Goal: Task Accomplishment & Management: Manage account settings

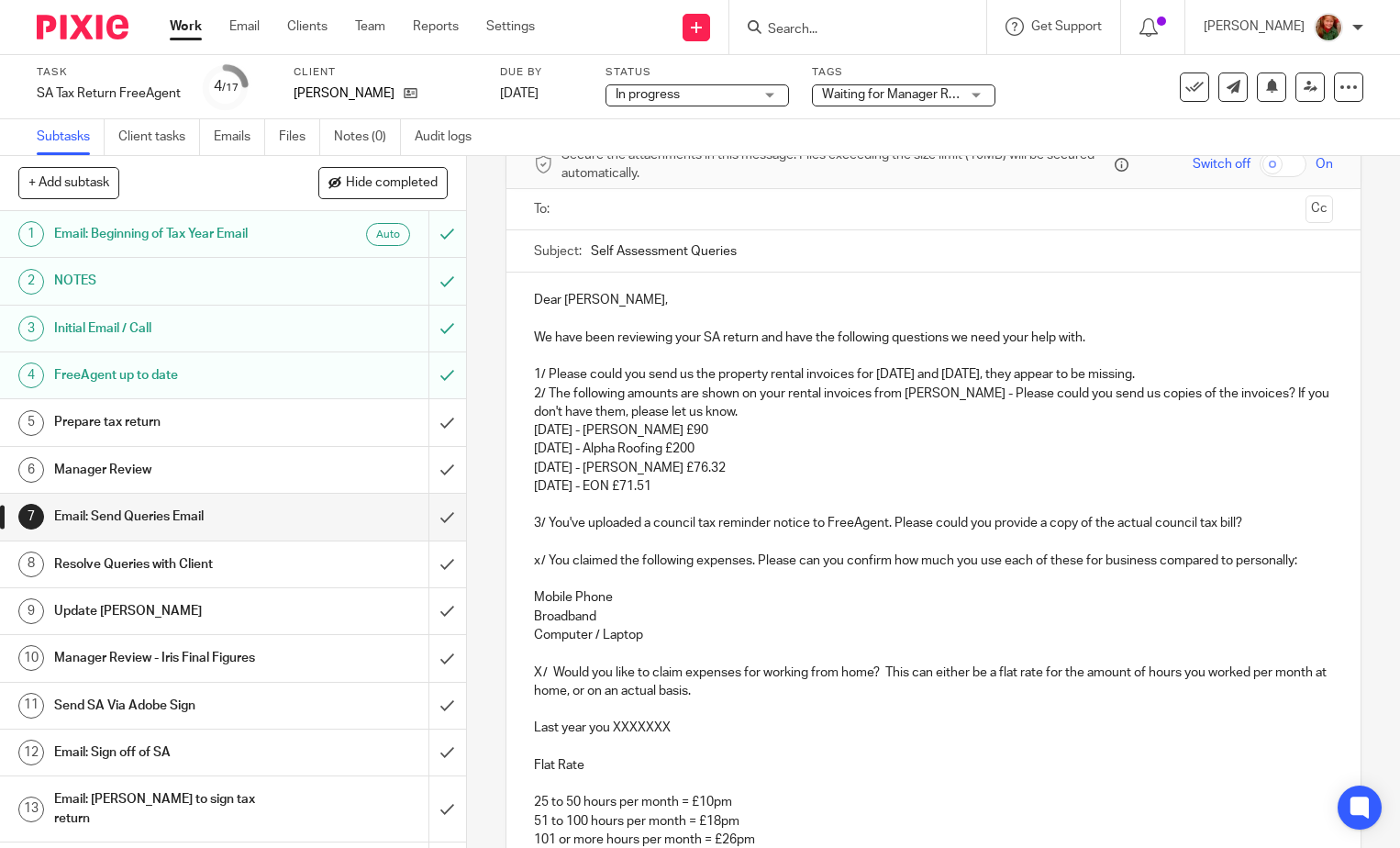
scroll to position [184, 0]
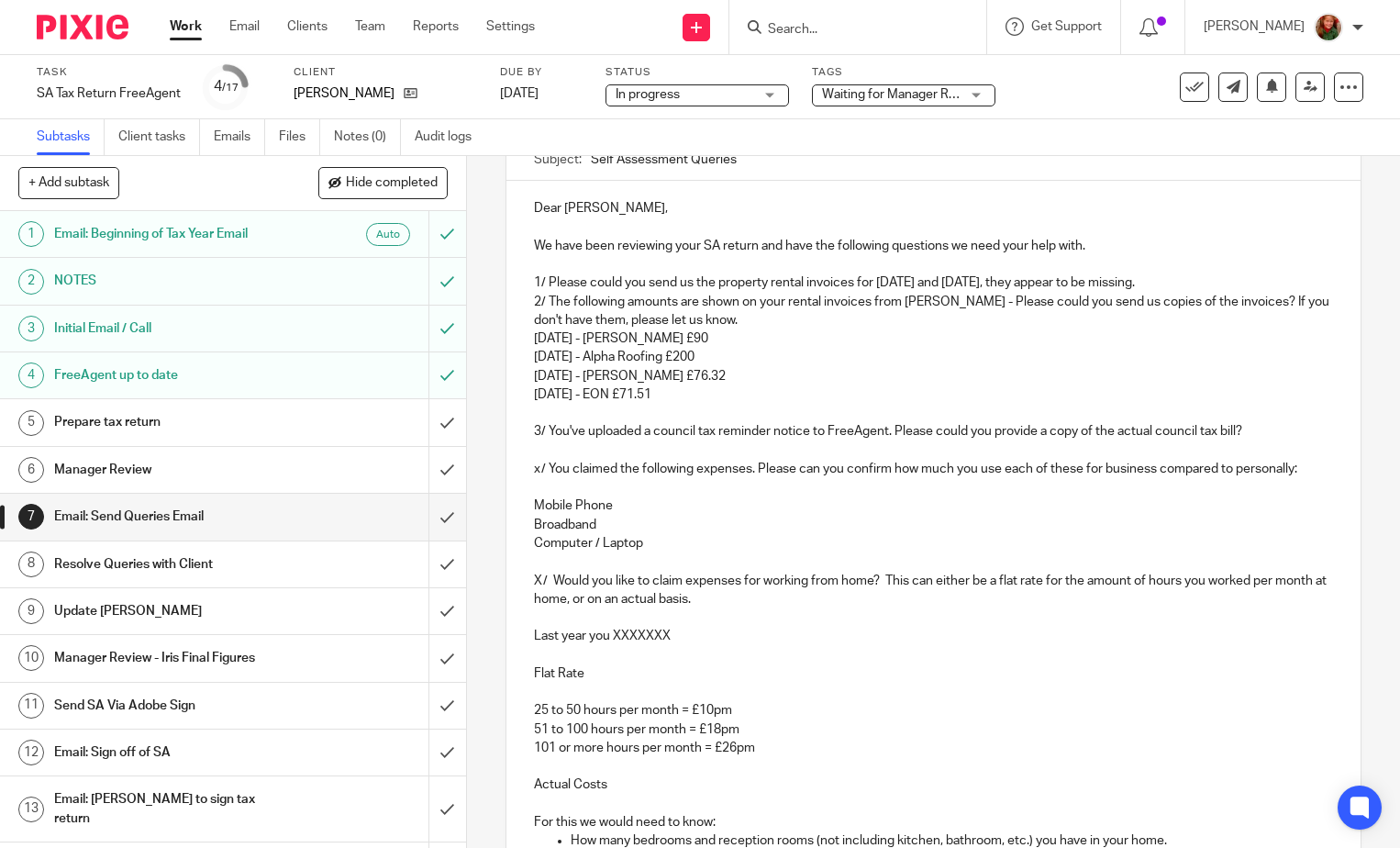
click at [545, 470] on p "x/ You claimed the following expenses. Please can you confirm how much you use …" at bounding box center [934, 469] width 799 height 19
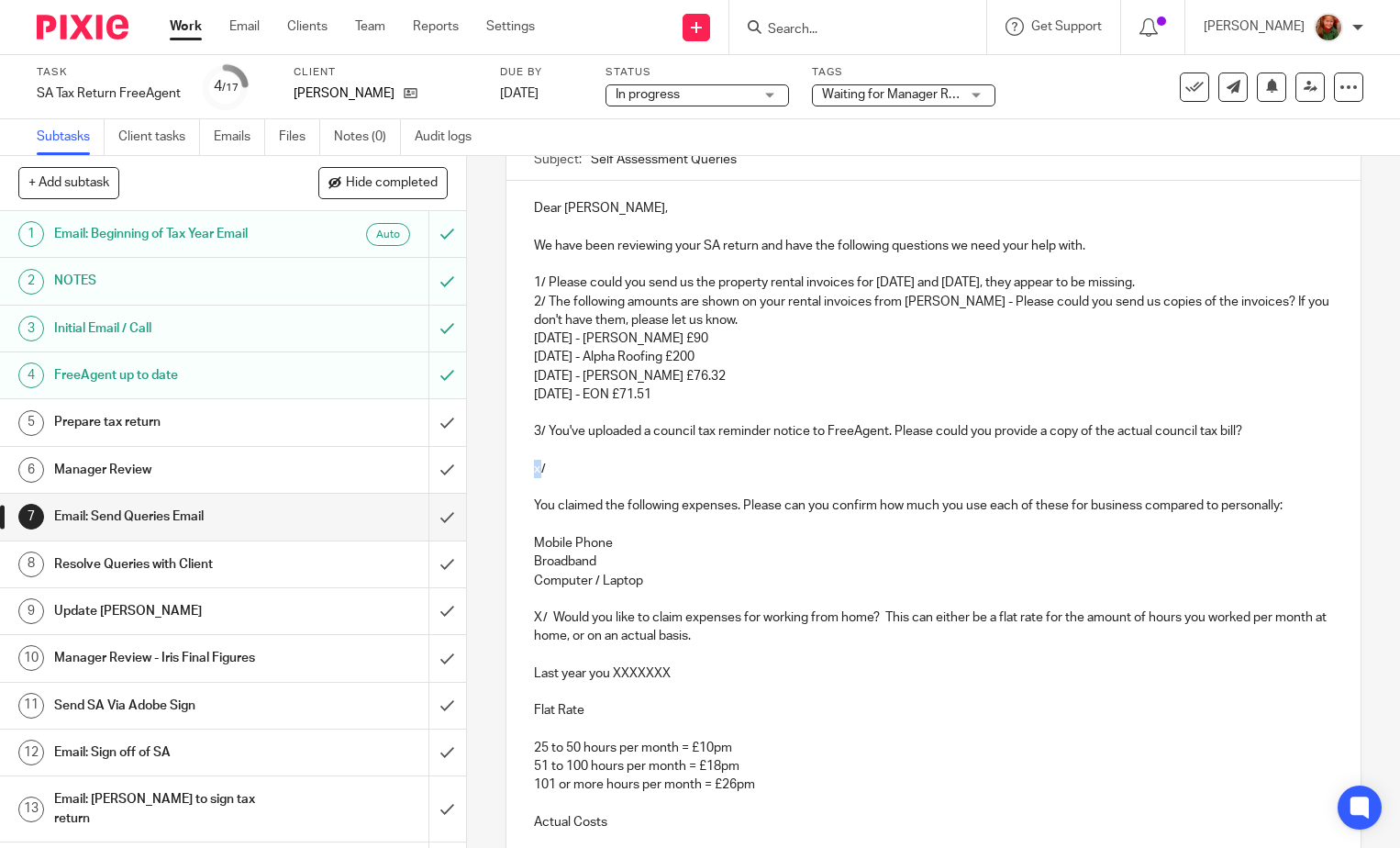
click at [527, 469] on div "Dear Karen, We have been reviewing your SA return and have the following questi…" at bounding box center [934, 810] width 854 height 1260
click at [568, 461] on p "4/" at bounding box center [934, 469] width 799 height 19
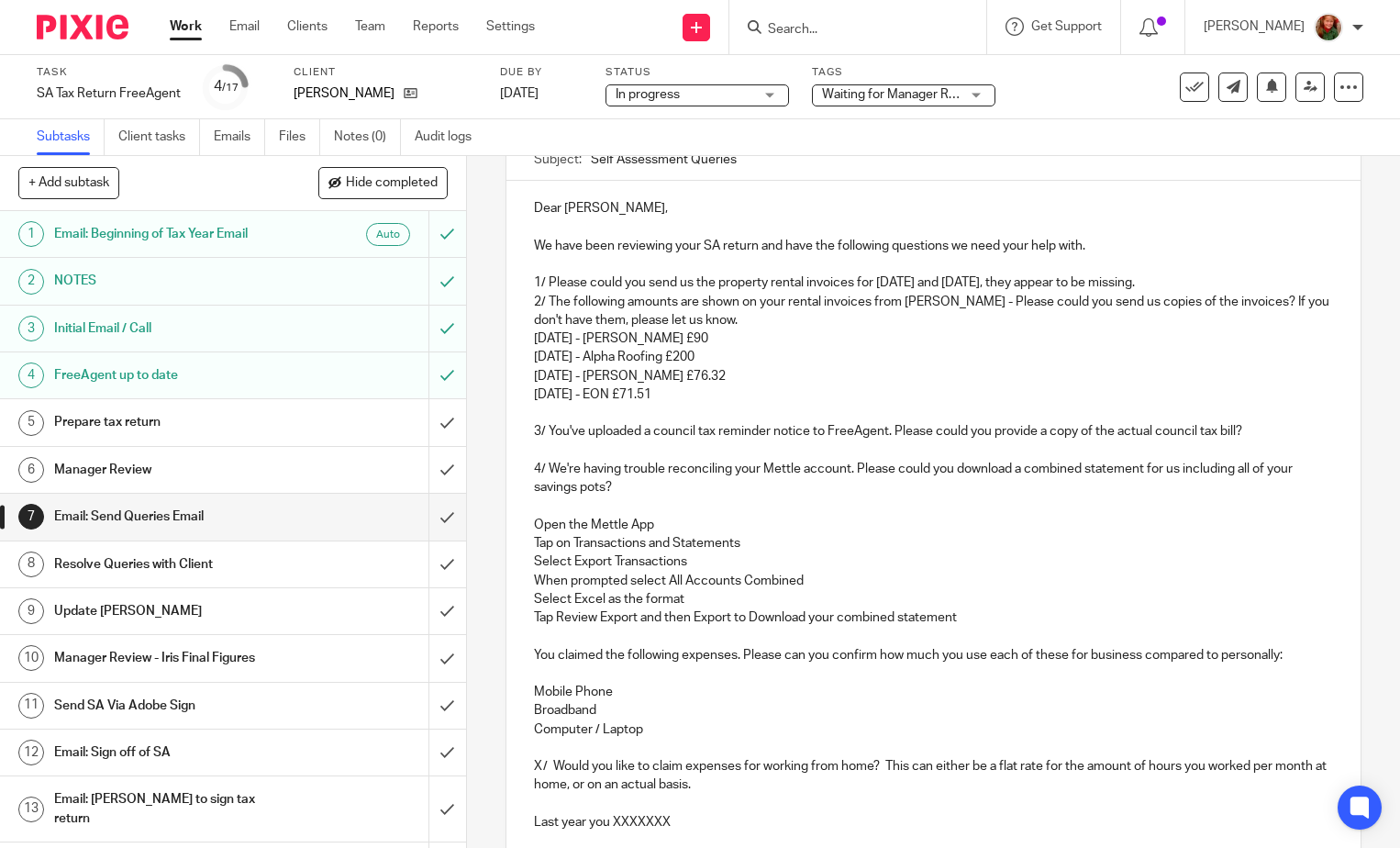
click at [698, 558] on p "Select Export Transactions" at bounding box center [934, 562] width 799 height 19
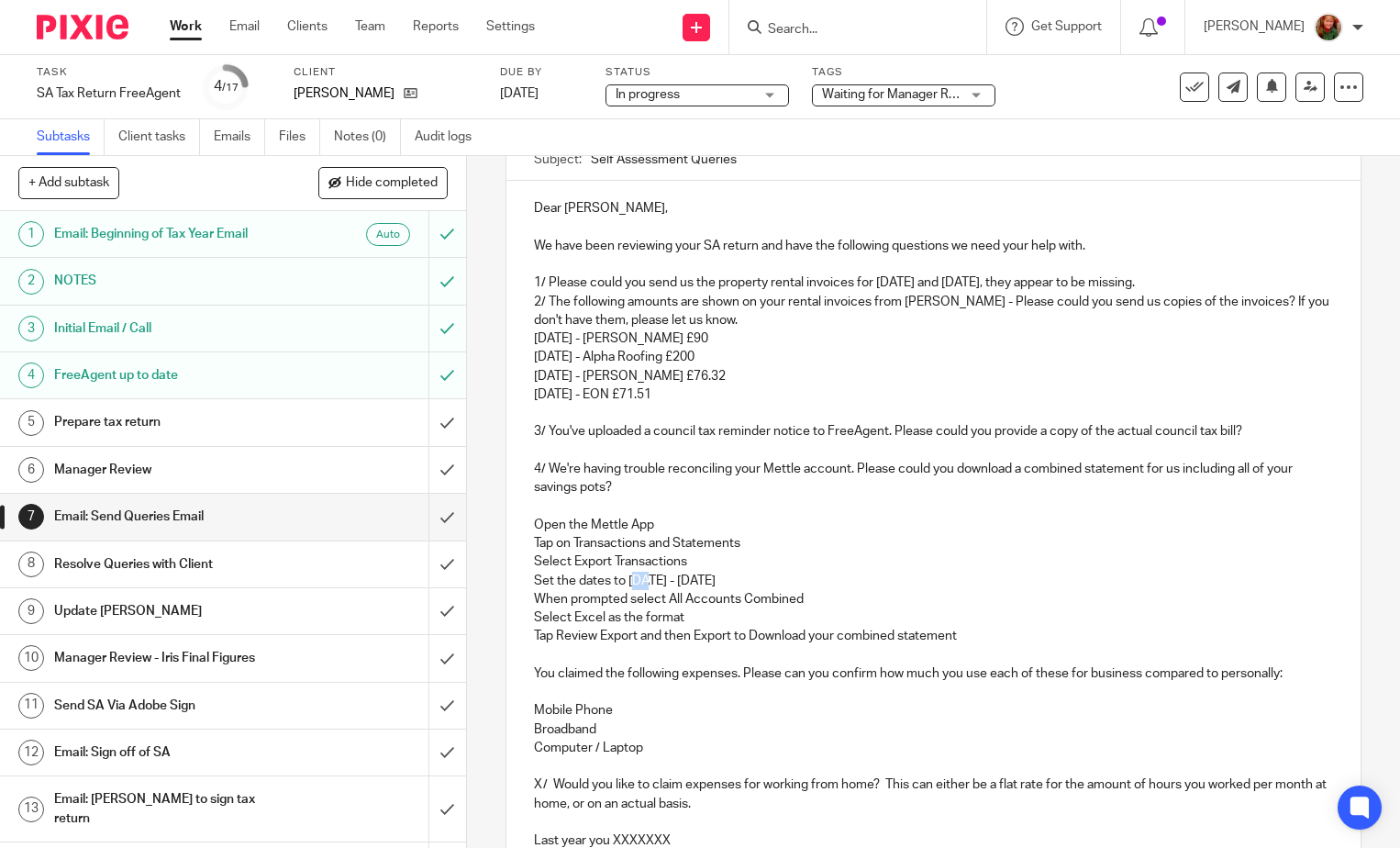
drag, startPoint x: 629, startPoint y: 582, endPoint x: 643, endPoint y: 581, distance: 14.0
click at [643, 581] on p "Set the dates to 1st April 2024 - 31st March 2025" at bounding box center [934, 581] width 799 height 19
drag, startPoint x: 713, startPoint y: 579, endPoint x: 781, endPoint y: 584, distance: 68.2
click at [781, 584] on p "Set the dates to 6th April 2024 - 31st March 2025" at bounding box center [934, 581] width 799 height 19
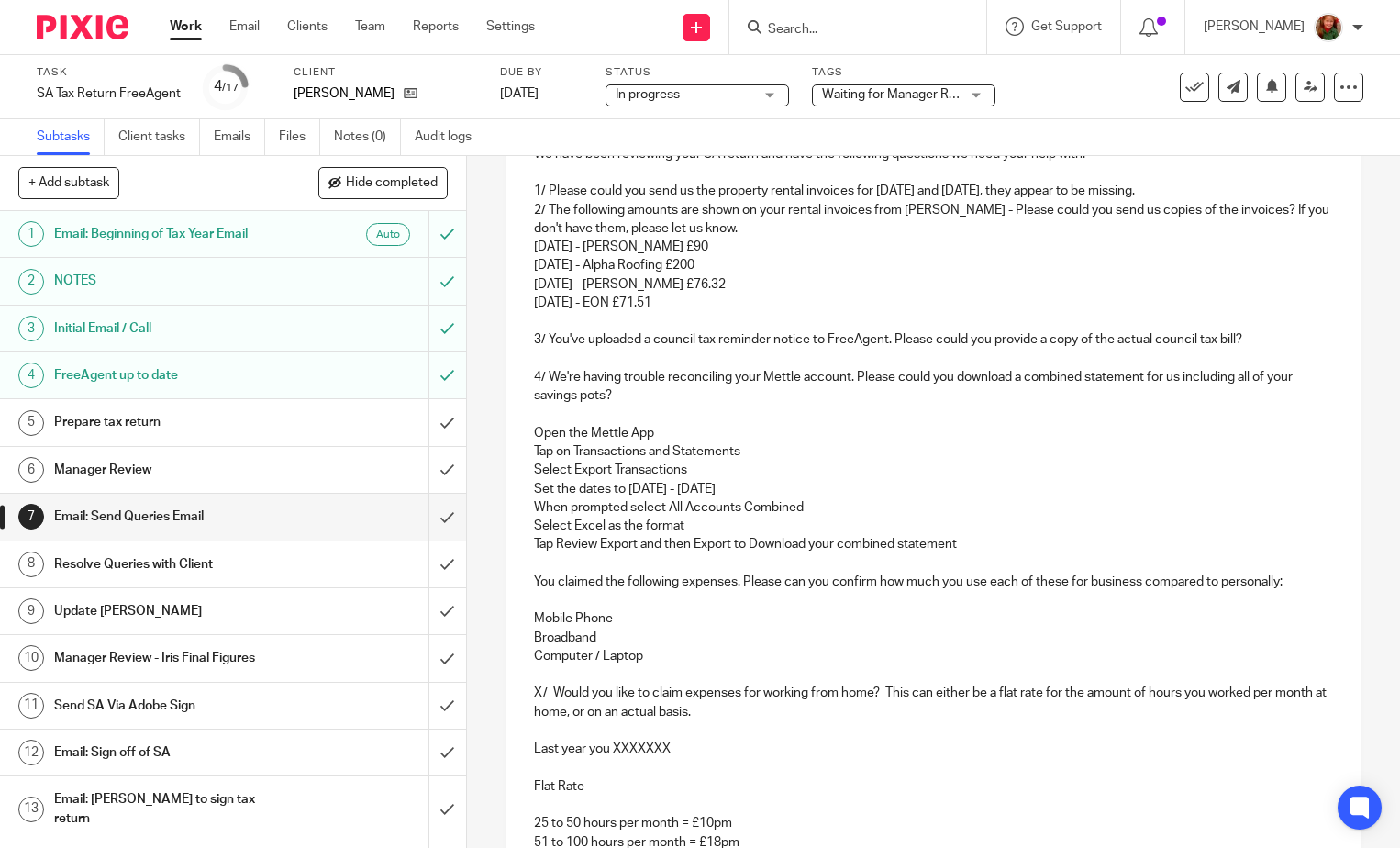
scroll to position [367, 0]
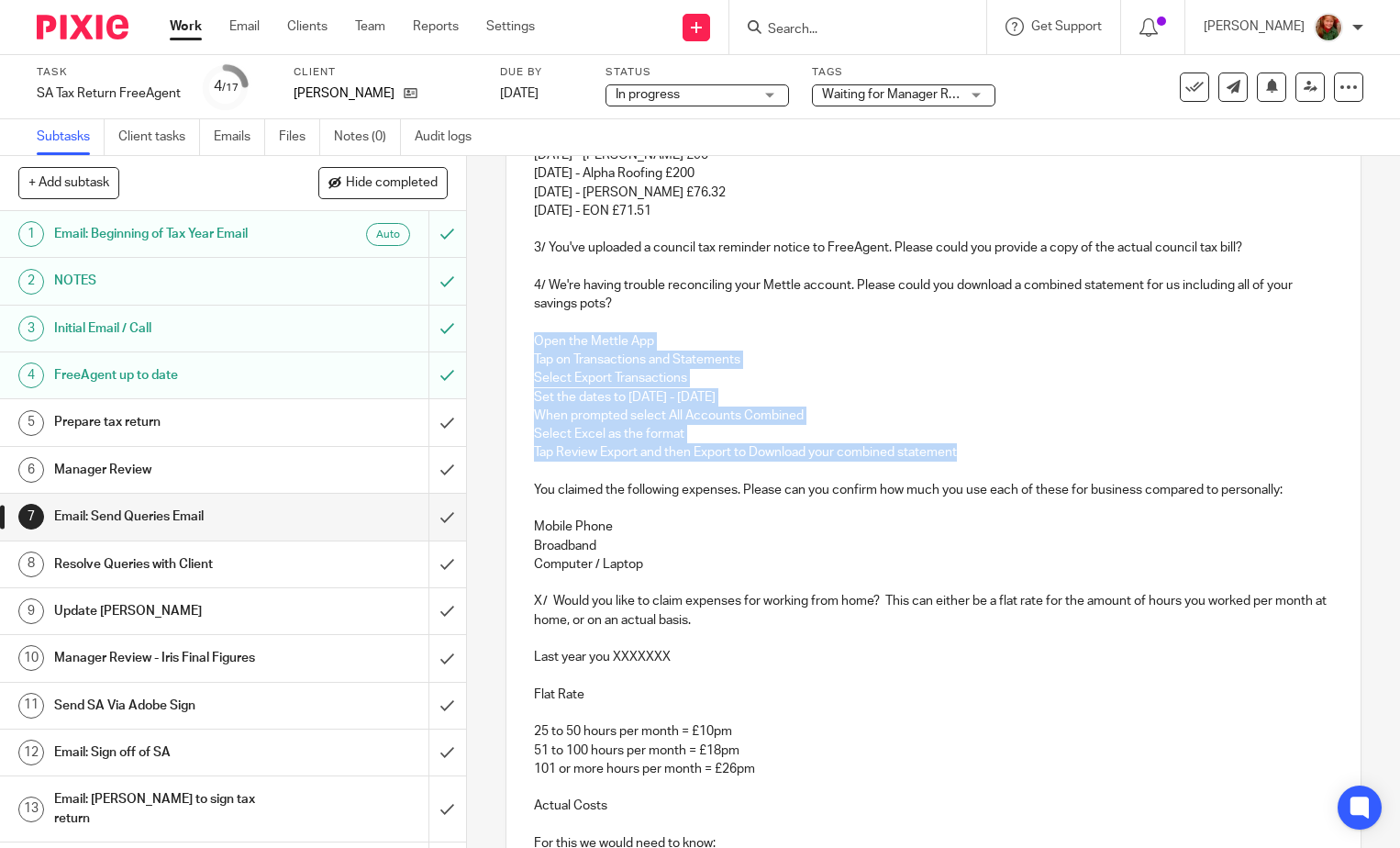
drag, startPoint x: 526, startPoint y: 338, endPoint x: 977, endPoint y: 458, distance: 466.7
click at [977, 458] on div "Dear Karen, We have been reviewing your SA return and have the following questi…" at bounding box center [934, 710] width 854 height 1427
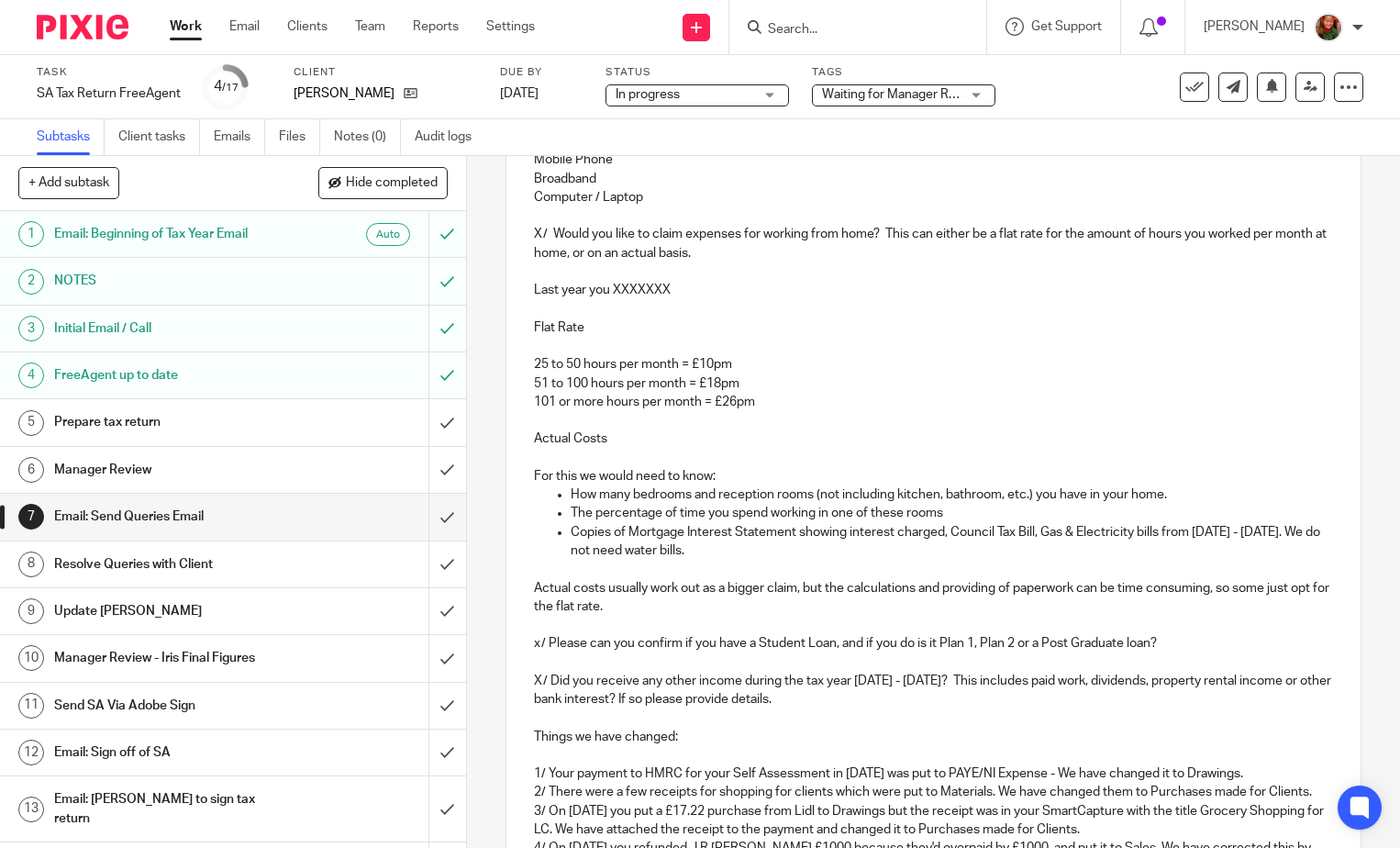
scroll to position [1127, 0]
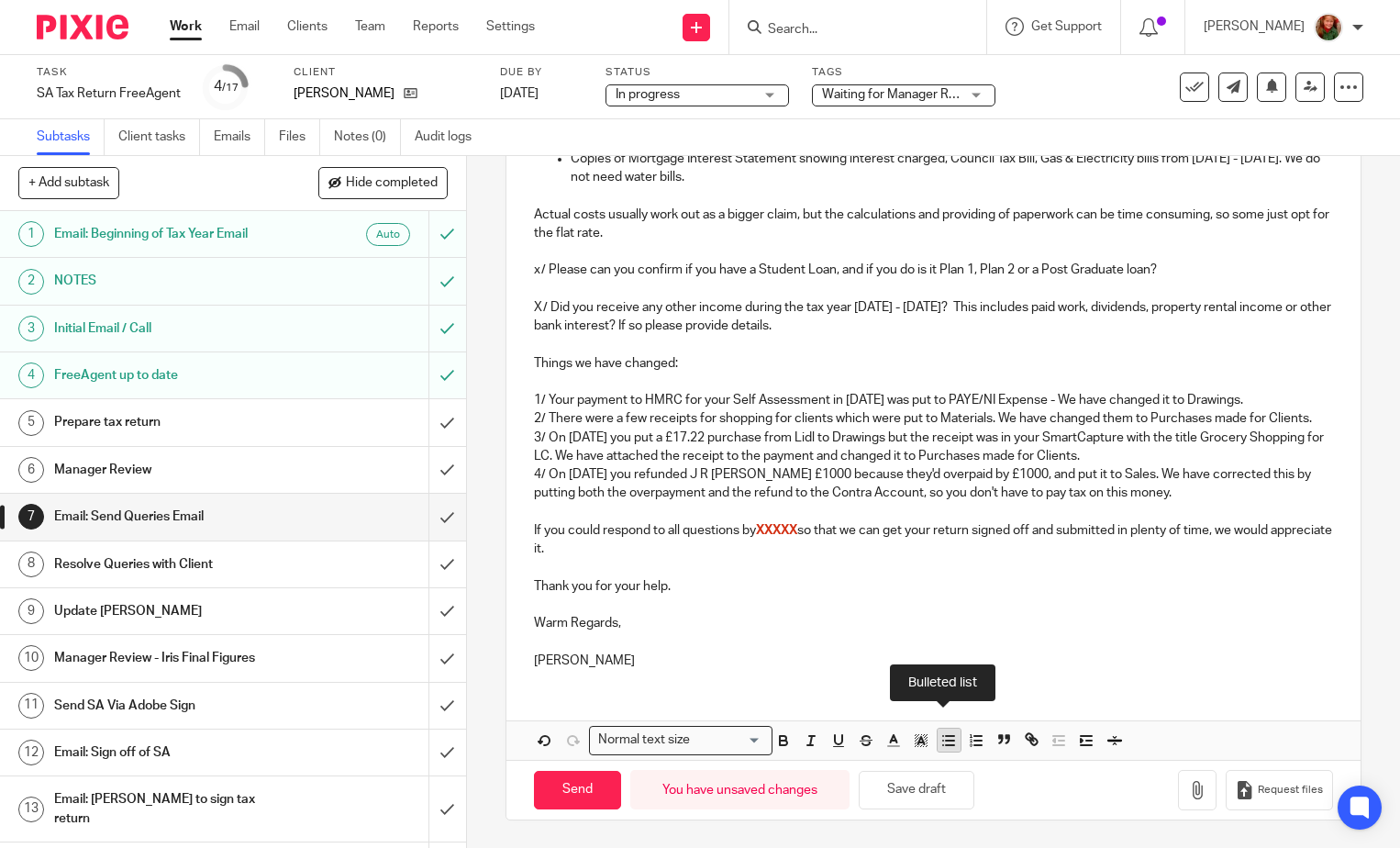
click at [945, 746] on icon "button" at bounding box center [949, 740] width 17 height 17
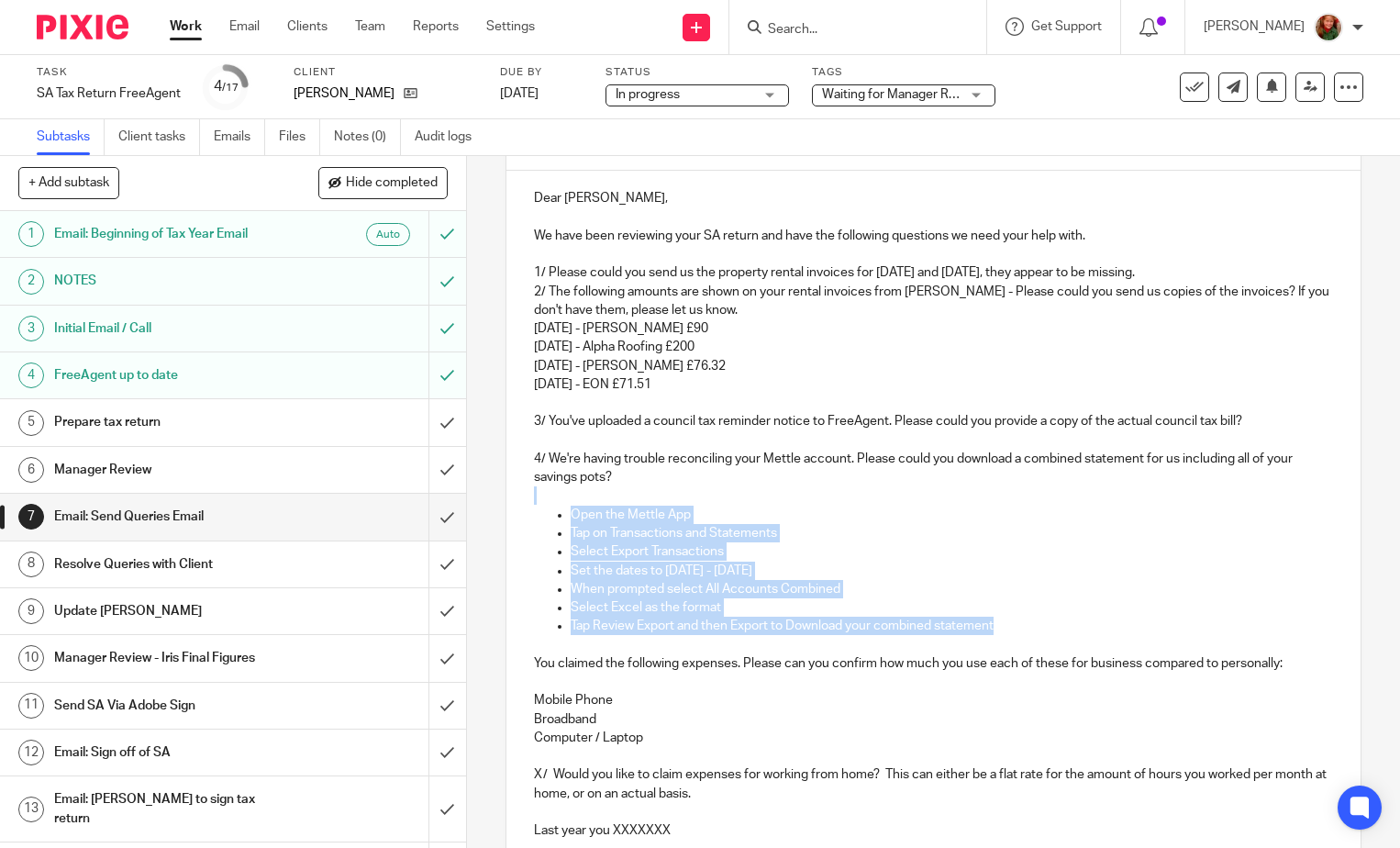
scroll to position [561, 0]
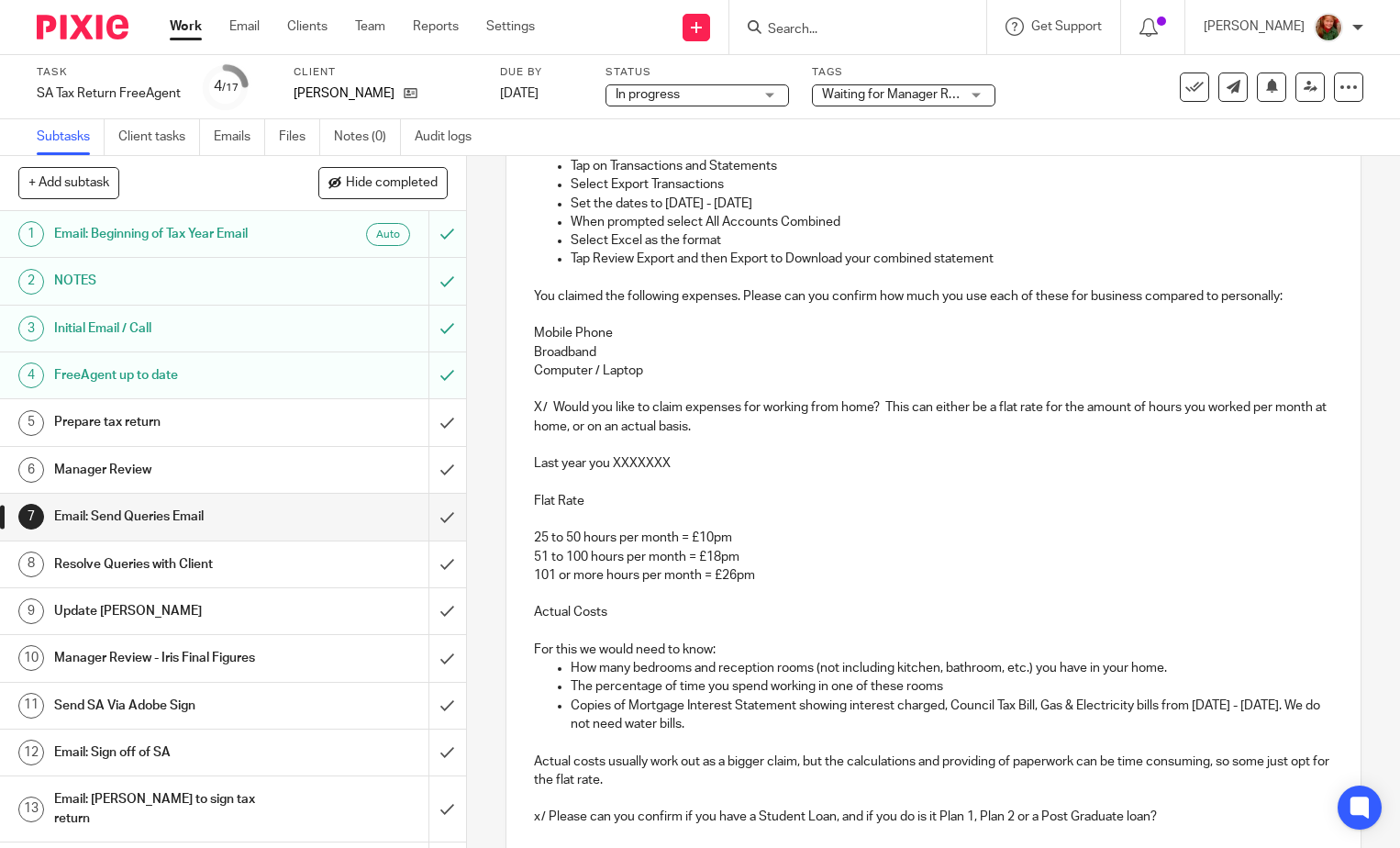
click at [707, 338] on p "Mobile Phone" at bounding box center [934, 333] width 799 height 19
click at [534, 299] on p "You claimed the following expenses. Please can you confirm how much you use eac…" at bounding box center [934, 296] width 799 height 19
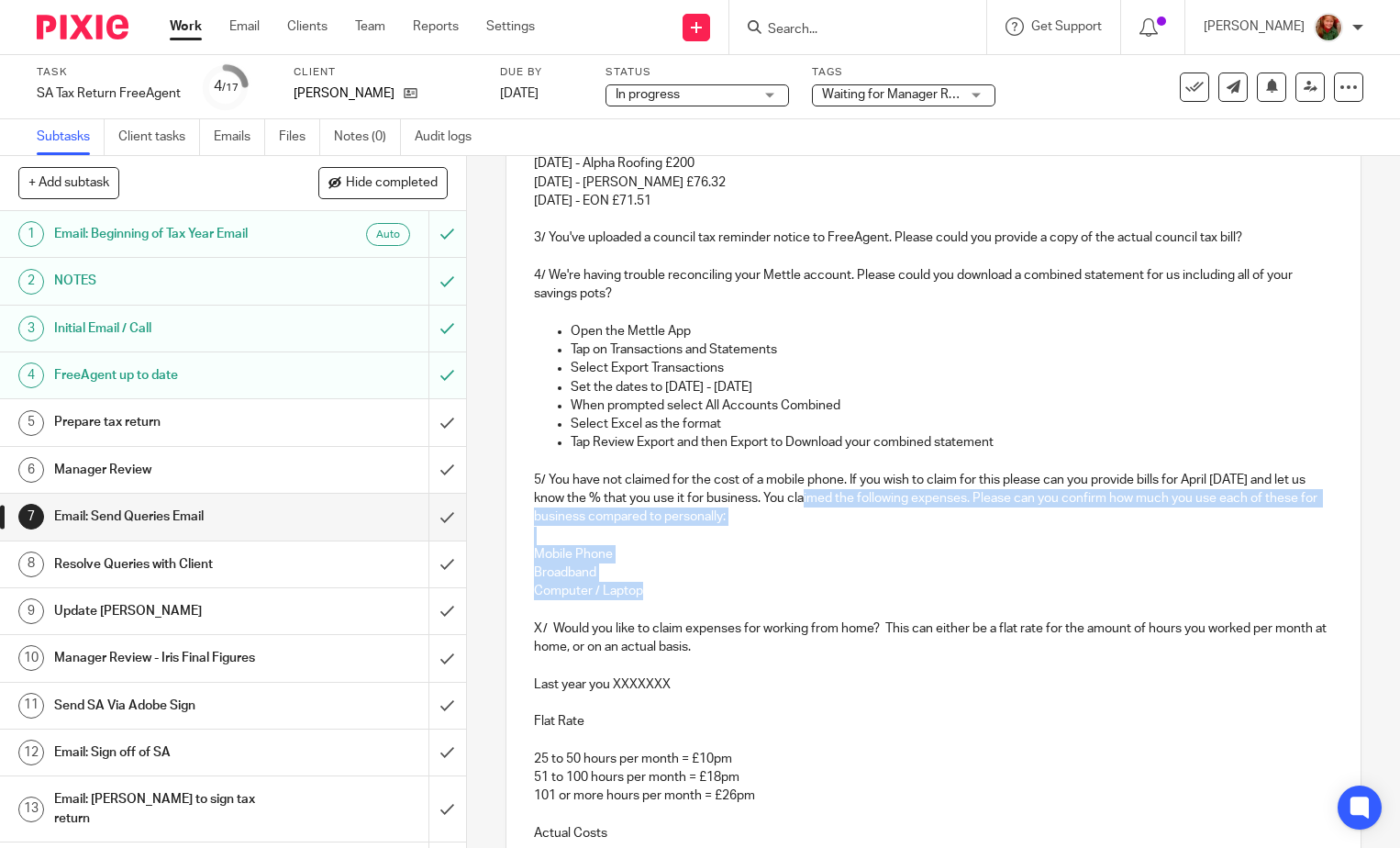
drag, startPoint x: 818, startPoint y: 502, endPoint x: 843, endPoint y: 591, distance: 92.4
click at [843, 591] on div "Dear Karen, We have been reviewing your SA return and have the following questi…" at bounding box center [934, 719] width 854 height 1463
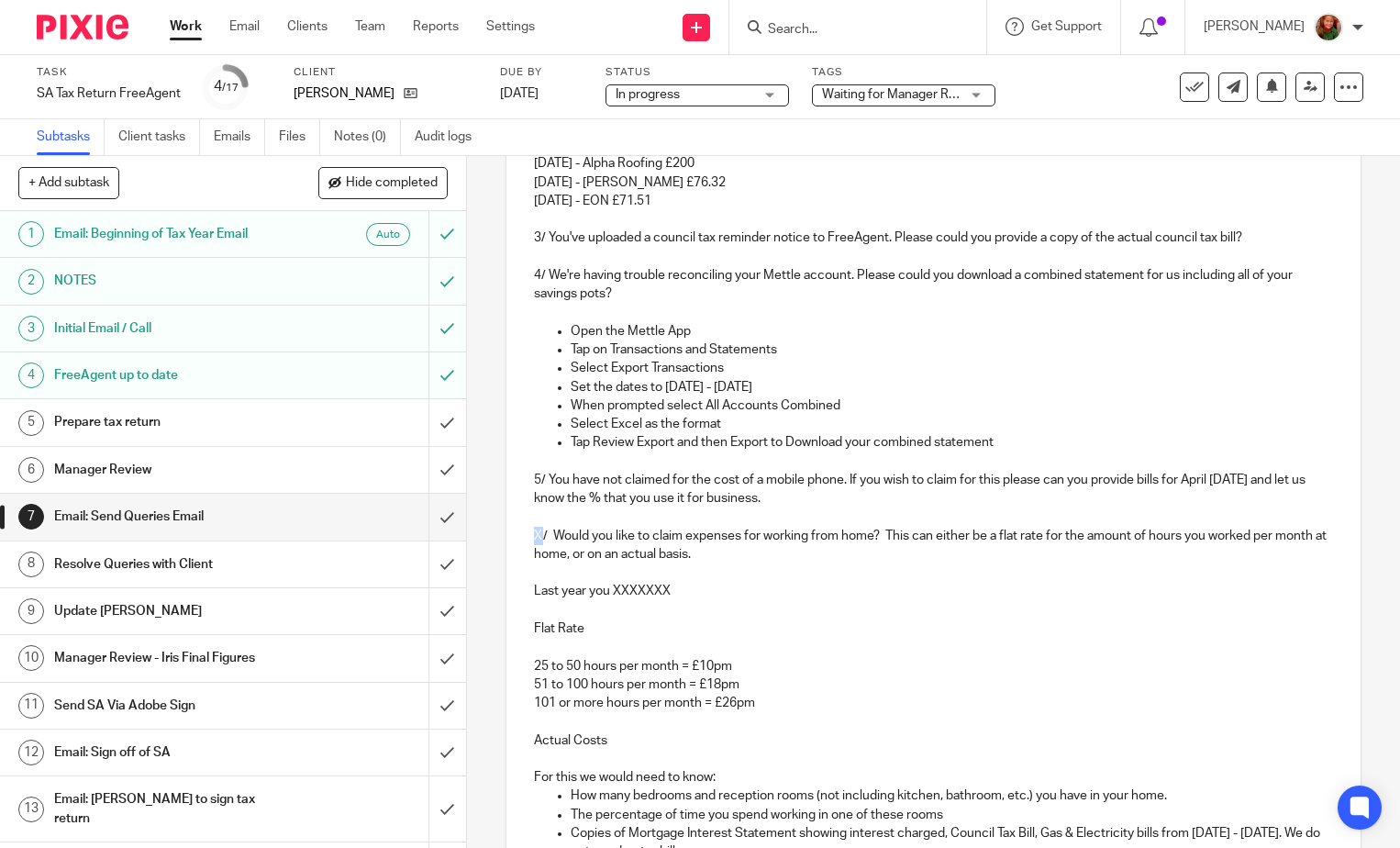
drag, startPoint x: 537, startPoint y: 535, endPoint x: 524, endPoint y: 535, distance: 13.0
click at [524, 535] on div "Dear Karen, We have been reviewing your SA return and have the following questi…" at bounding box center [934, 672] width 854 height 1370
drag, startPoint x: 520, startPoint y: 591, endPoint x: 779, endPoint y: 595, distance: 259.0
click at [779, 595] on div "Dear Karen, We have been reviewing your SA return and have the following questi…" at bounding box center [934, 672] width 854 height 1370
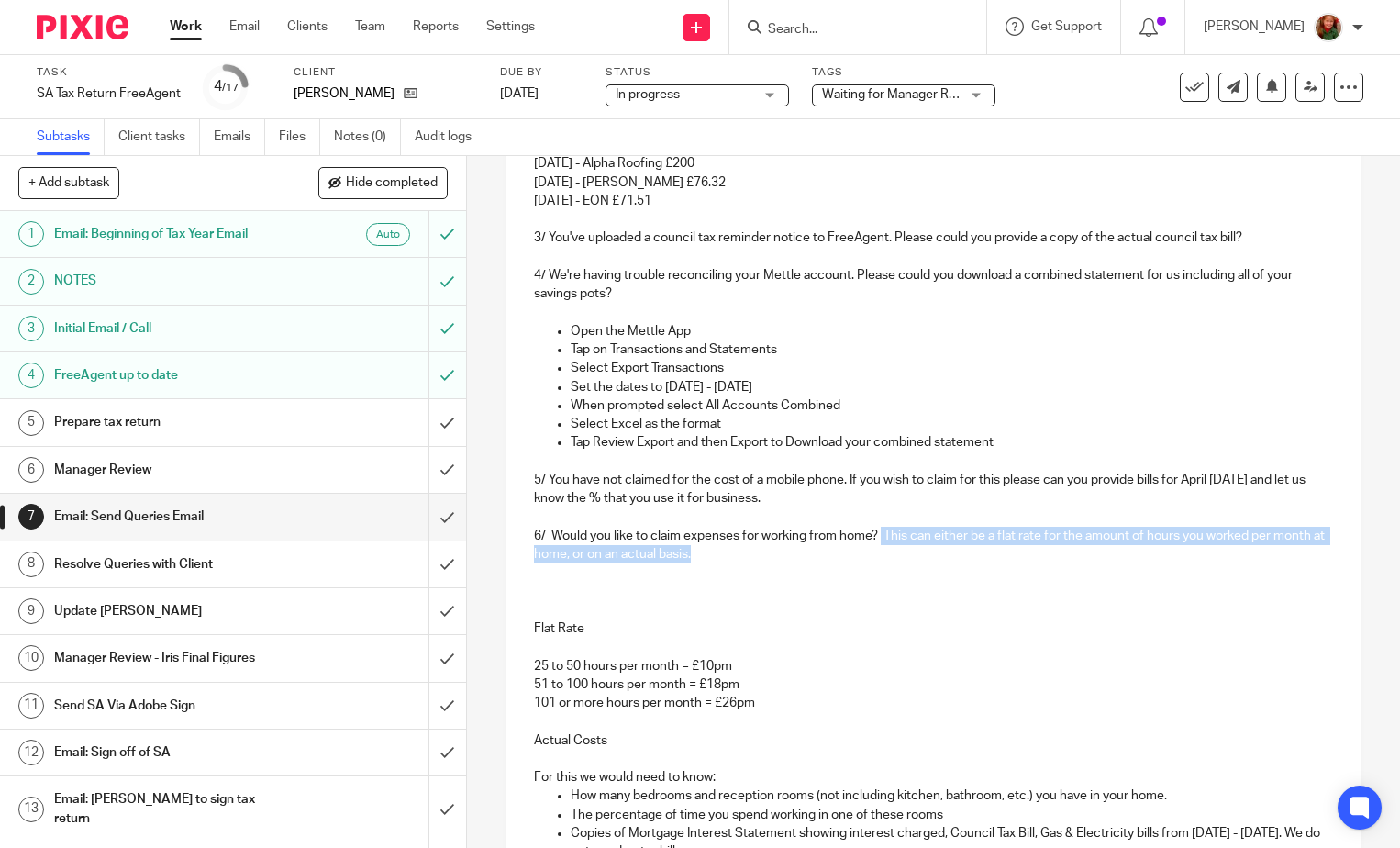
drag, startPoint x: 879, startPoint y: 534, endPoint x: 904, endPoint y: 561, distance: 36.8
click at [904, 561] on p "6/ Would you like to claim expenses for working from home? This can either be a…" at bounding box center [934, 545] width 799 height 38
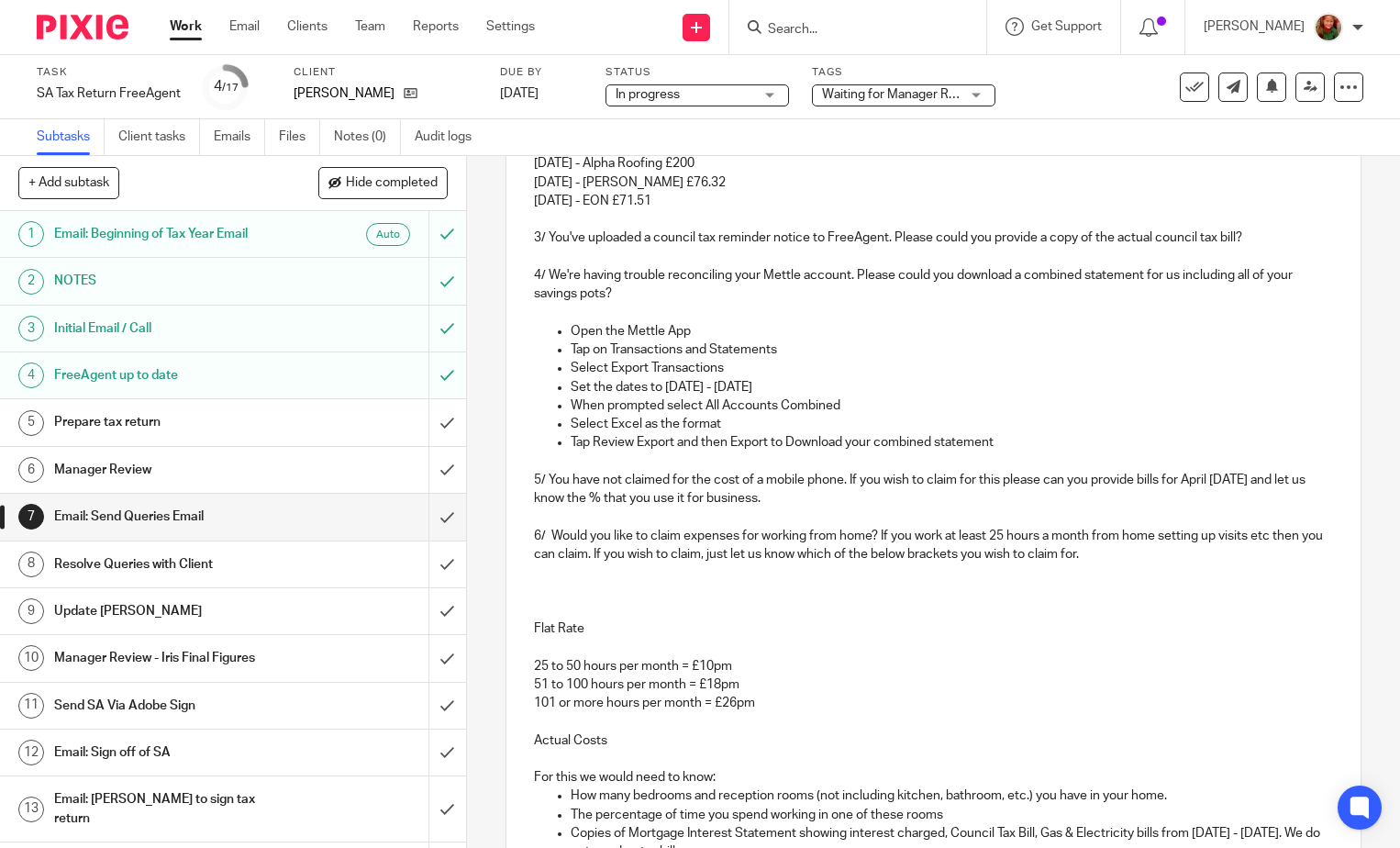
click at [586, 589] on p at bounding box center [934, 591] width 799 height 19
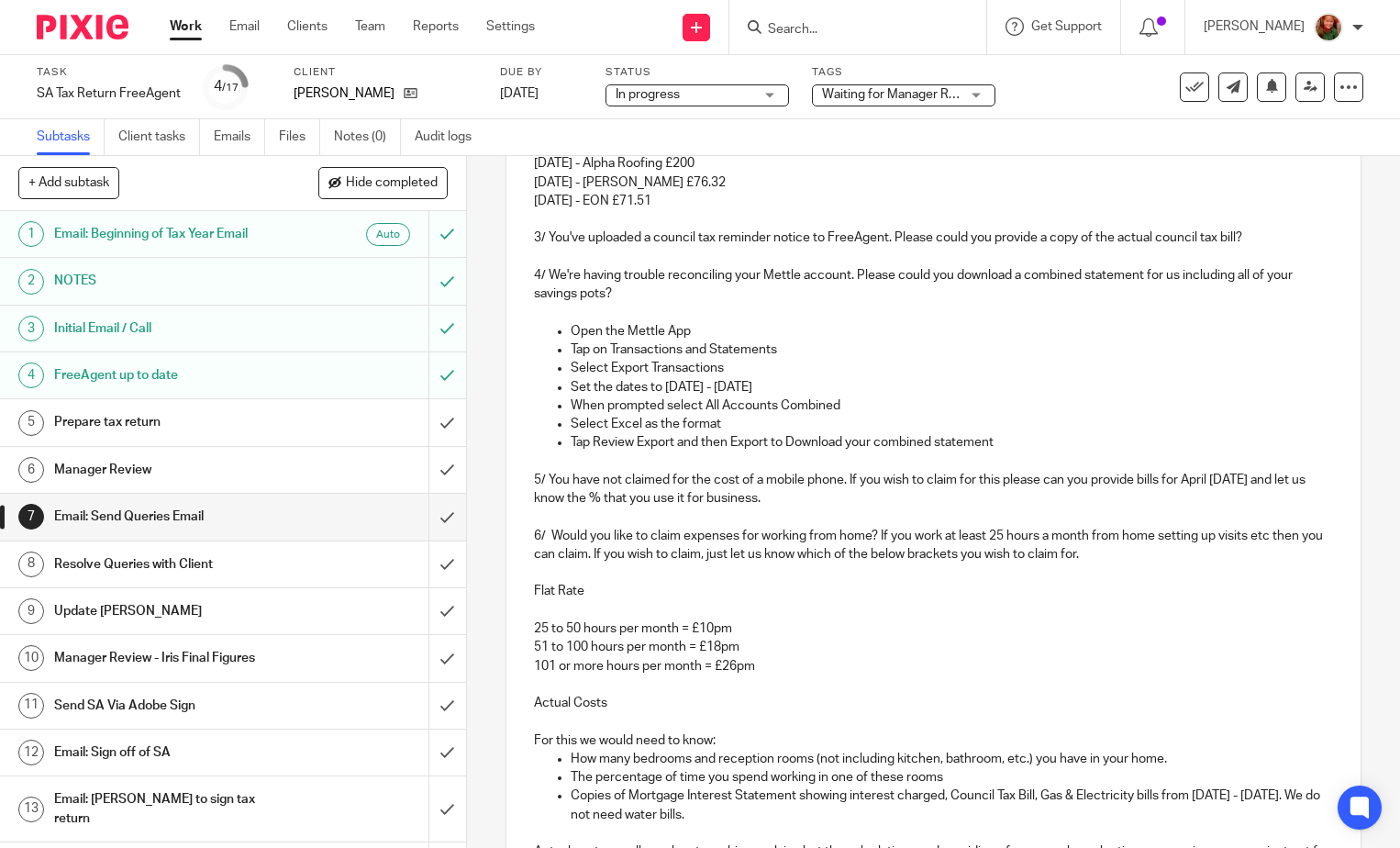
scroll to position [652, 0]
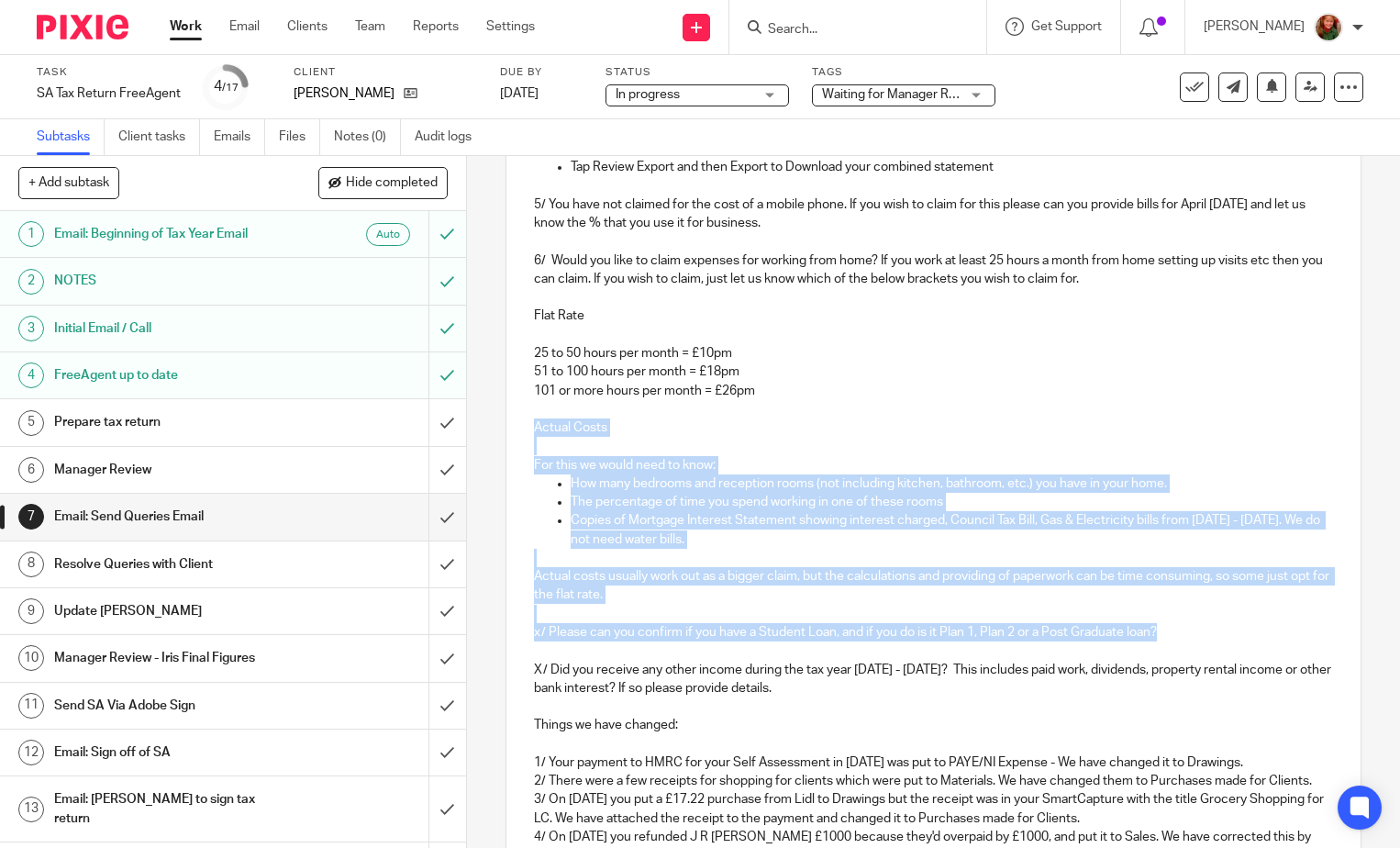
drag, startPoint x: 525, startPoint y: 429, endPoint x: 1305, endPoint y: 623, distance: 803.8
click at [1305, 623] on div "Dear Karen, We have been reviewing your SA return and have the following questi…" at bounding box center [934, 379] width 854 height 1334
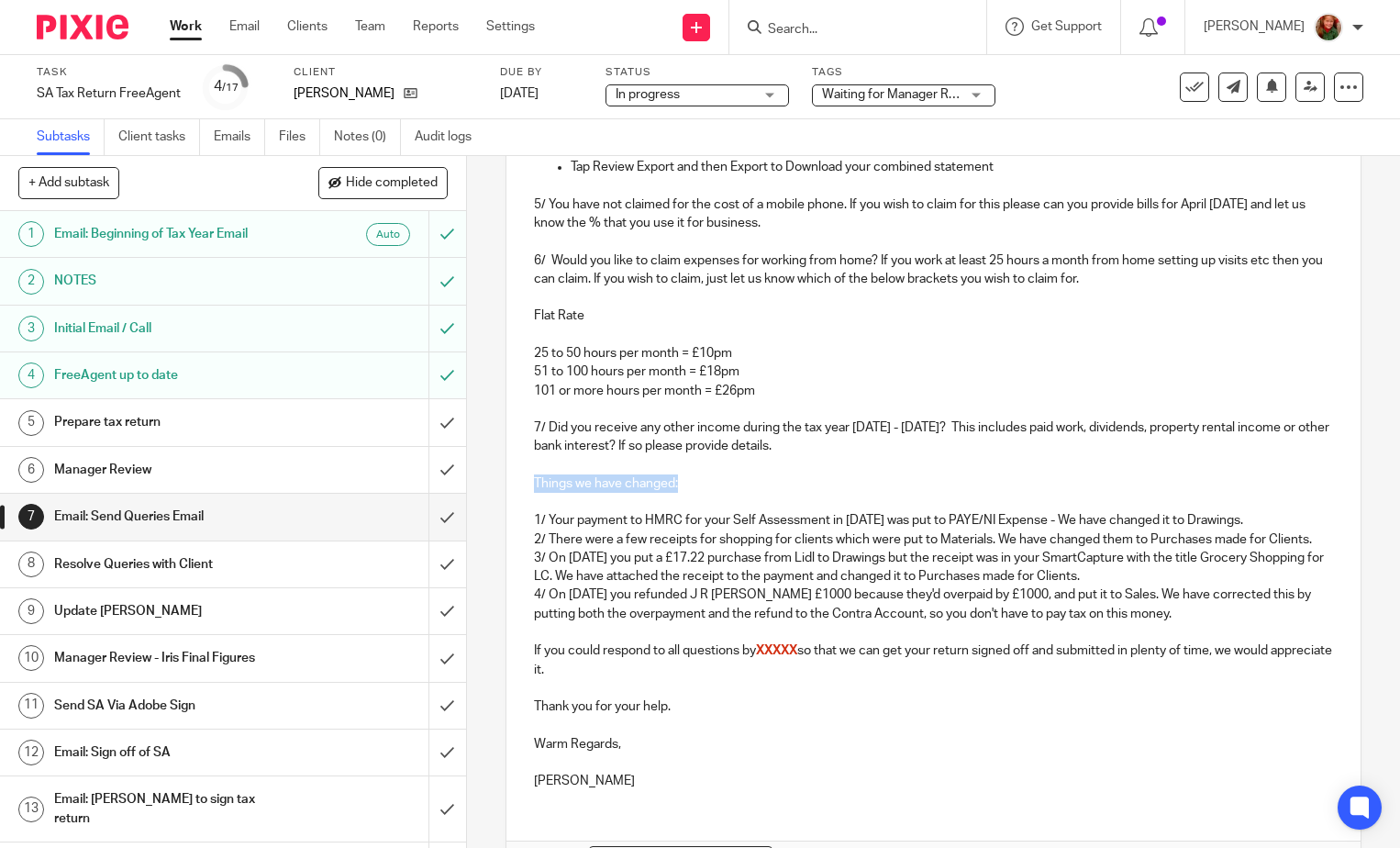
drag, startPoint x: 695, startPoint y: 480, endPoint x: 486, endPoint y: 492, distance: 209.3
click at [486, 492] on div "7 Email: Send Queries Email Manual email Secure the attachments in this message…" at bounding box center [934, 501] width 934 height 691
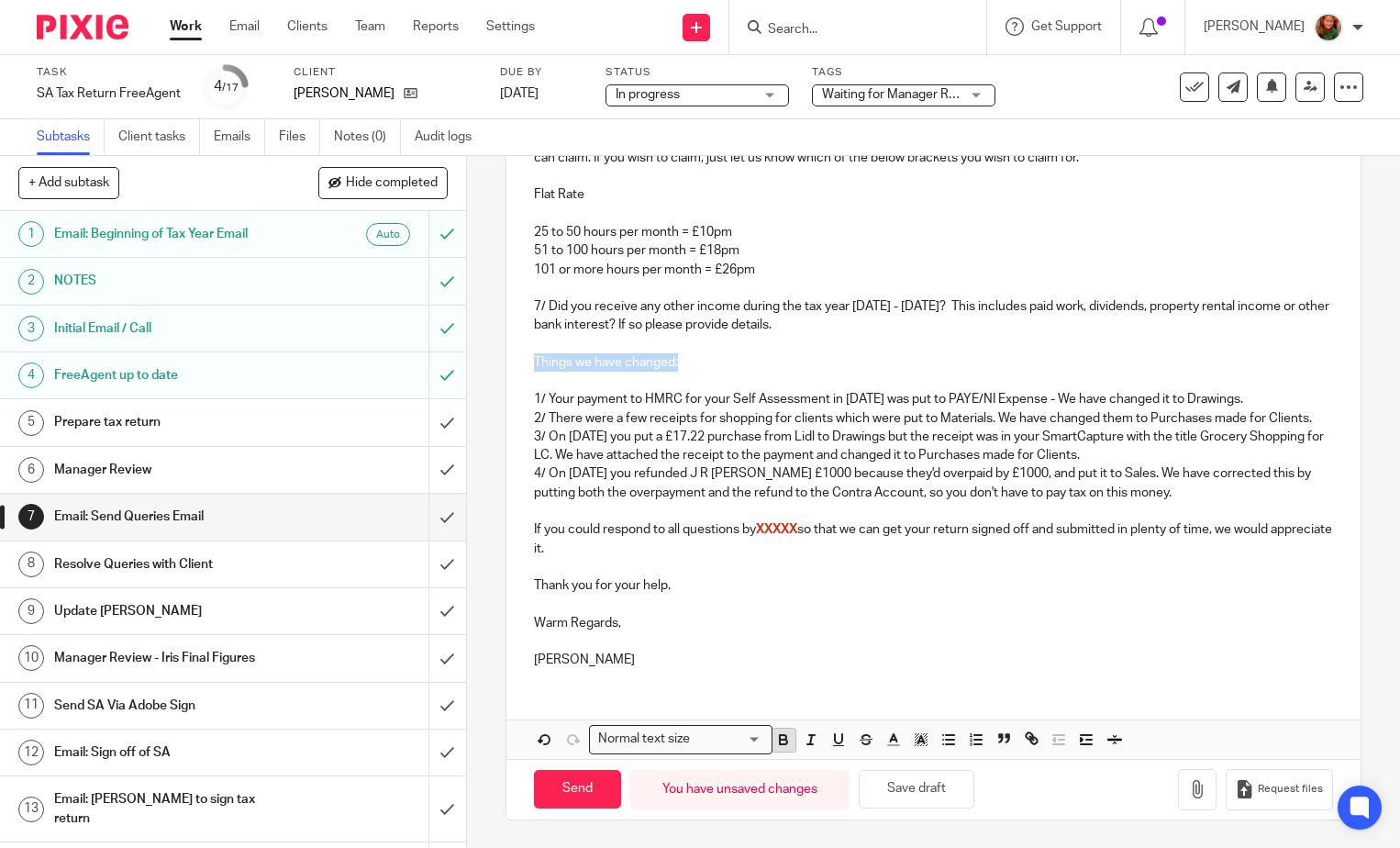
click at [780, 746] on icon "button" at bounding box center [784, 739] width 17 height 17
click at [853, 509] on p at bounding box center [934, 511] width 799 height 19
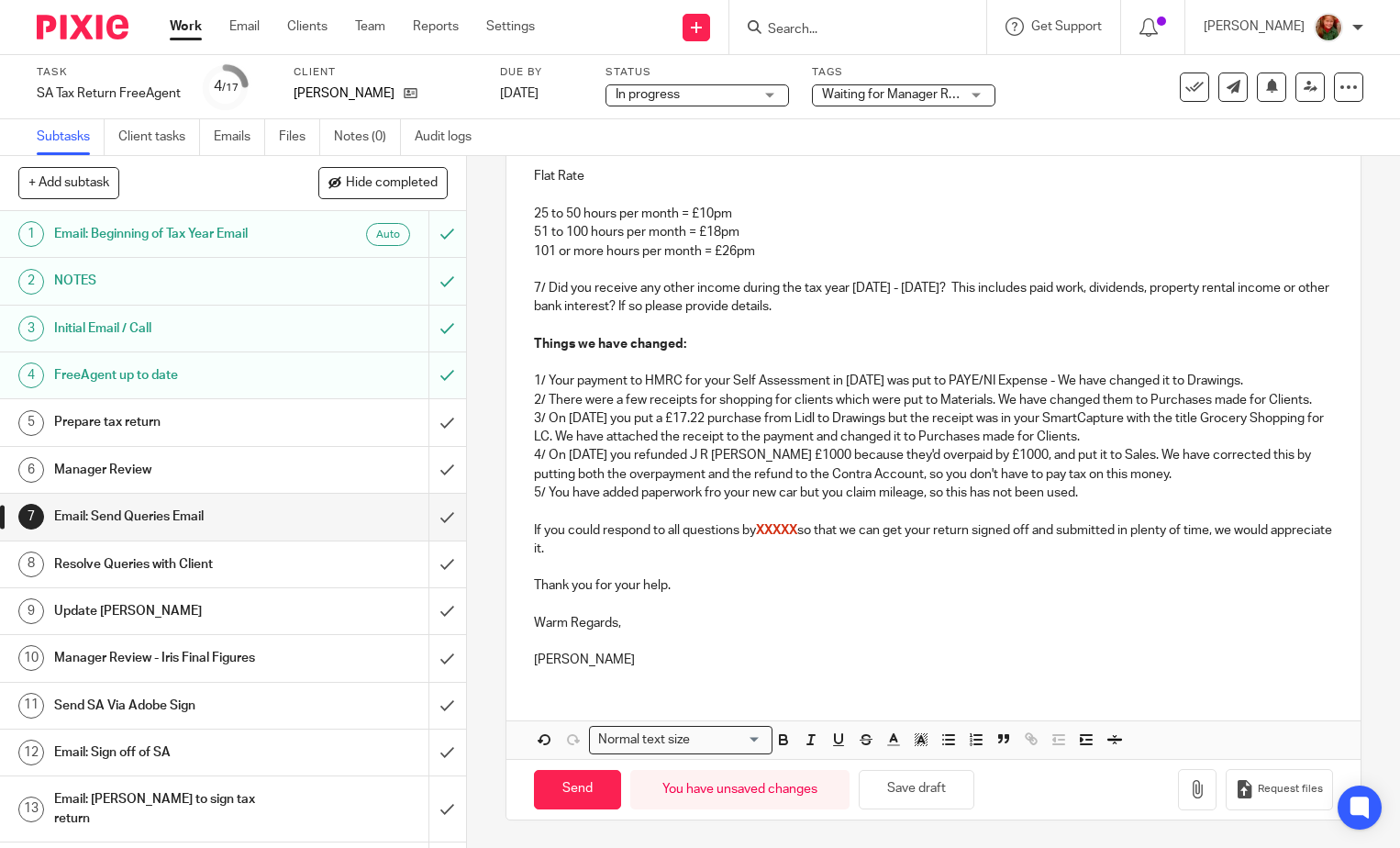
click at [712, 502] on p "5/ You have added paperwork fro your new car but you claim mileage, so this has…" at bounding box center [934, 492] width 799 height 19
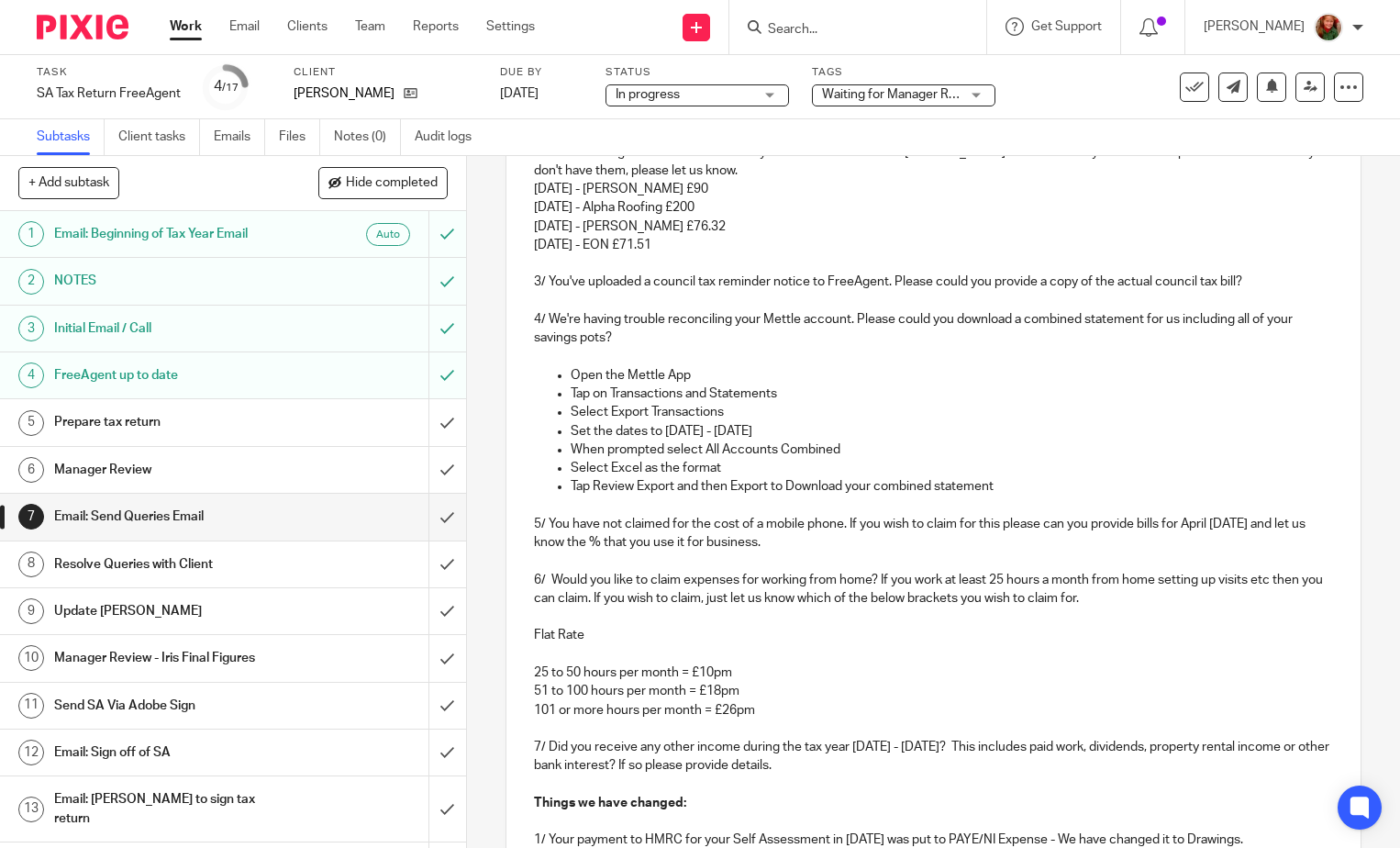
scroll to position [149, 0]
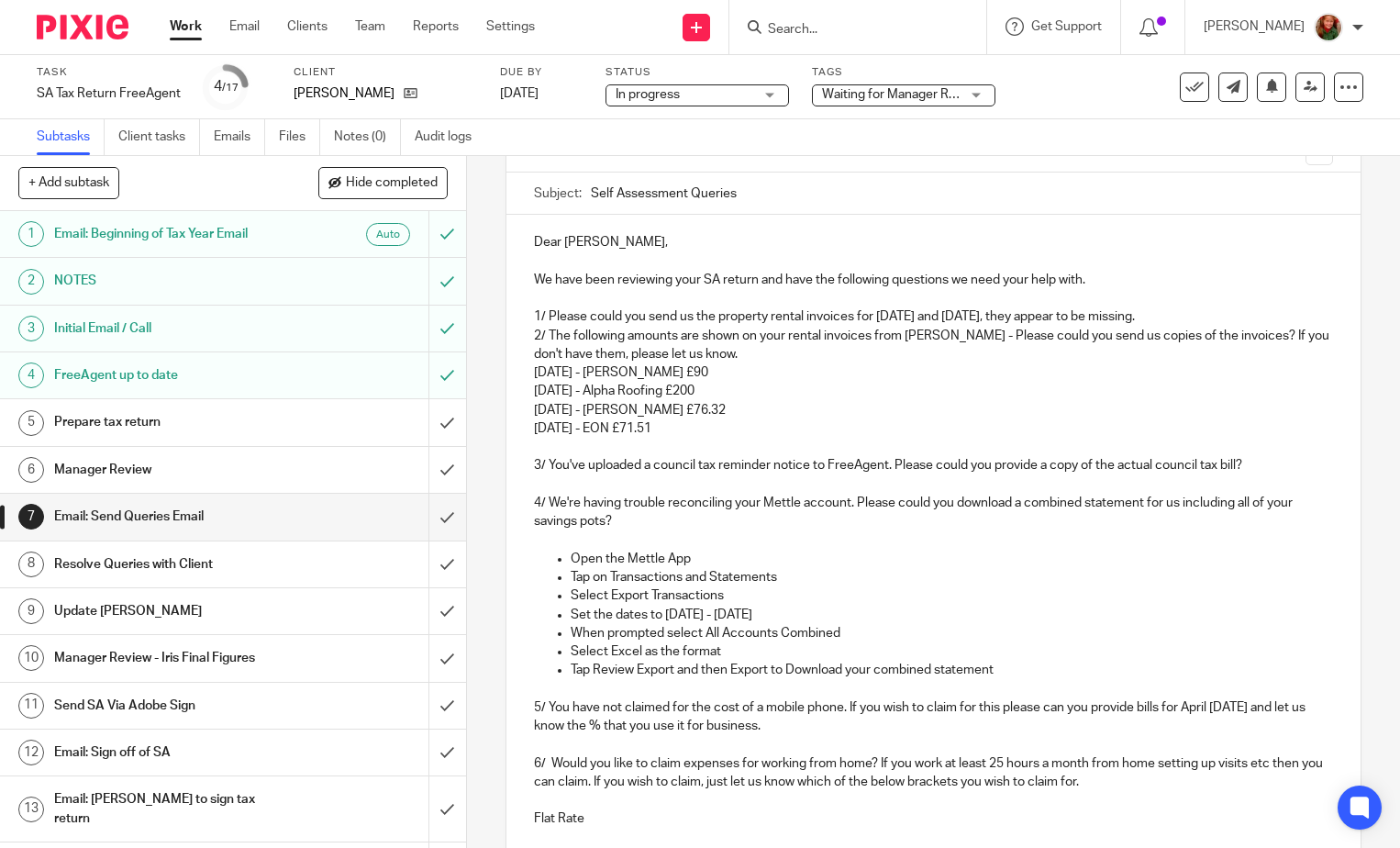
click at [1227, 318] on p "1/ Please could you send us the property rental invoices for November 2024 and …" at bounding box center [934, 317] width 799 height 19
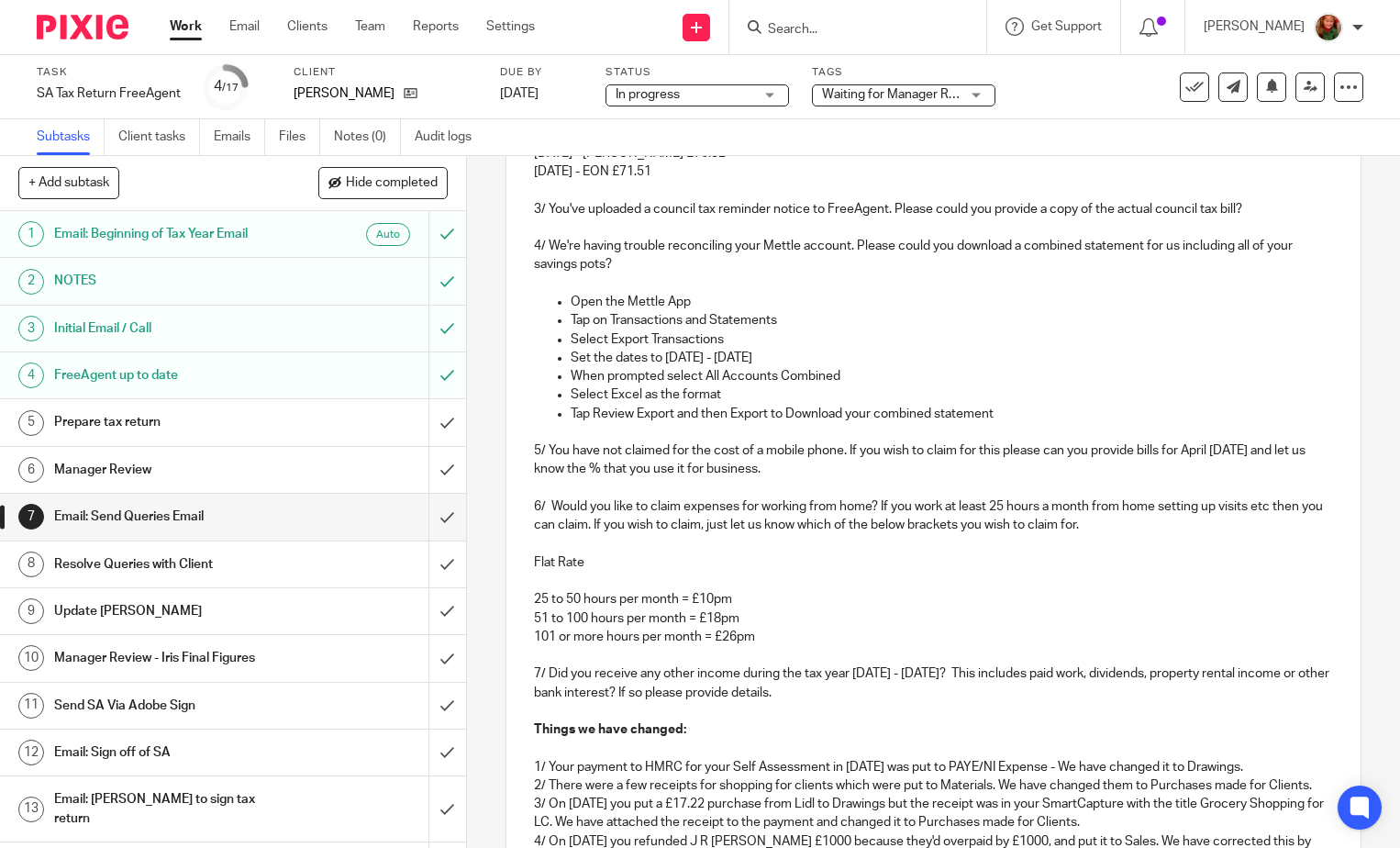
scroll to position [700, 0]
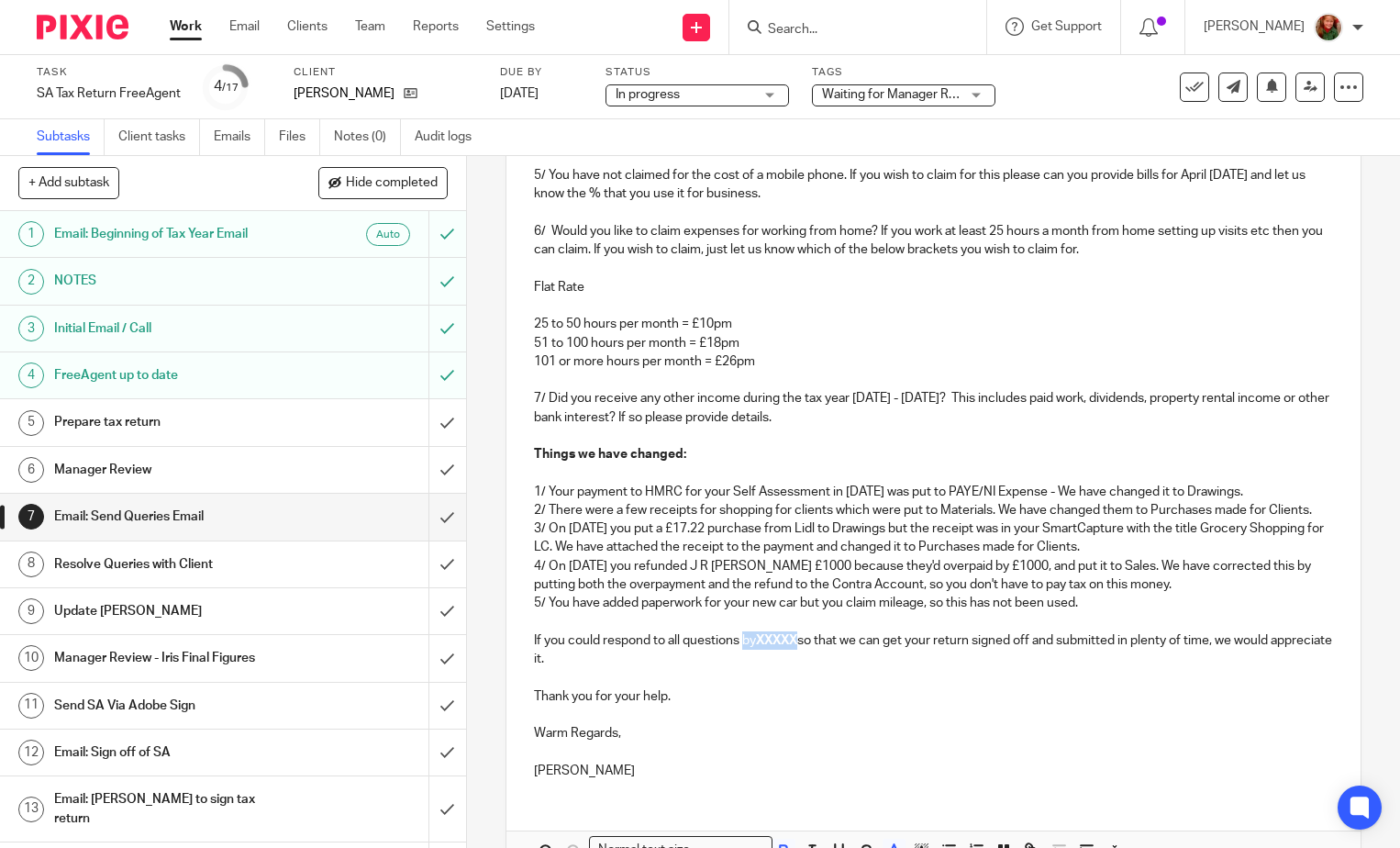
drag, startPoint x: 742, startPoint y: 659, endPoint x: 798, endPoint y: 659, distance: 56.0
click at [798, 659] on p "If you could respond to all questions by XXXXX so that we can get your return s…" at bounding box center [934, 650] width 799 height 38
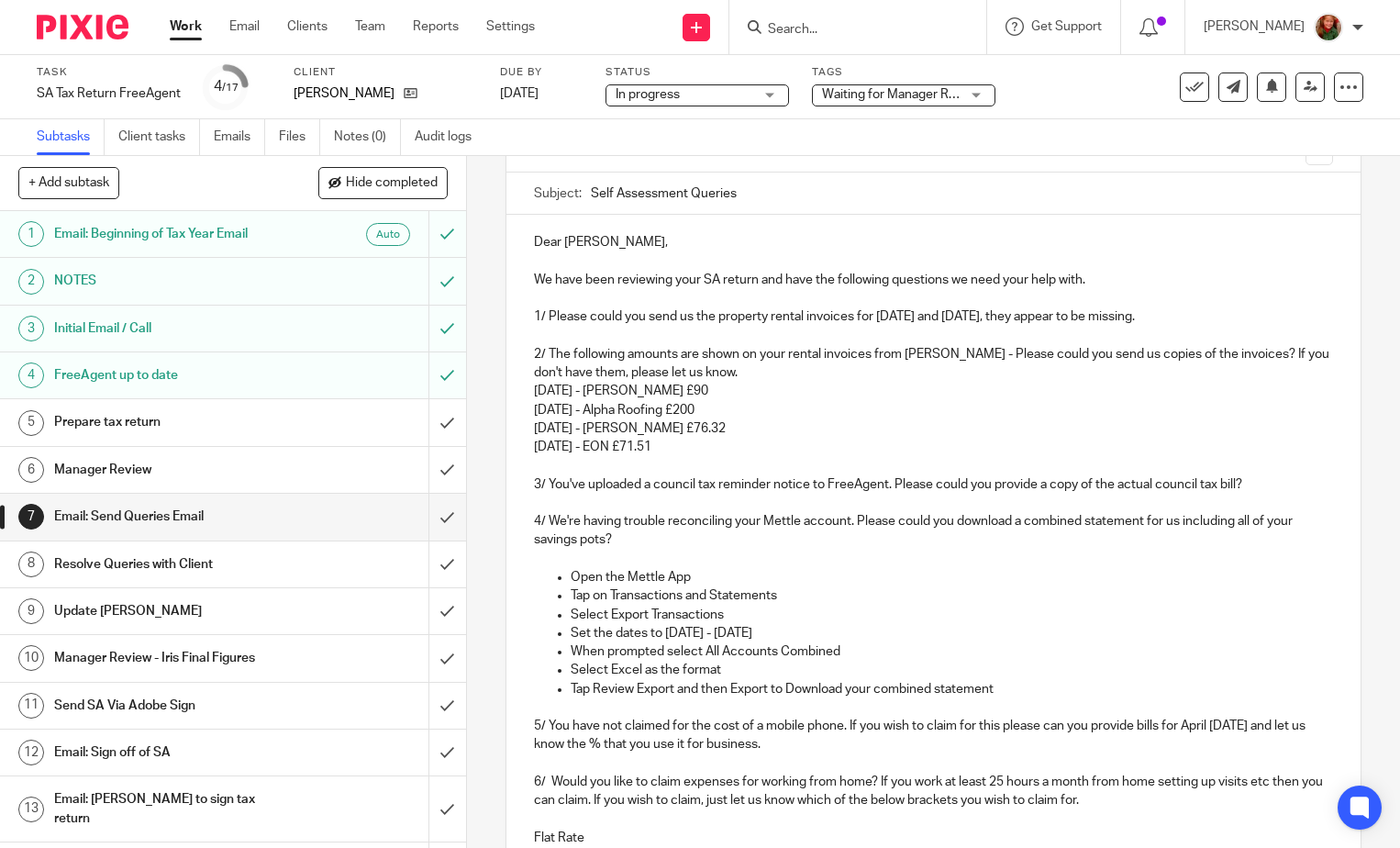
scroll to position [58, 0]
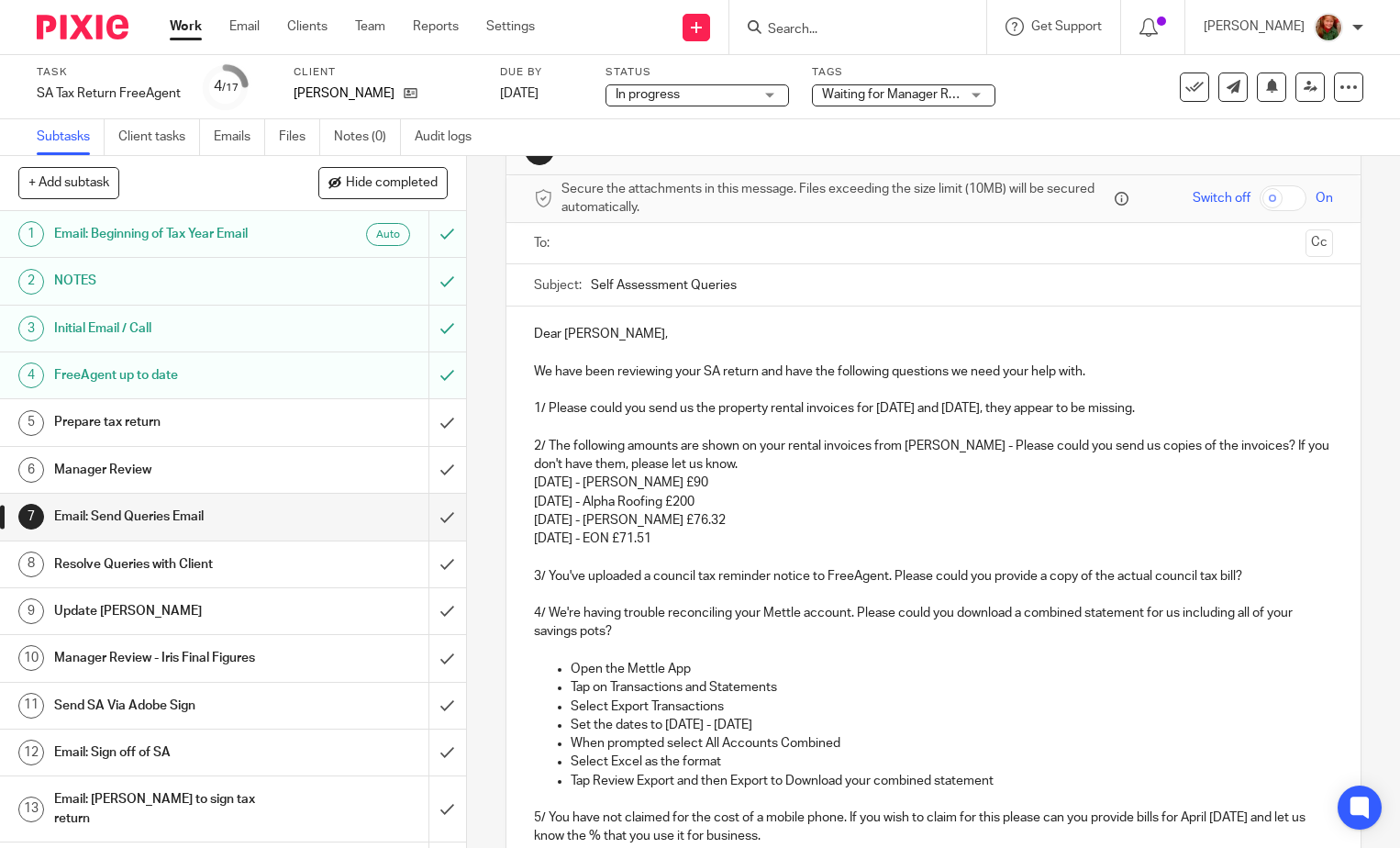
click at [769, 520] on p "February 2025 - Severn Trent £76.32" at bounding box center [934, 521] width 799 height 19
click at [943, 520] on p "February 2025 - Severn Trent £76.32 - we have the bill from them for" at bounding box center [934, 521] width 799 height 19
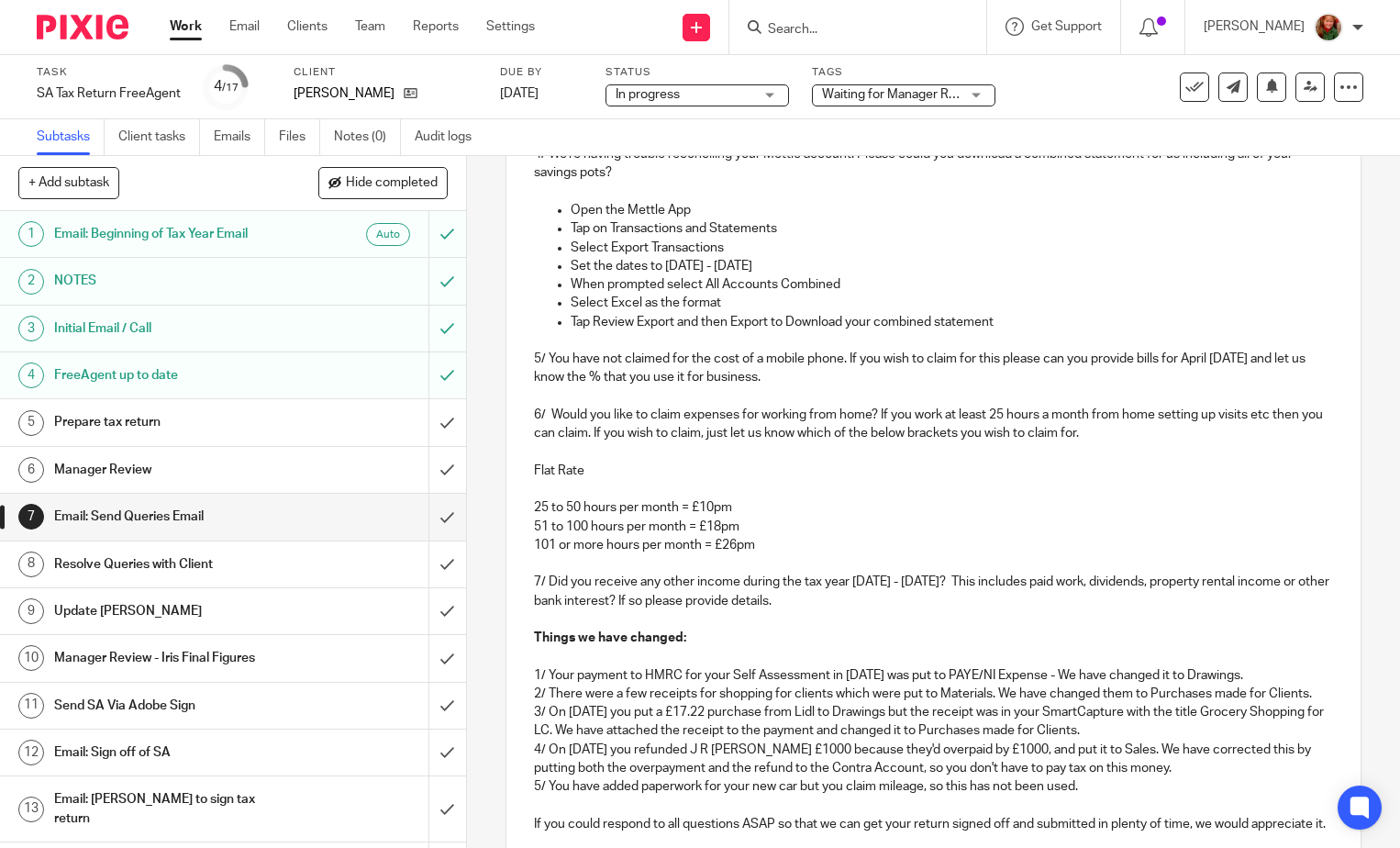
scroll to position [828, 0]
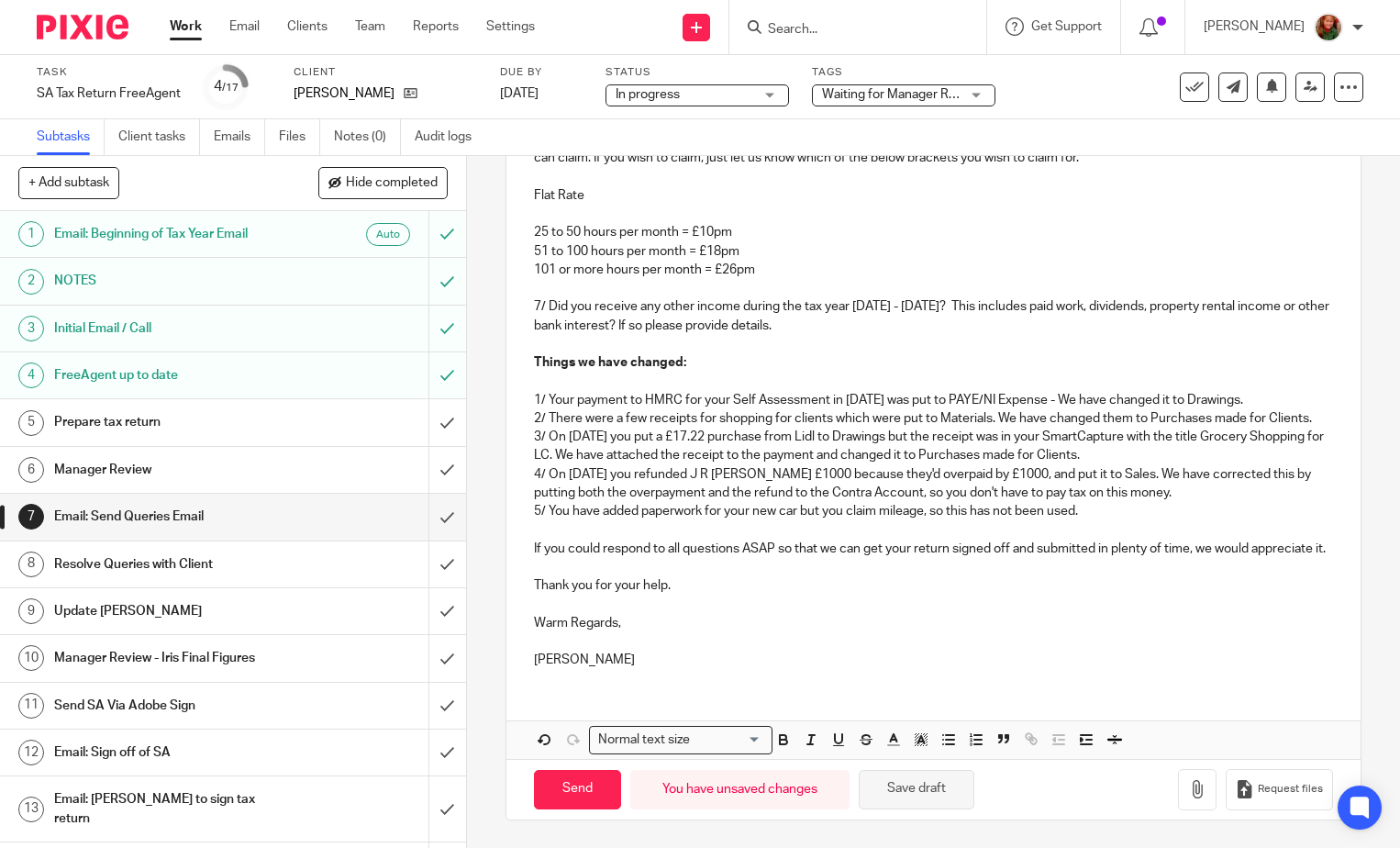
click at [918, 792] on button "Save draft" at bounding box center [916, 789] width 115 height 39
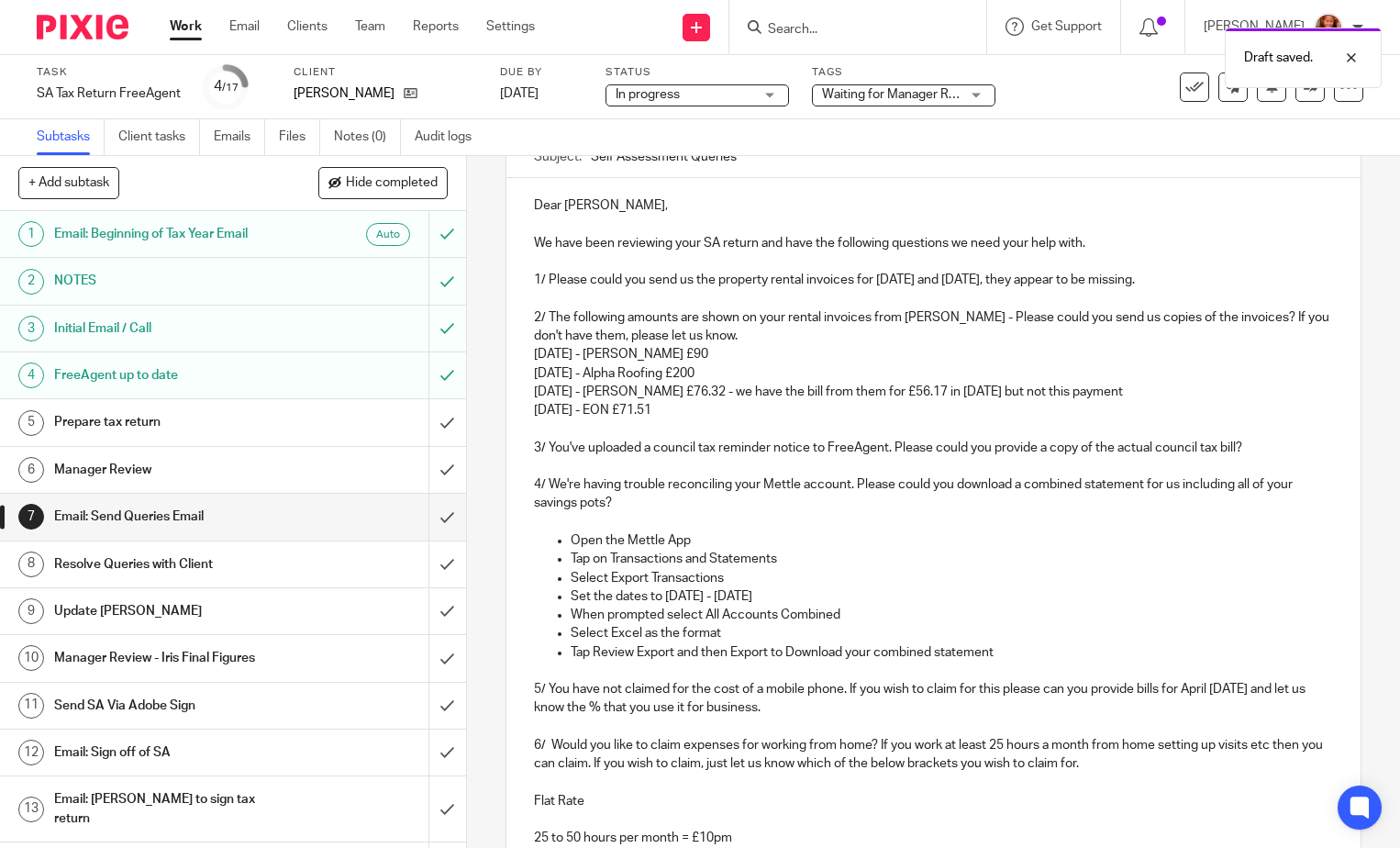
scroll to position [0, 0]
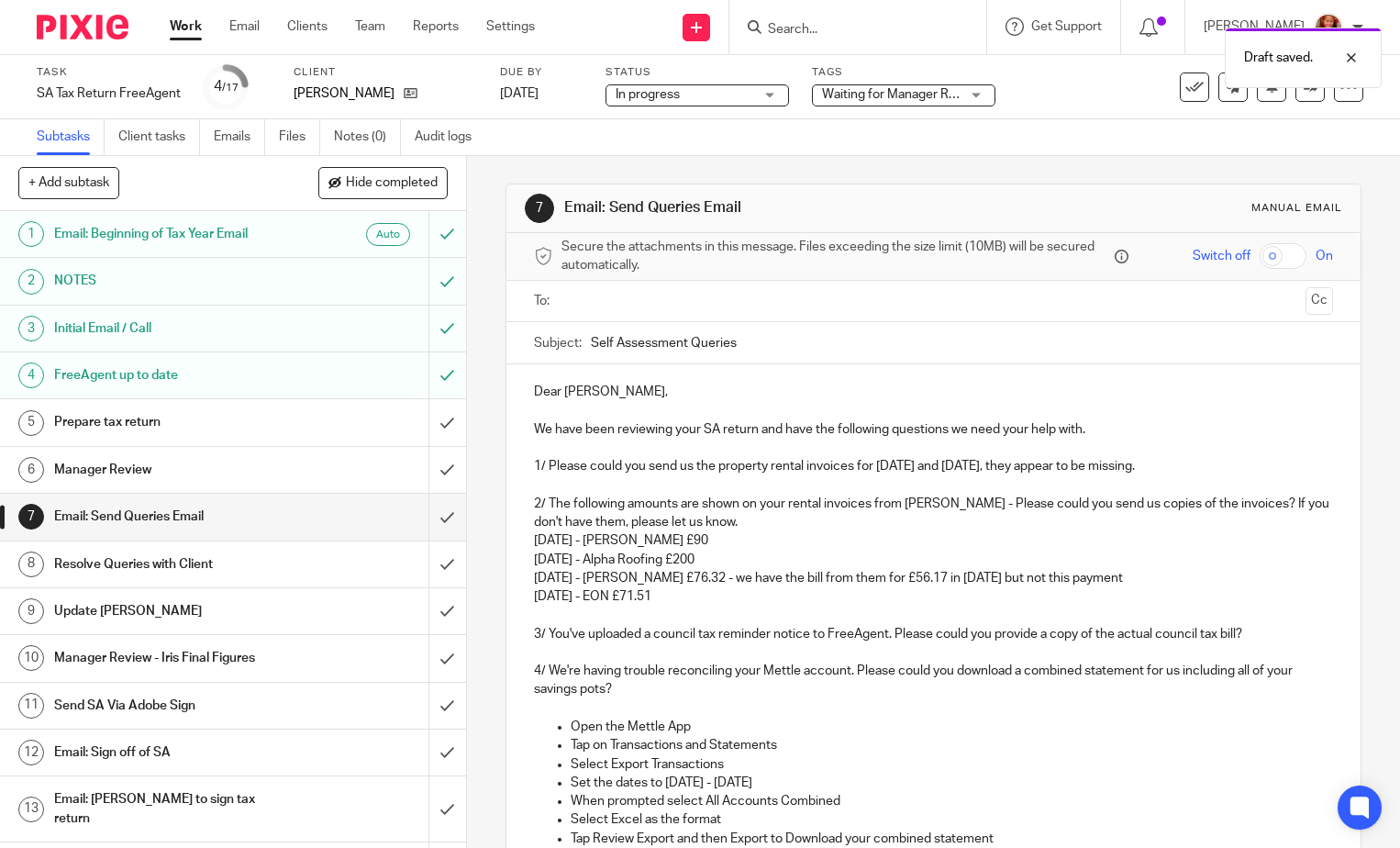
click at [974, 97] on div "Waiting for Manager Review" at bounding box center [904, 95] width 184 height 22
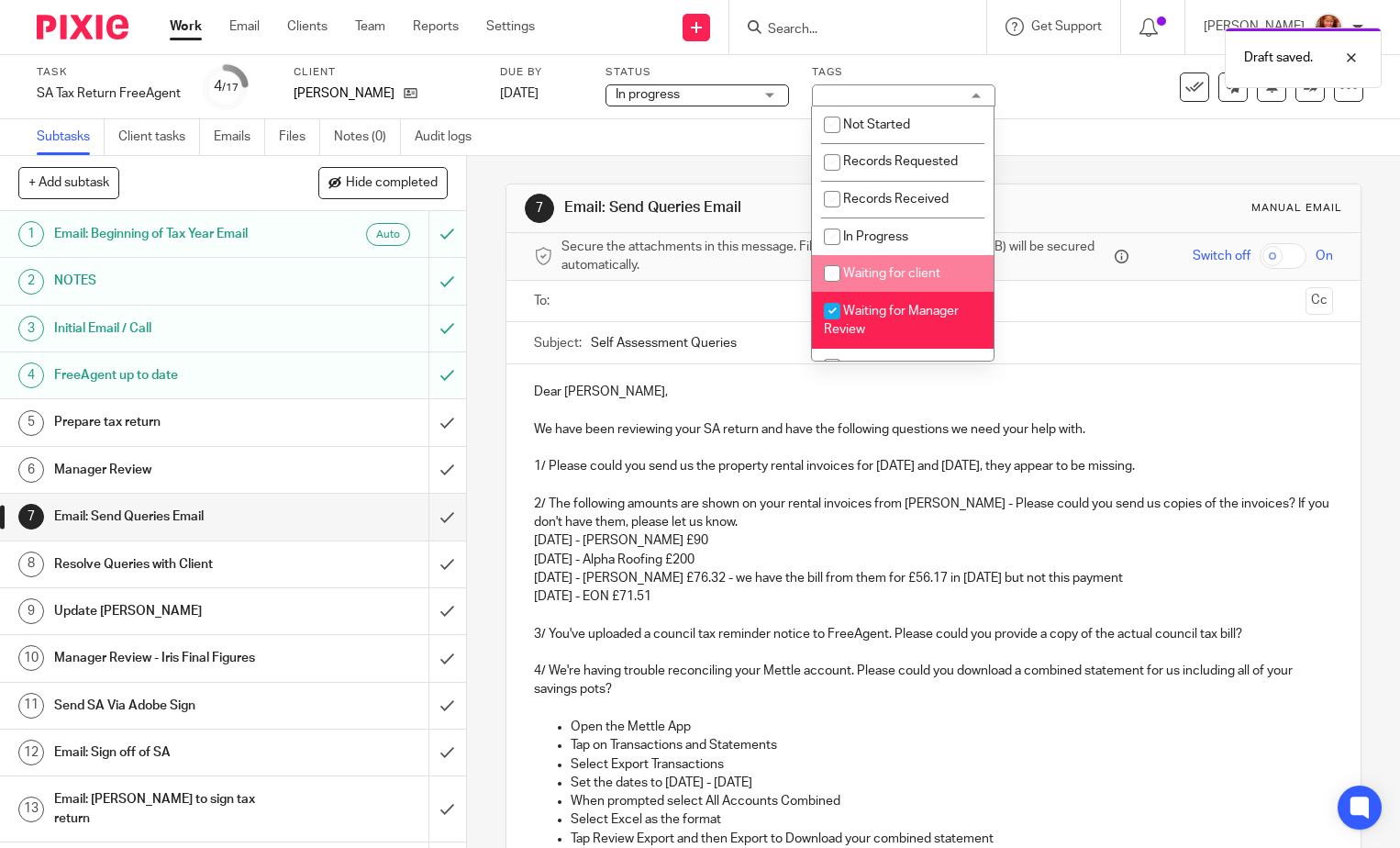
click at [871, 267] on span "Waiting for client" at bounding box center [892, 274] width 98 height 13
checkbox input "true"
click at [875, 308] on span "Waiting for Manager Review" at bounding box center [891, 321] width 135 height 32
checkbox input "false"
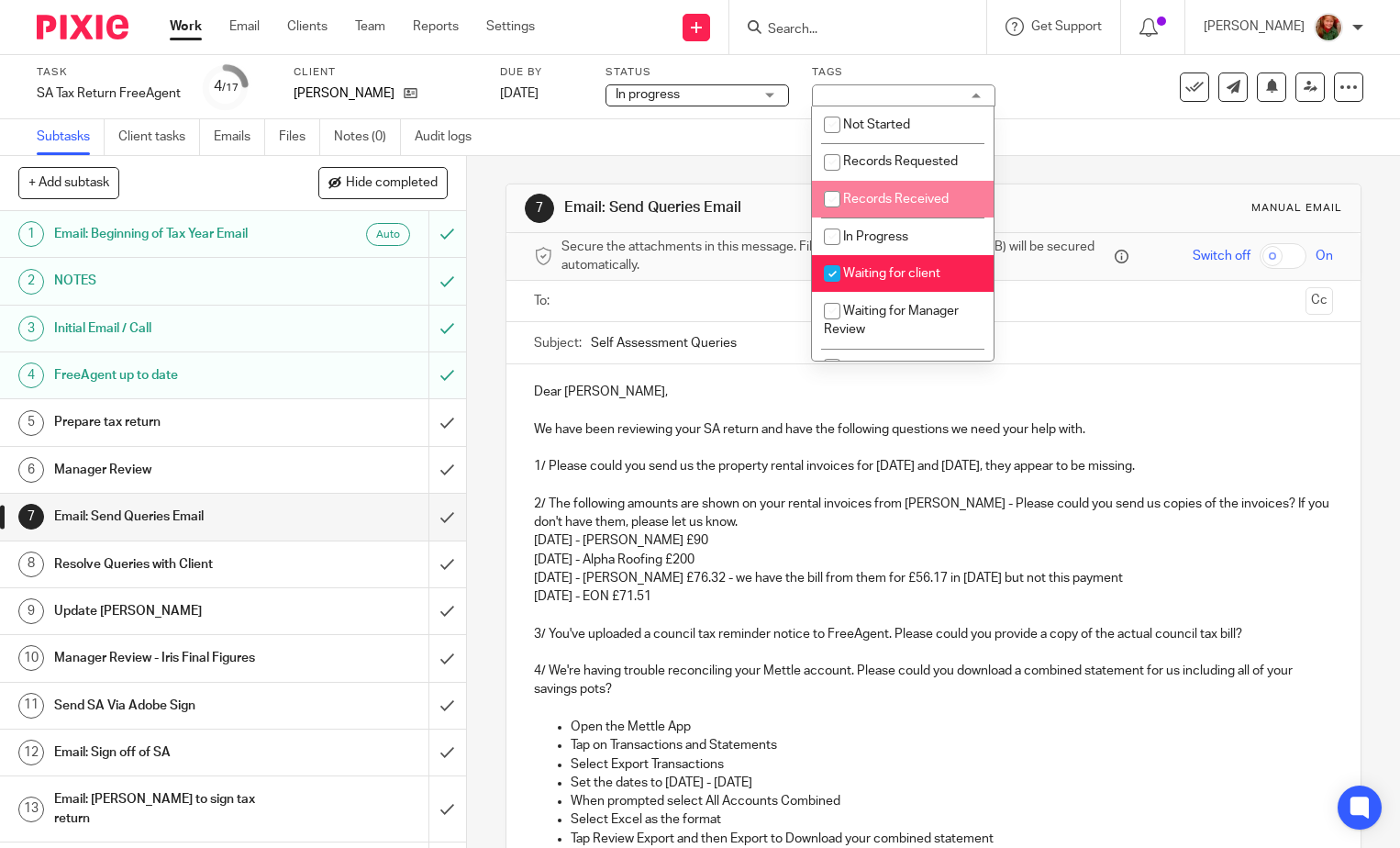
click at [1092, 113] on div "Task SA Tax Return FreeAgent Save SA Tax Return FreeAgent 4 /17 Client Casey, K…" at bounding box center [700, 87] width 1400 height 64
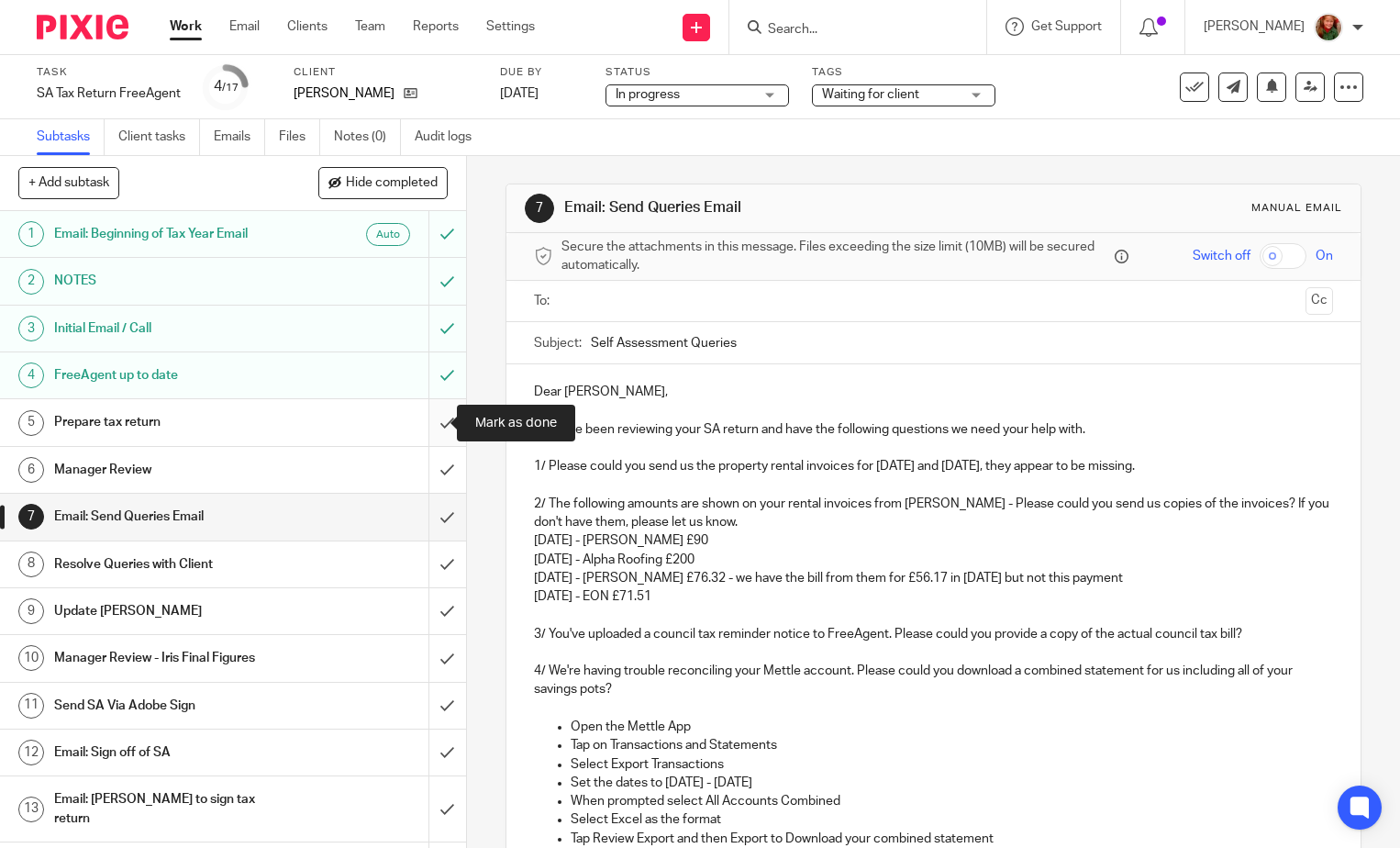
click at [424, 426] on input "submit" at bounding box center [233, 421] width 466 height 46
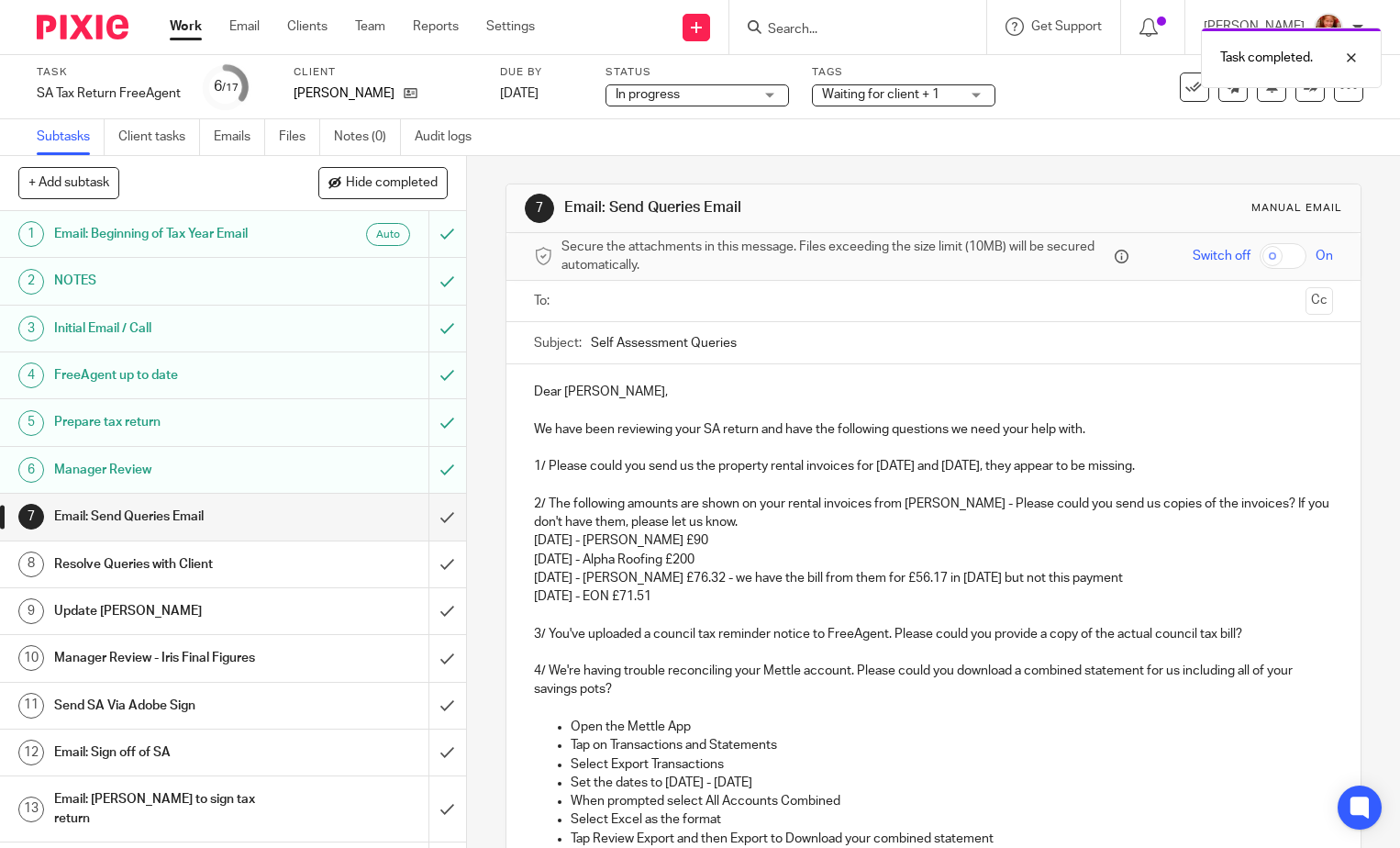
click at [1065, 95] on div "Task SA Tax Return FreeAgent Save SA Tax Return FreeAgent 6 /17 Client Casey, K…" at bounding box center [589, 86] width 1105 height 44
click at [1358, 54] on div at bounding box center [1337, 57] width 50 height 22
click at [1354, 25] on div at bounding box center [1358, 27] width 11 height 11
click at [1277, 122] on span "Logout" at bounding box center [1279, 128] width 41 height 13
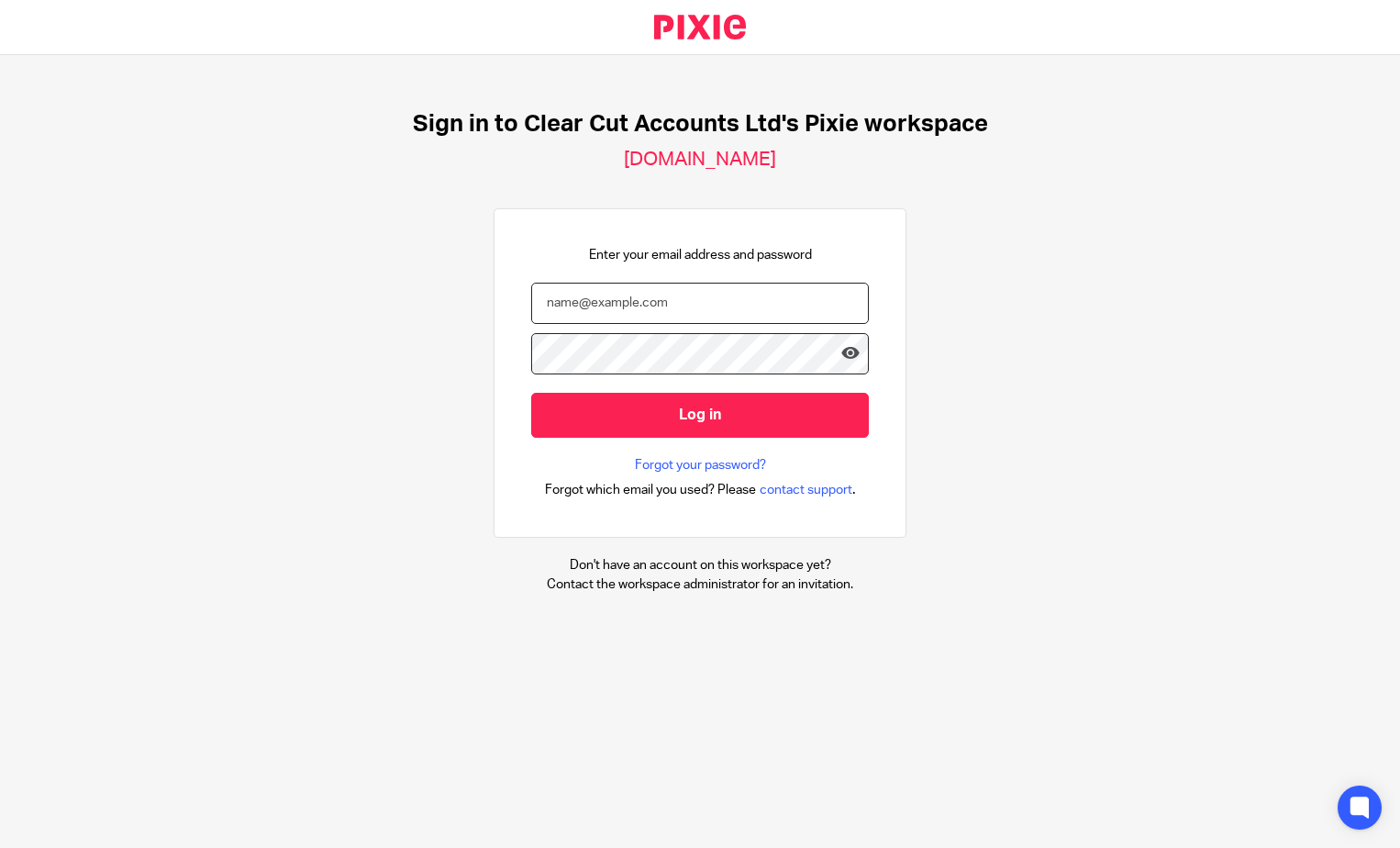
type input "sally@clearcutaccounts.com"
click at [636, 309] on input "sally@clearcutaccounts.com" at bounding box center [700, 303] width 338 height 41
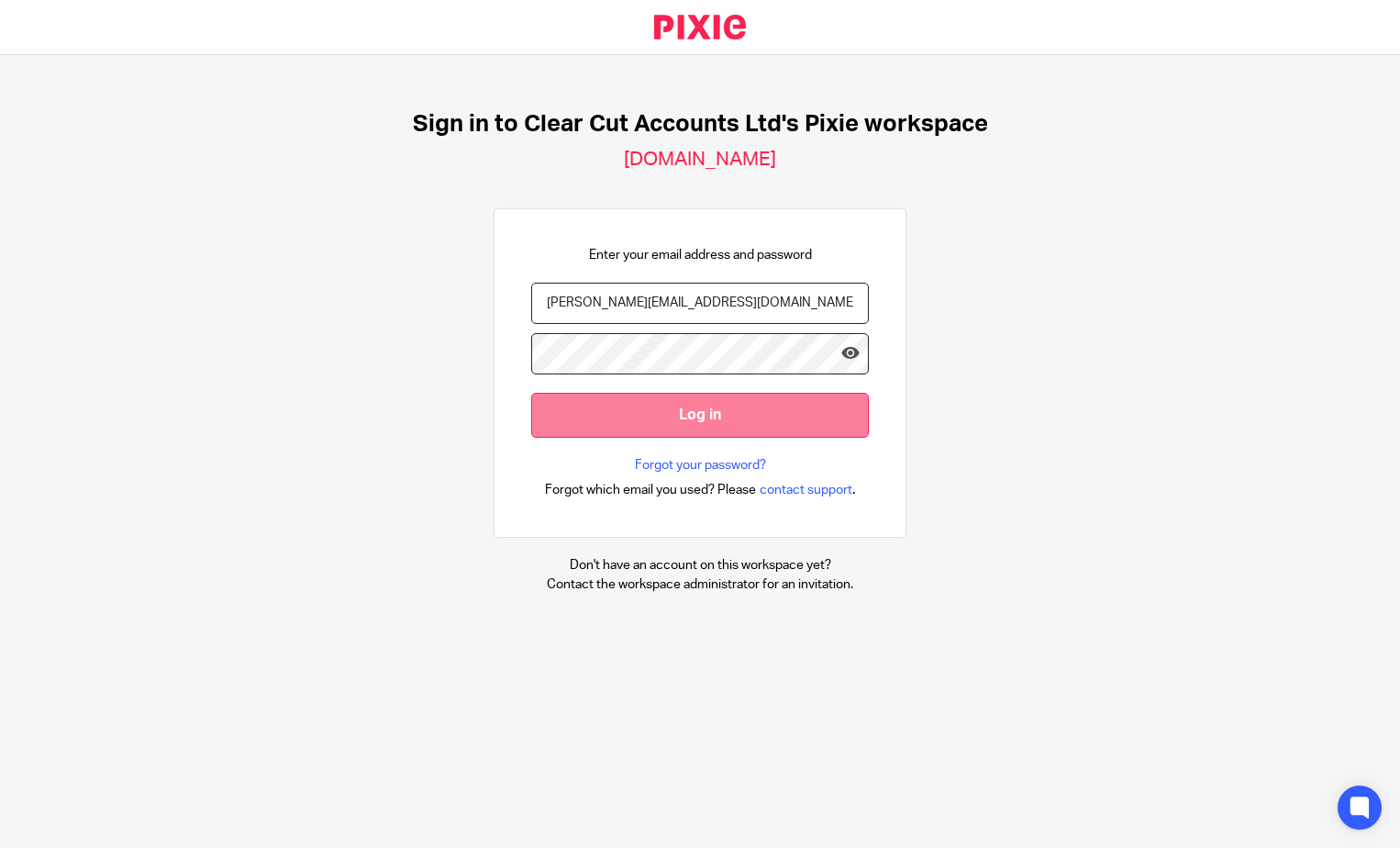
click at [671, 414] on input "Log in" at bounding box center [700, 416] width 338 height 45
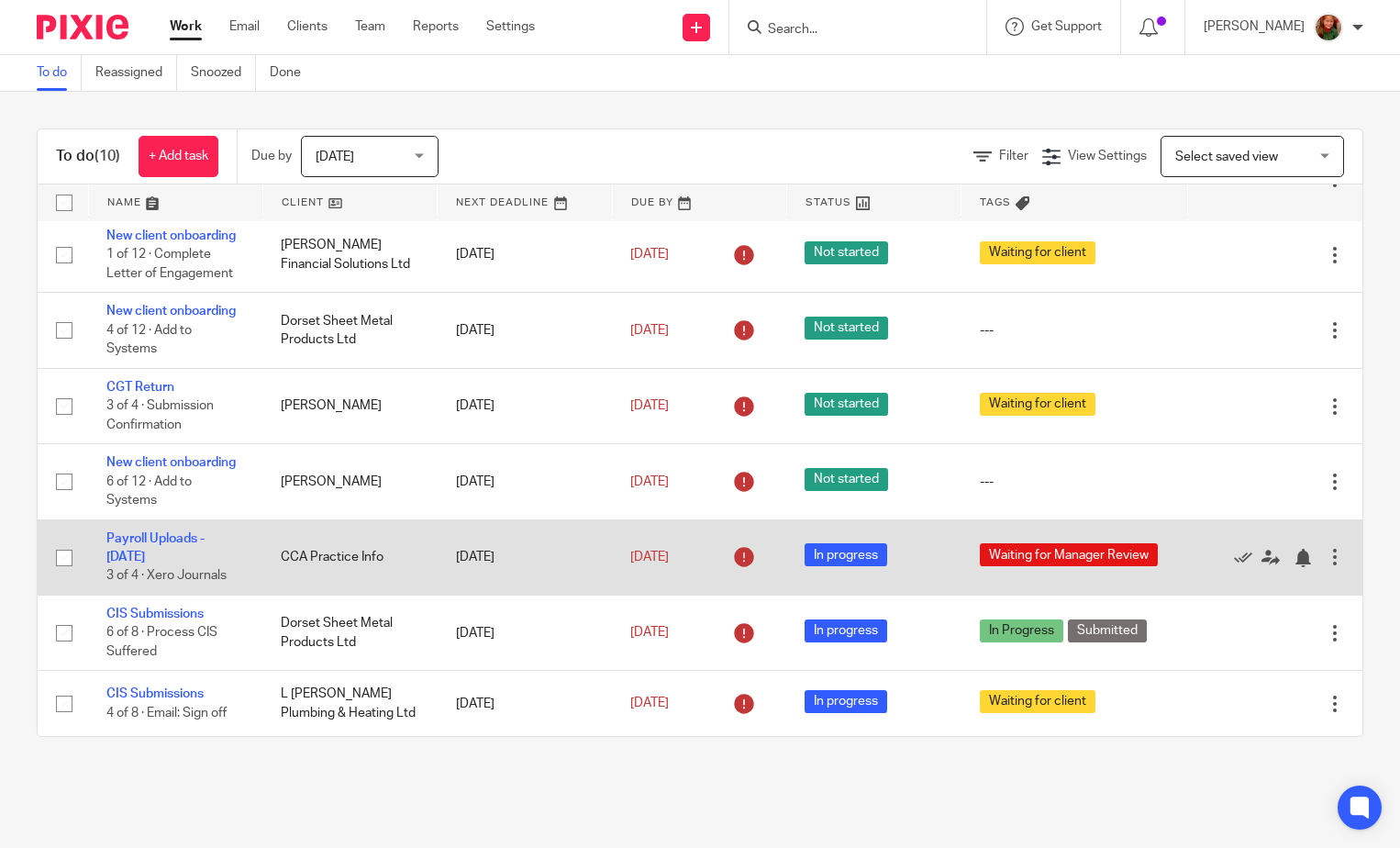
scroll to position [159, 0]
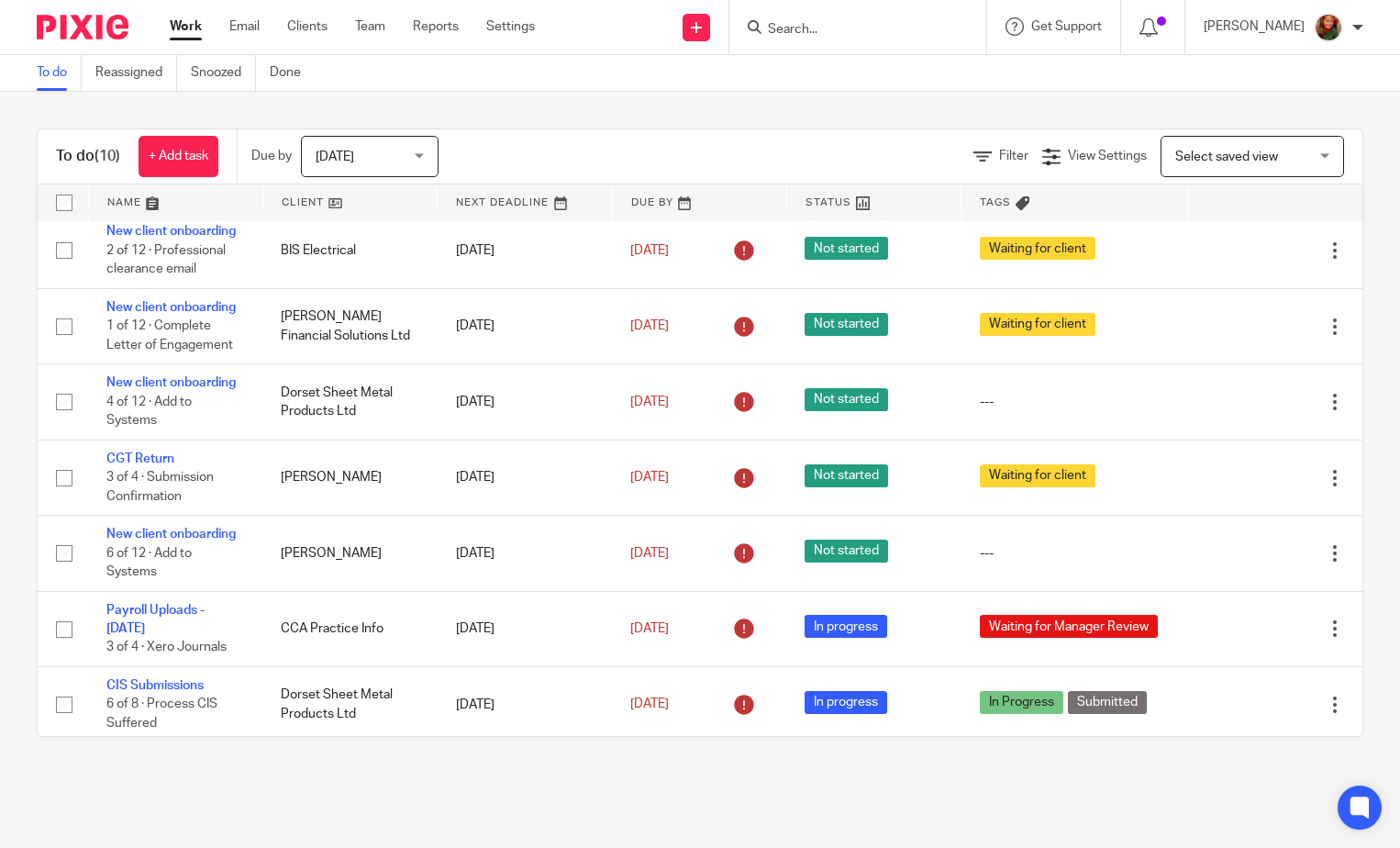
click at [1187, 152] on span "Select saved view" at bounding box center [1227, 157] width 103 height 13
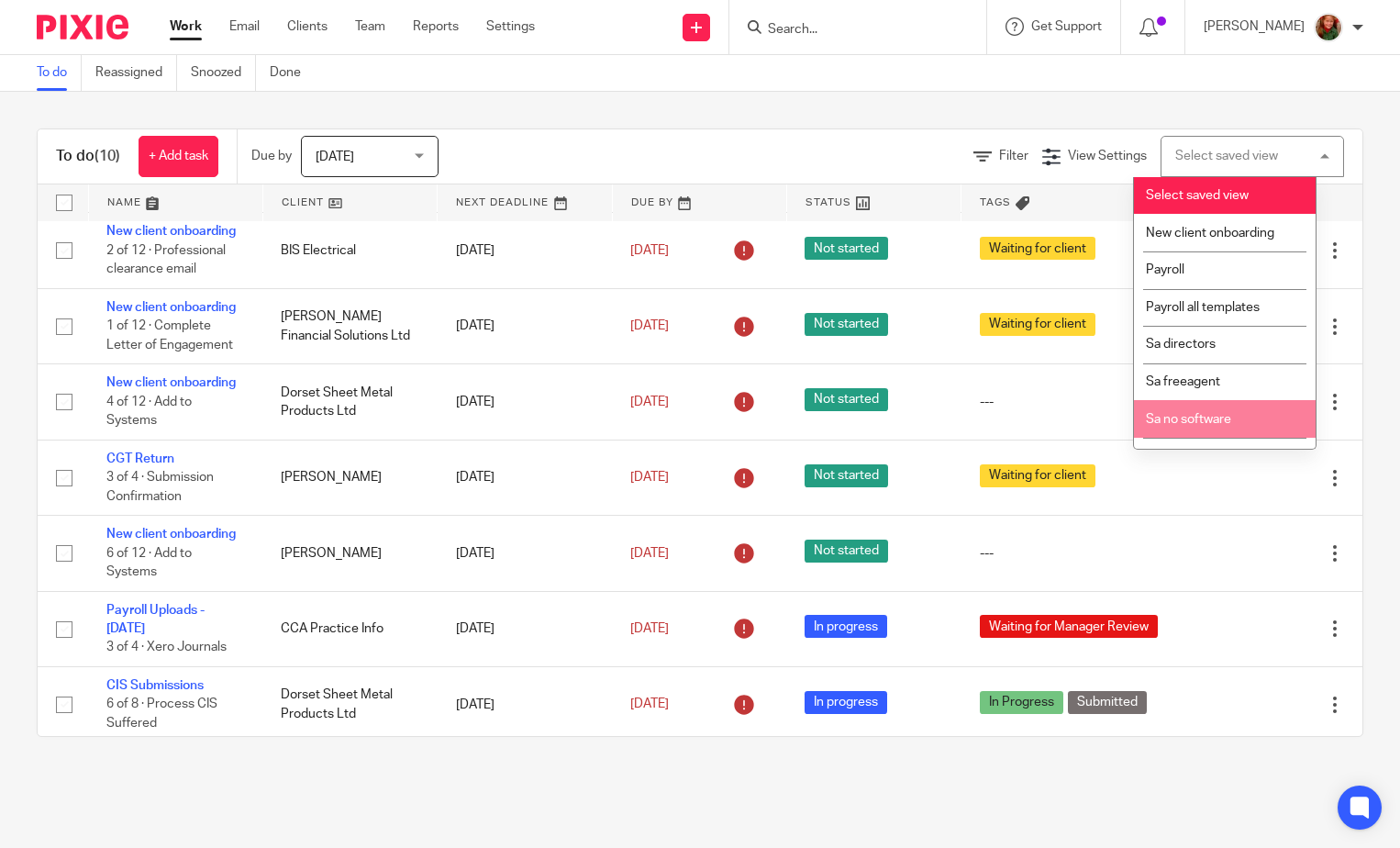
scroll to position [63, 0]
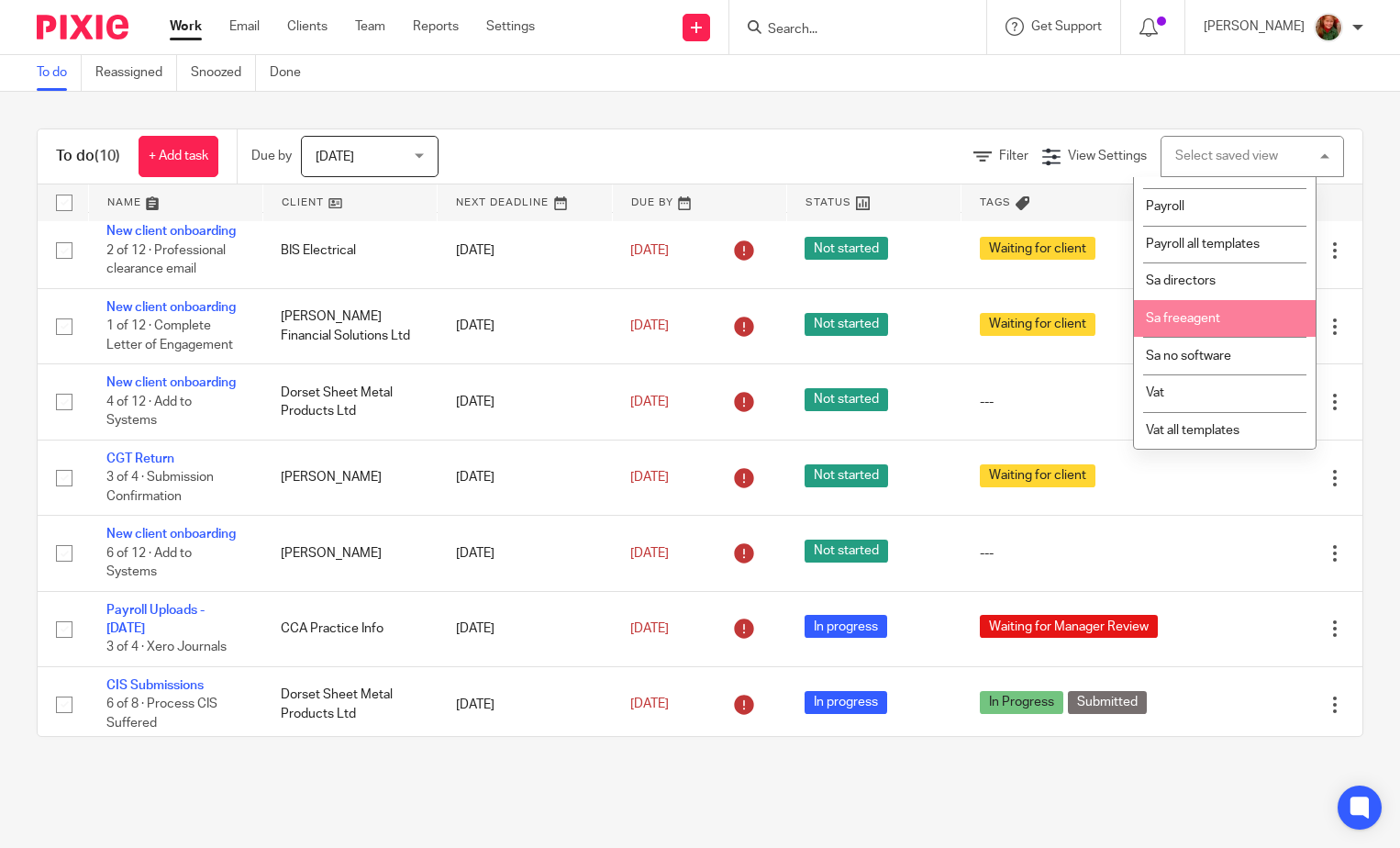
click at [1208, 329] on li "Sa freeagent" at bounding box center [1225, 319] width 182 height 38
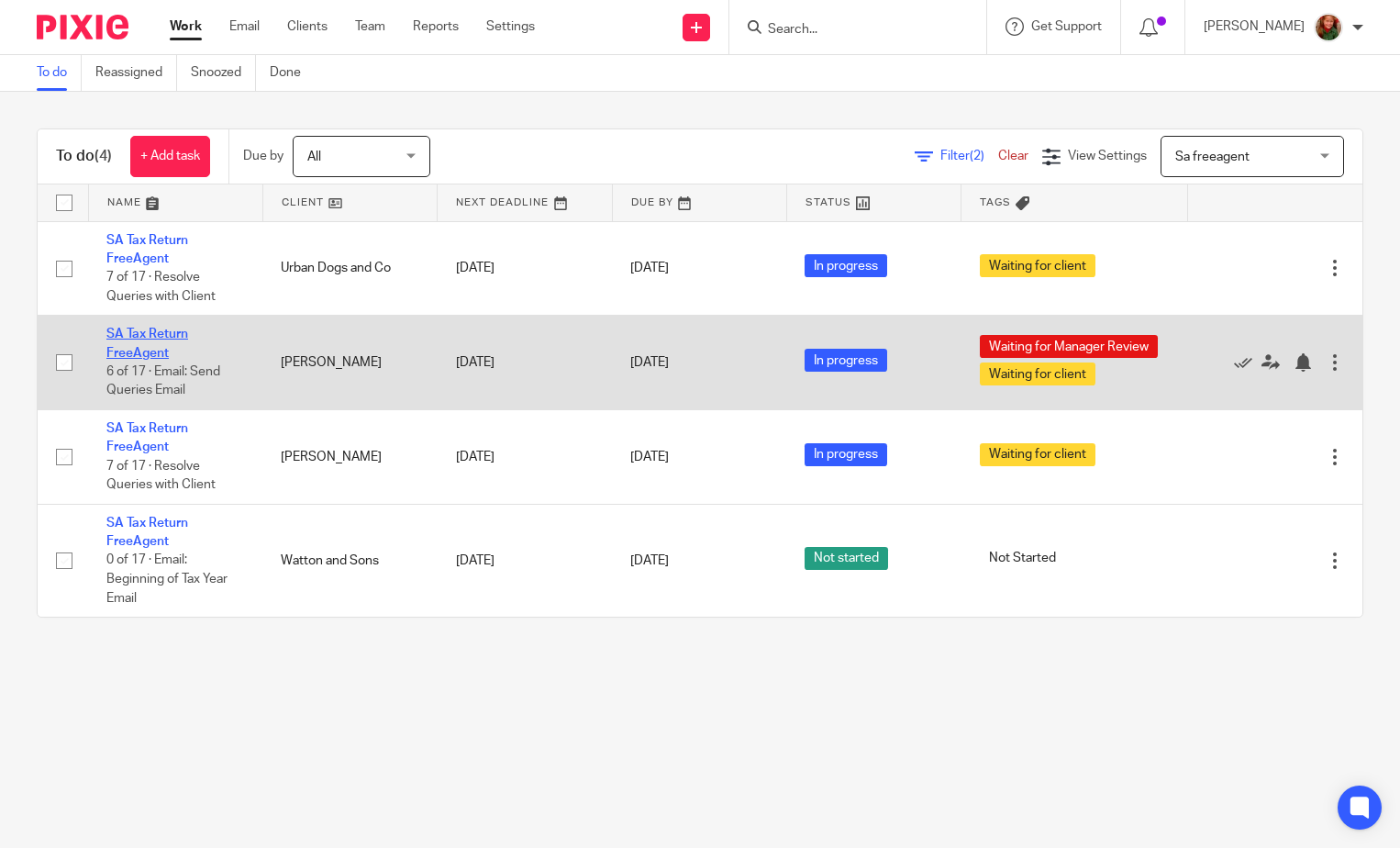
click at [147, 333] on link "SA Tax Return FreeAgent" at bounding box center [146, 342] width 82 height 31
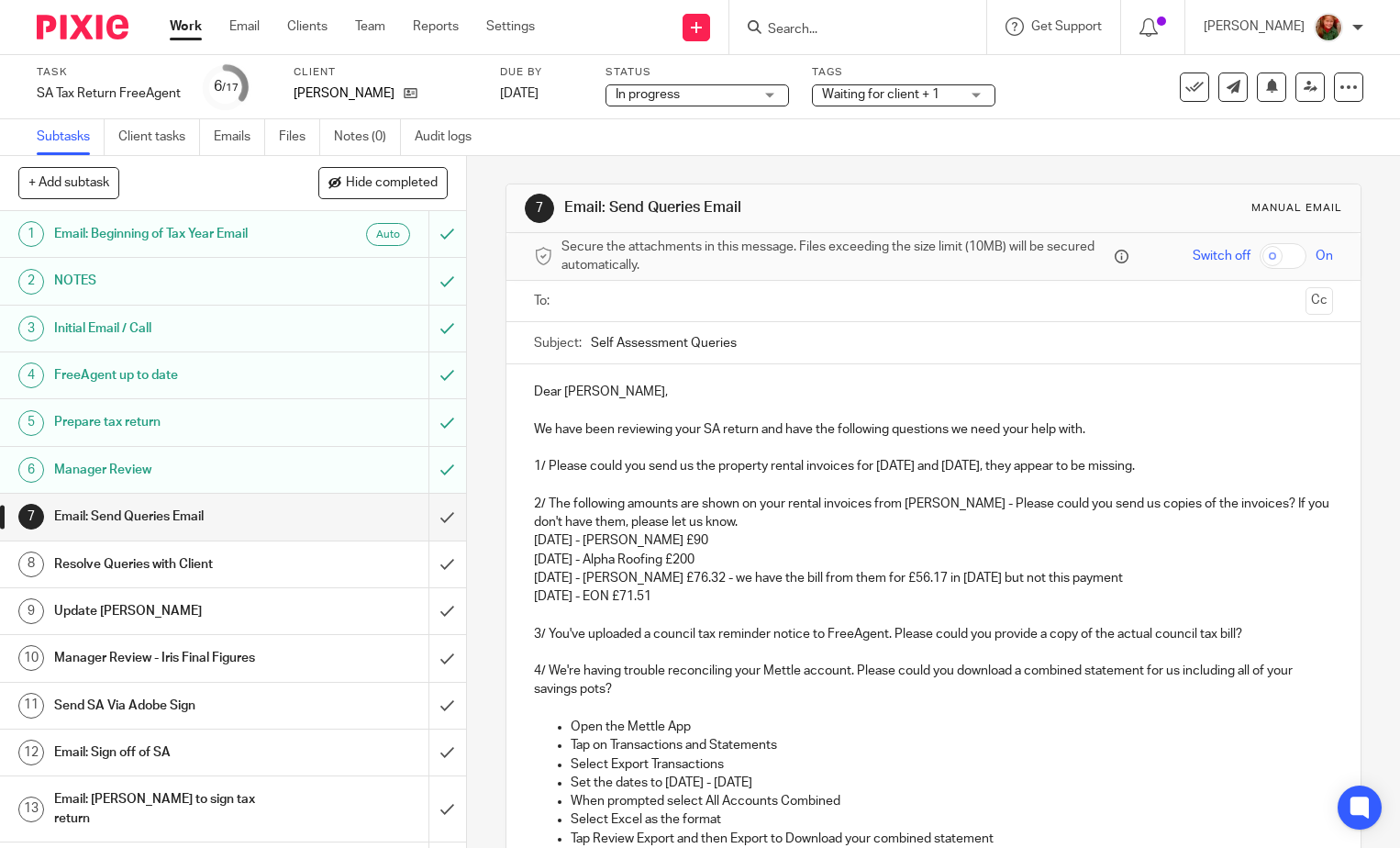
click at [972, 298] on input "text" at bounding box center [932, 301] width 729 height 21
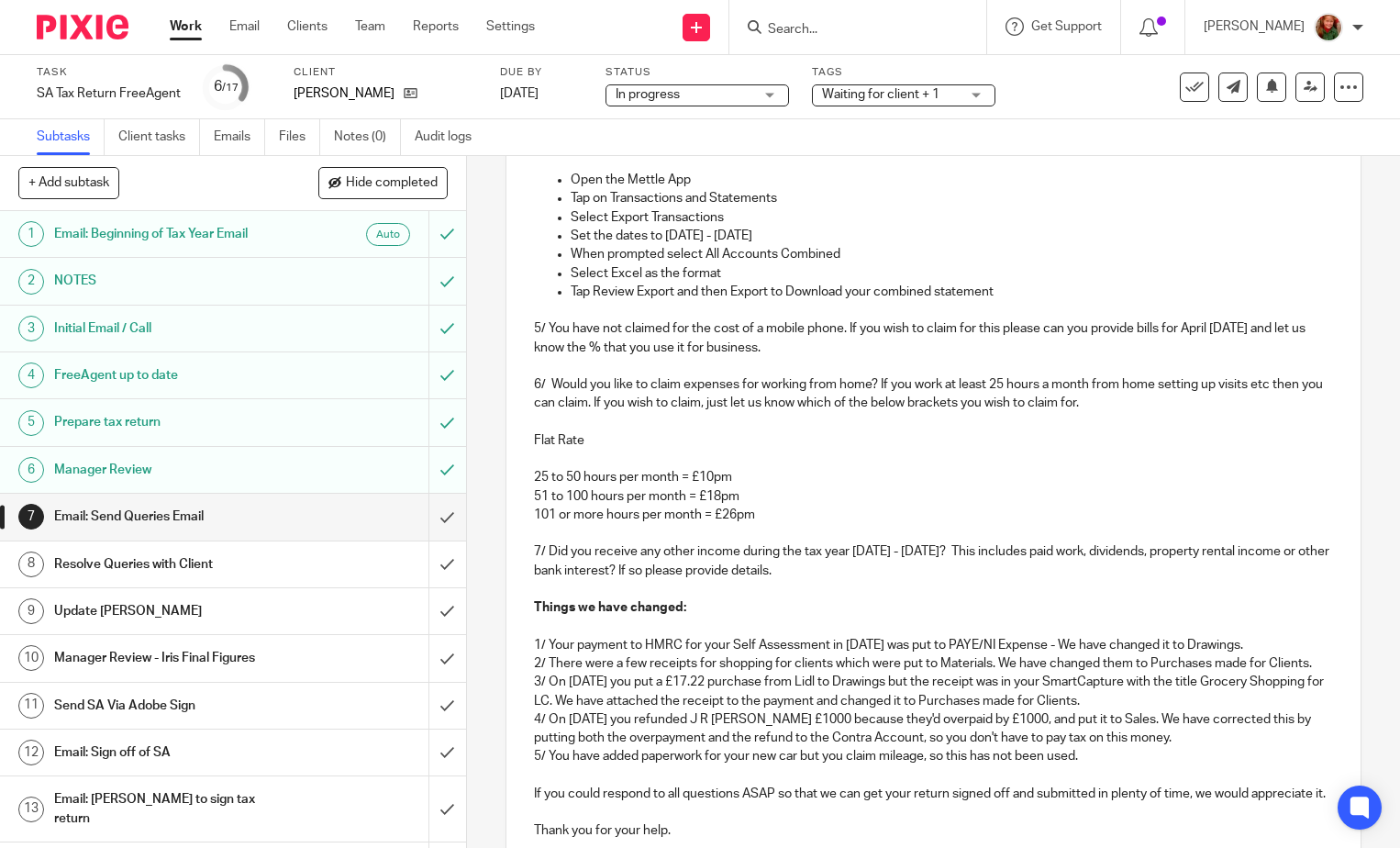
scroll to position [833, 0]
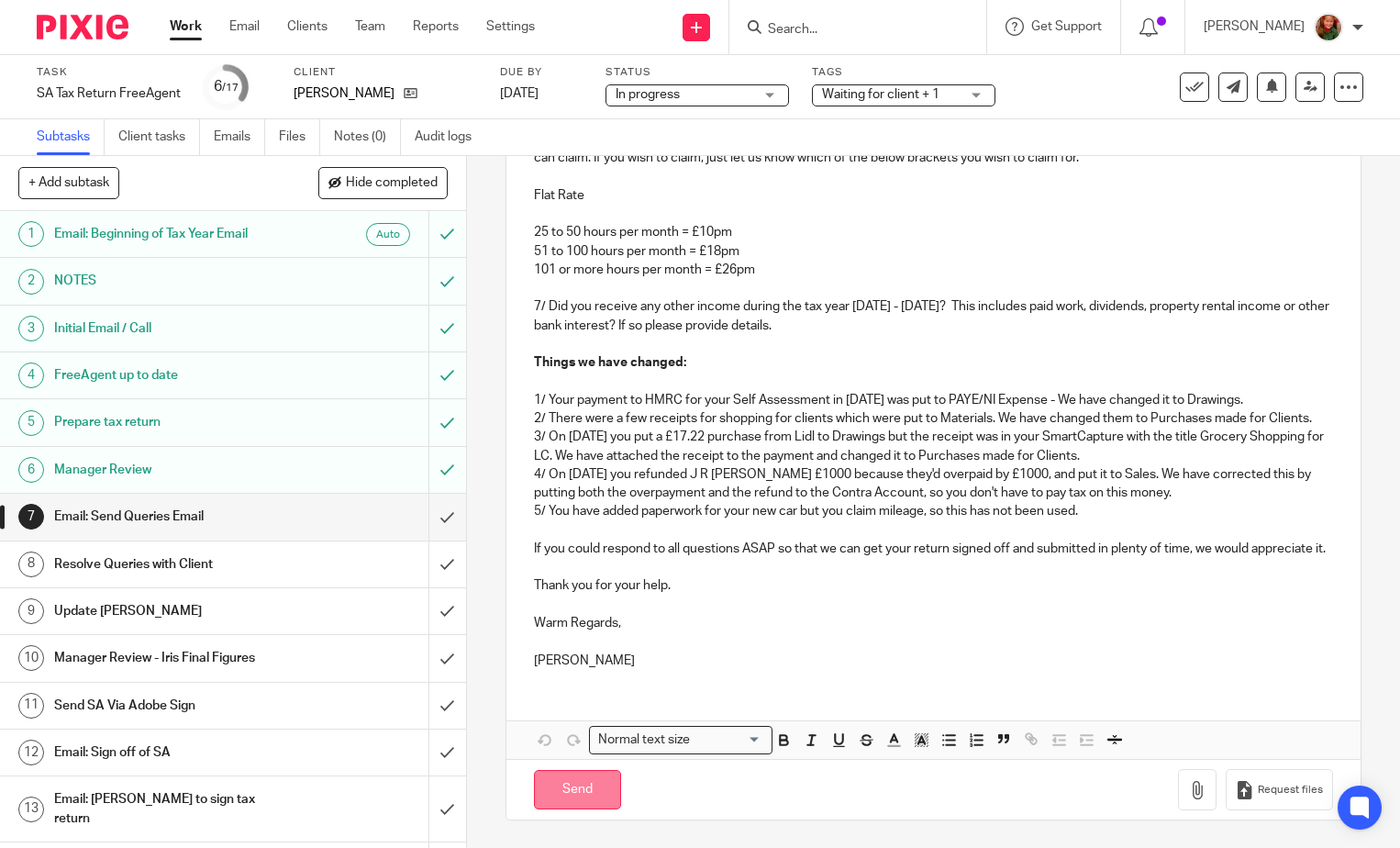
click at [581, 790] on input "Send" at bounding box center [577, 789] width 87 height 39
type input "Sent"
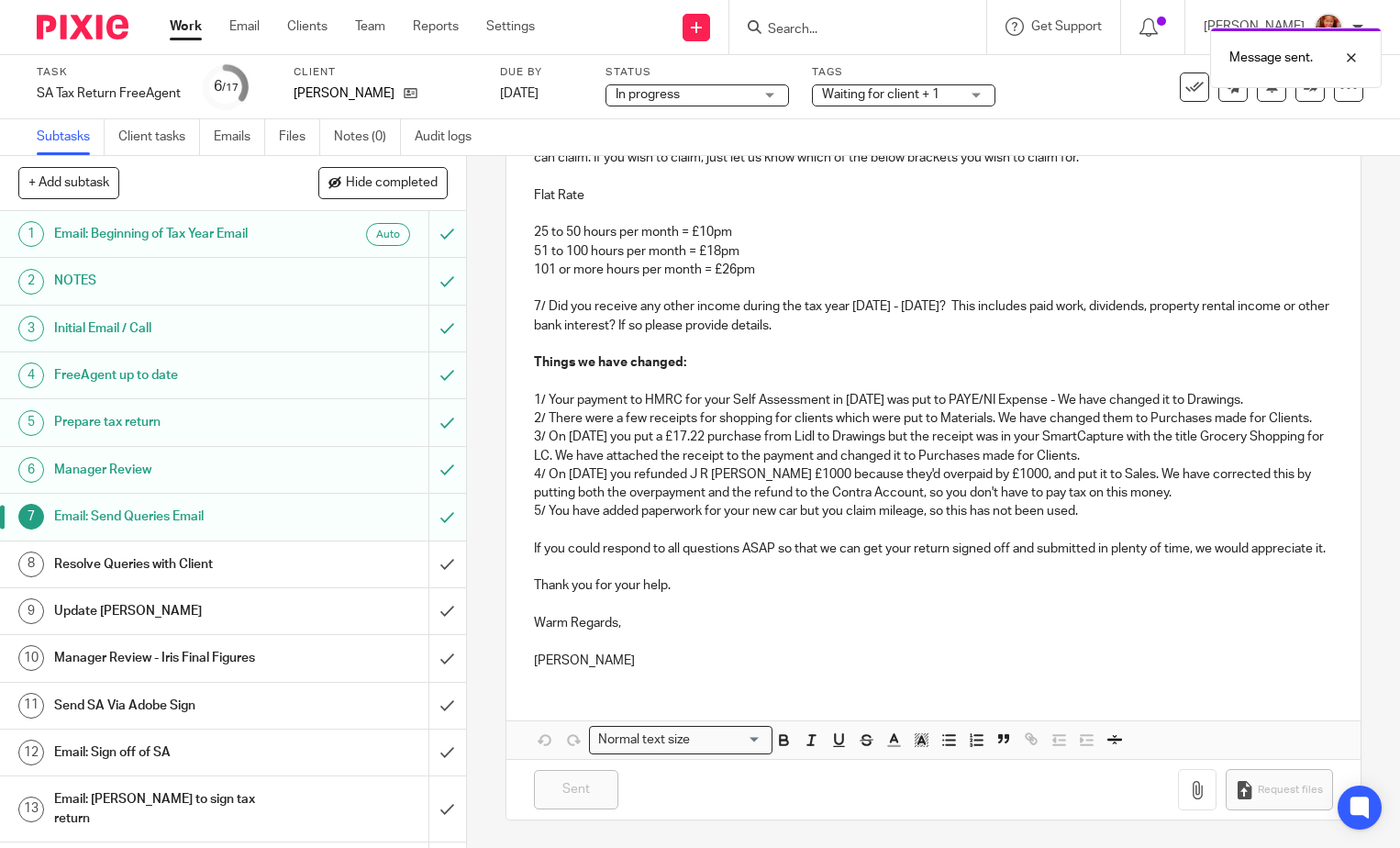
click at [951, 98] on span "Waiting for client + 1" at bounding box center [890, 95] width 138 height 20
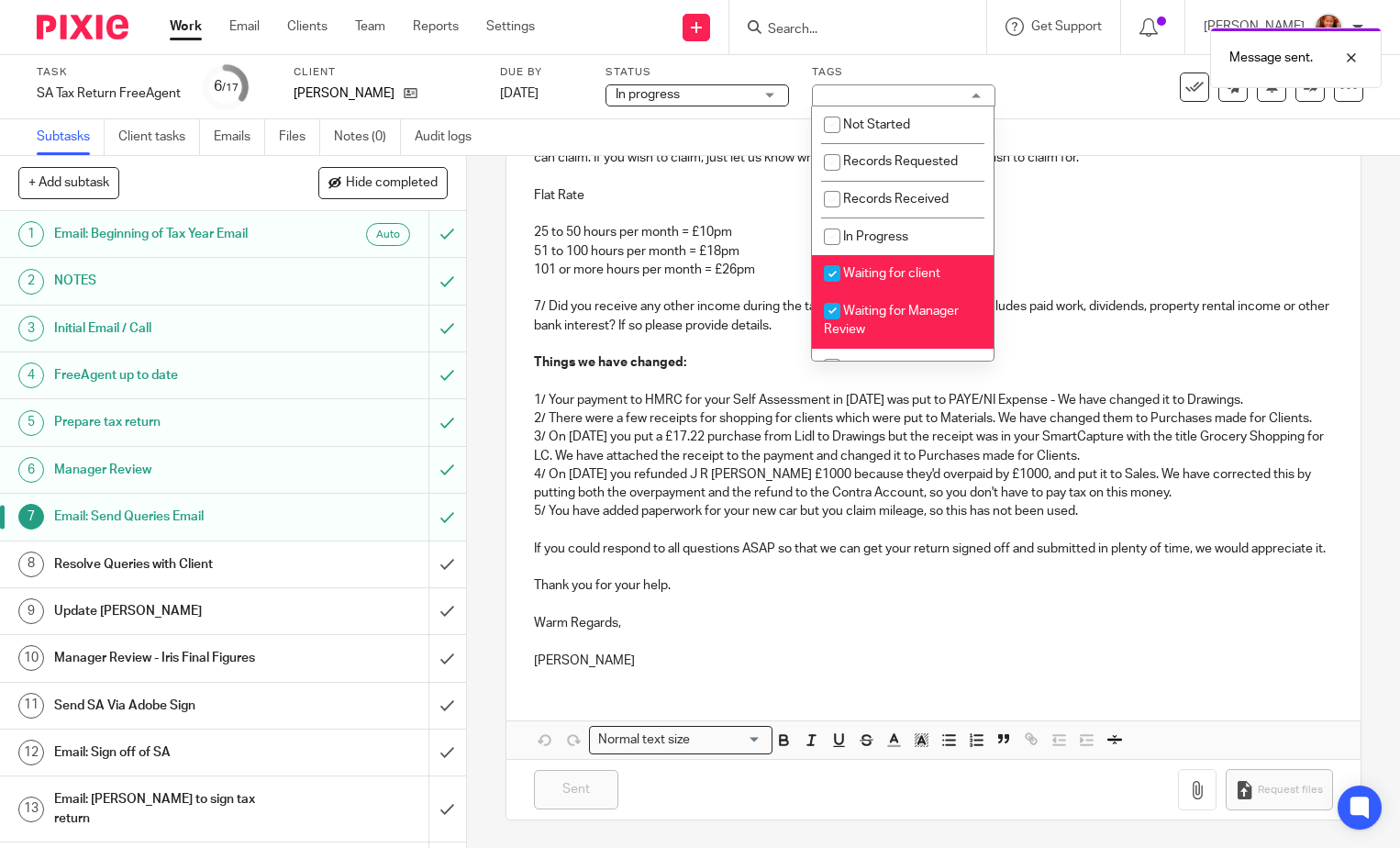
click at [919, 267] on span "Waiting for client" at bounding box center [892, 274] width 98 height 13
click at [919, 270] on span "Waiting for client" at bounding box center [892, 274] width 98 height 13
checkbox input "true"
click at [921, 311] on span "Waiting for Manager Review" at bounding box center [891, 321] width 135 height 32
checkbox input "false"
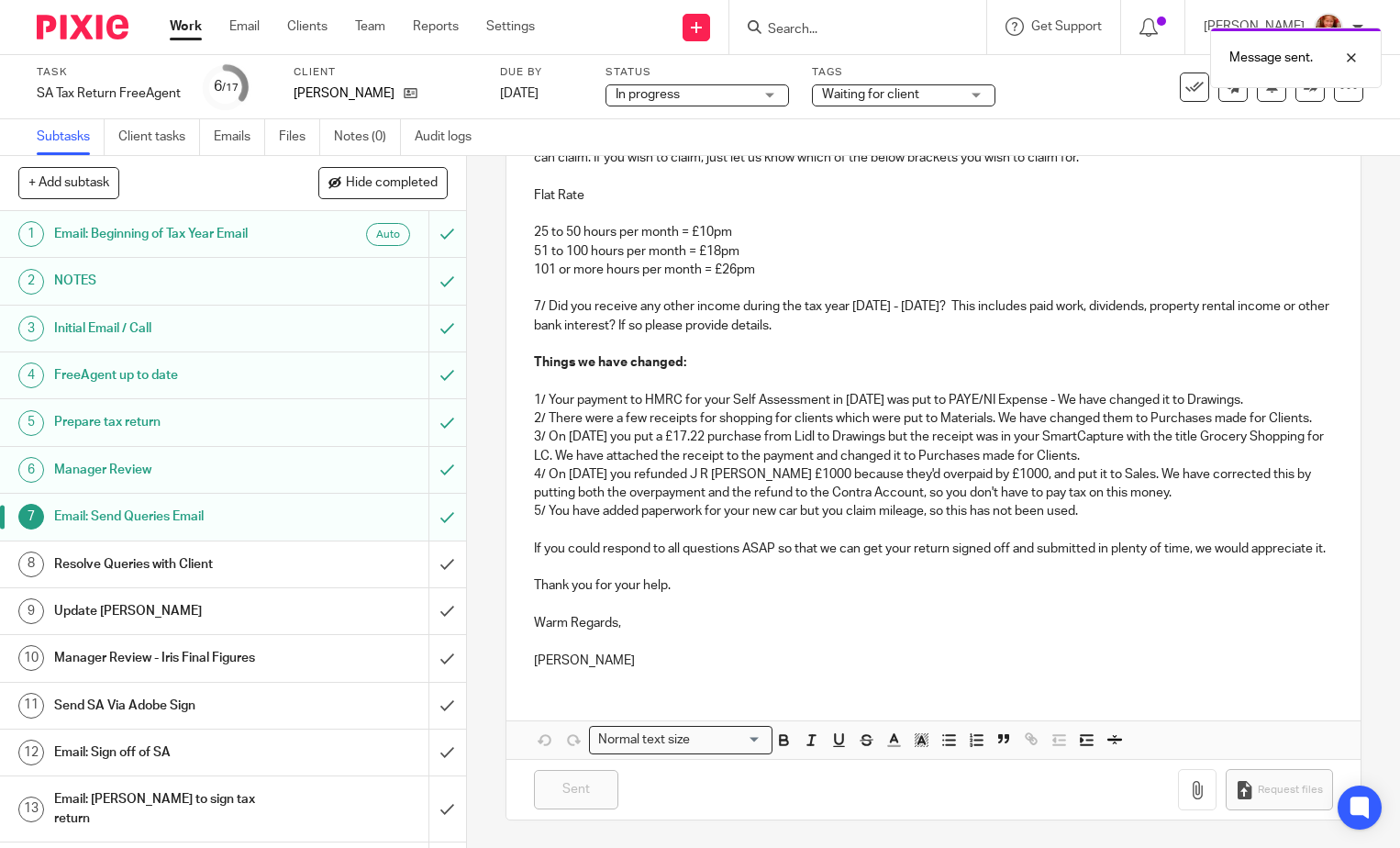
click at [1099, 223] on p "25 to 50 hours per month = £10pm" at bounding box center [934, 233] width 799 height 19
click at [1296, 96] on link at bounding box center [1310, 86] width 29 height 29
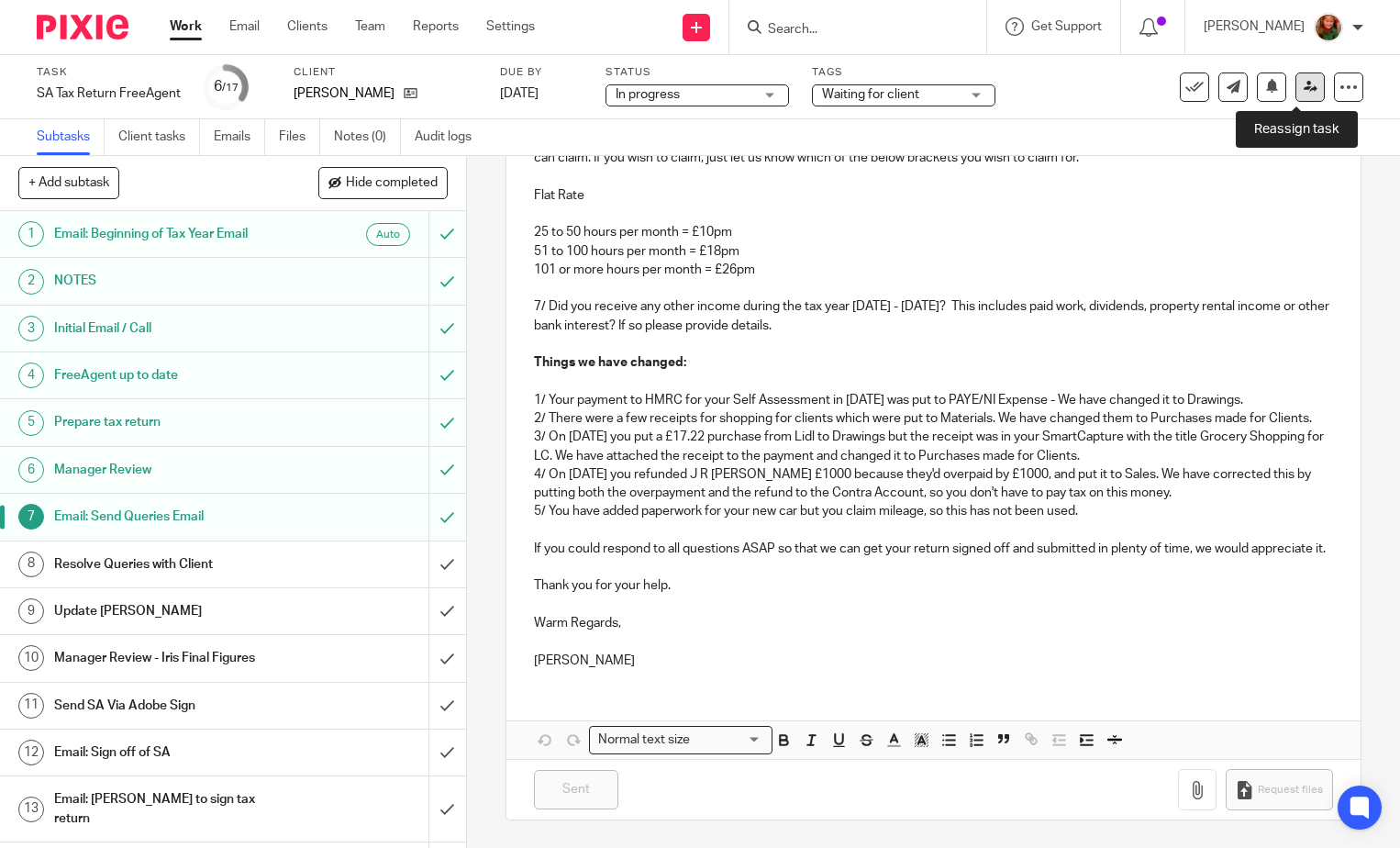
click at [1304, 91] on icon at bounding box center [1311, 86] width 14 height 14
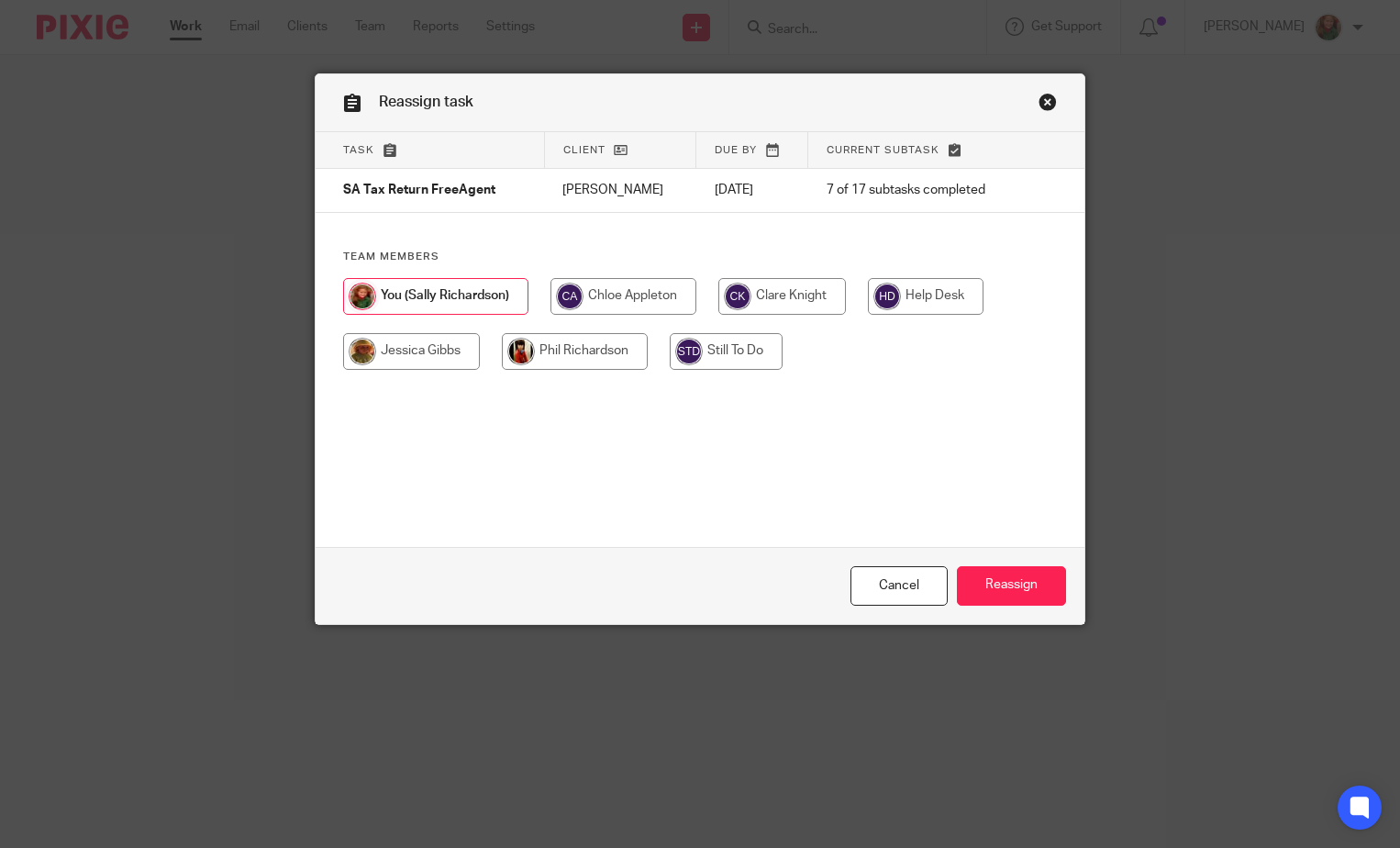
click at [607, 296] on input "radio" at bounding box center [623, 295] width 145 height 37
radio input "true"
click at [983, 577] on input "Reassign" at bounding box center [1012, 585] width 109 height 39
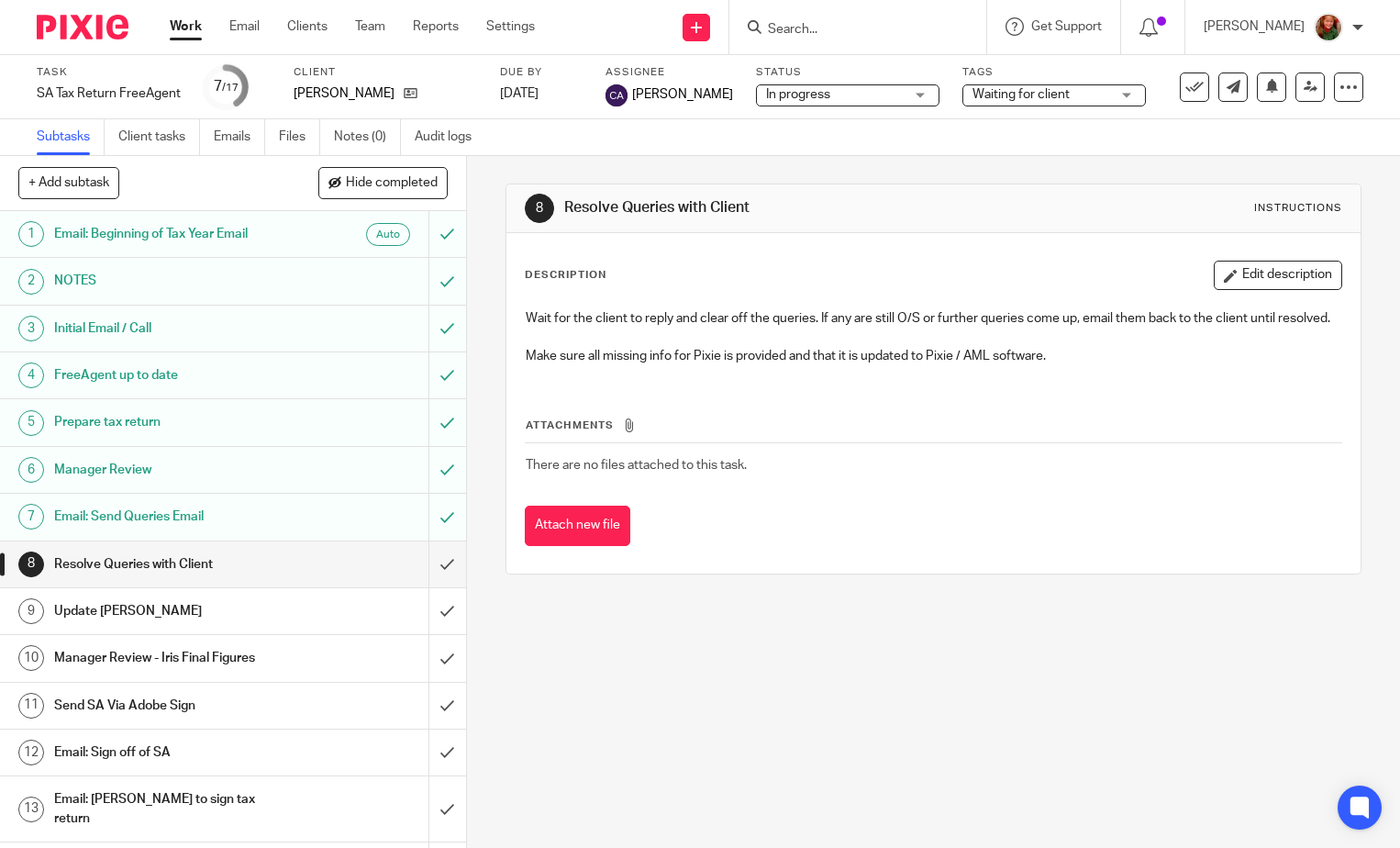
click at [838, 35] on input "Search" at bounding box center [849, 30] width 165 height 17
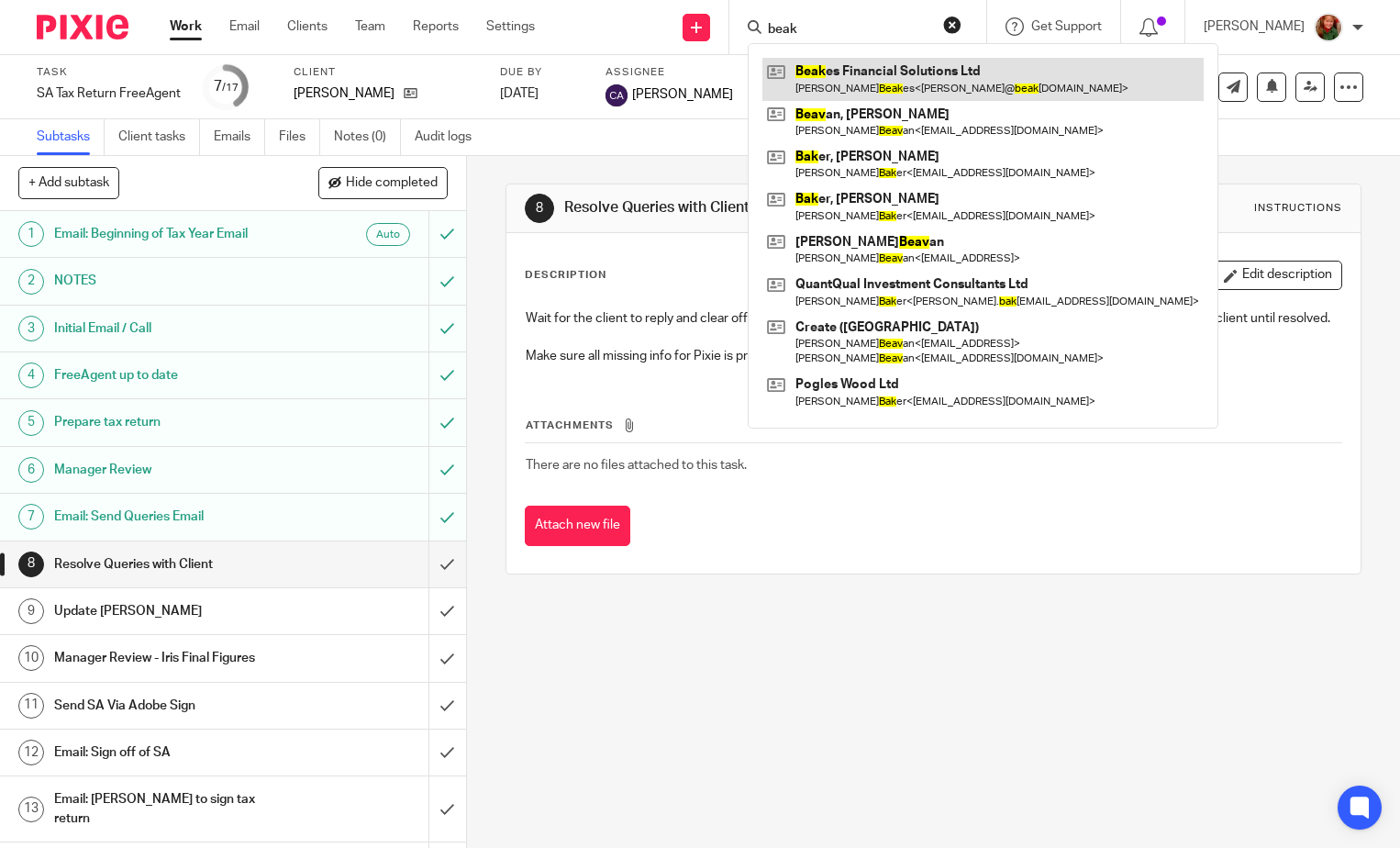
type input "beak"
click at [860, 80] on link at bounding box center [983, 79] width 441 height 42
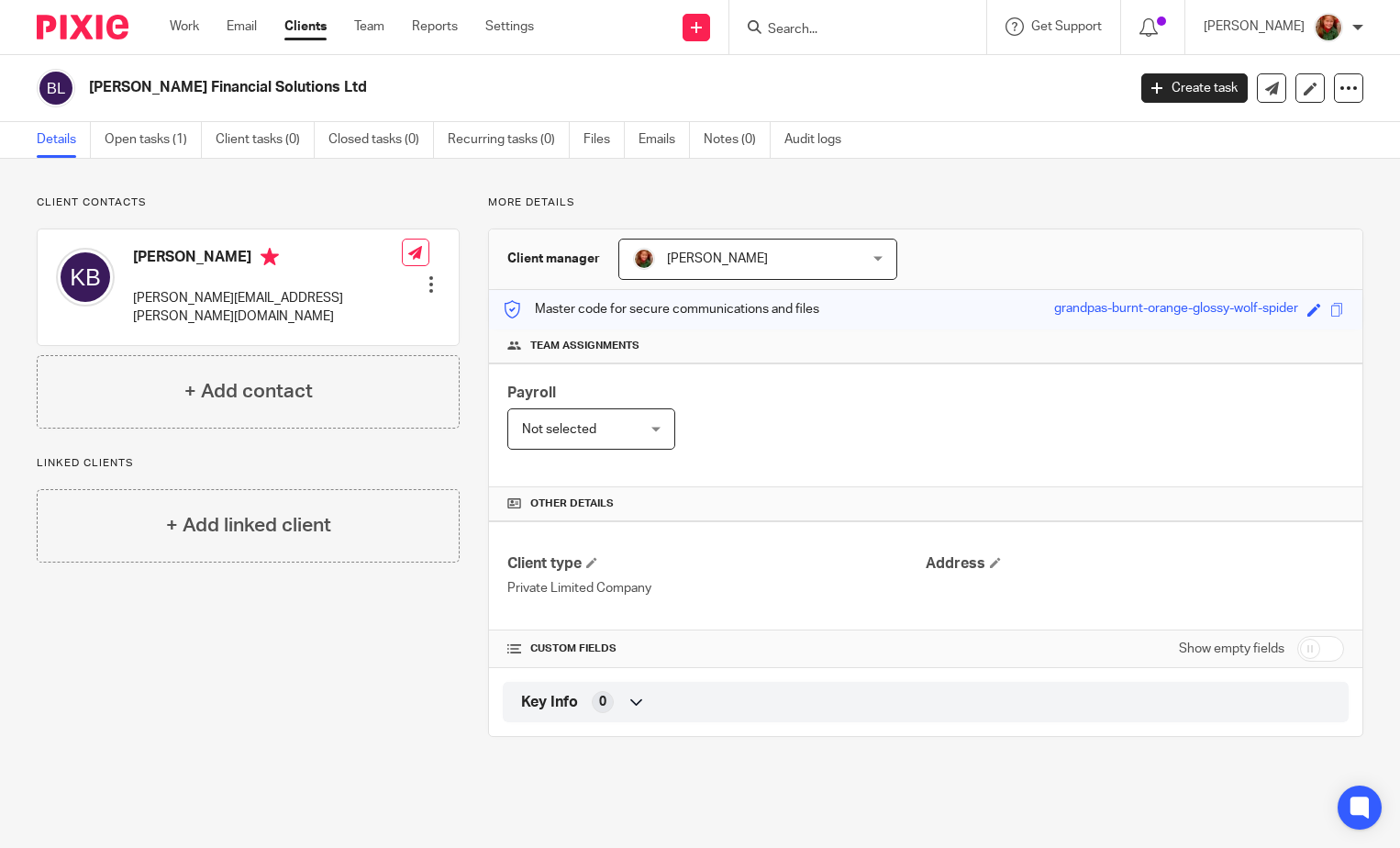
click at [1322, 655] on input "checkbox" at bounding box center [1321, 648] width 47 height 25
checkbox input "true"
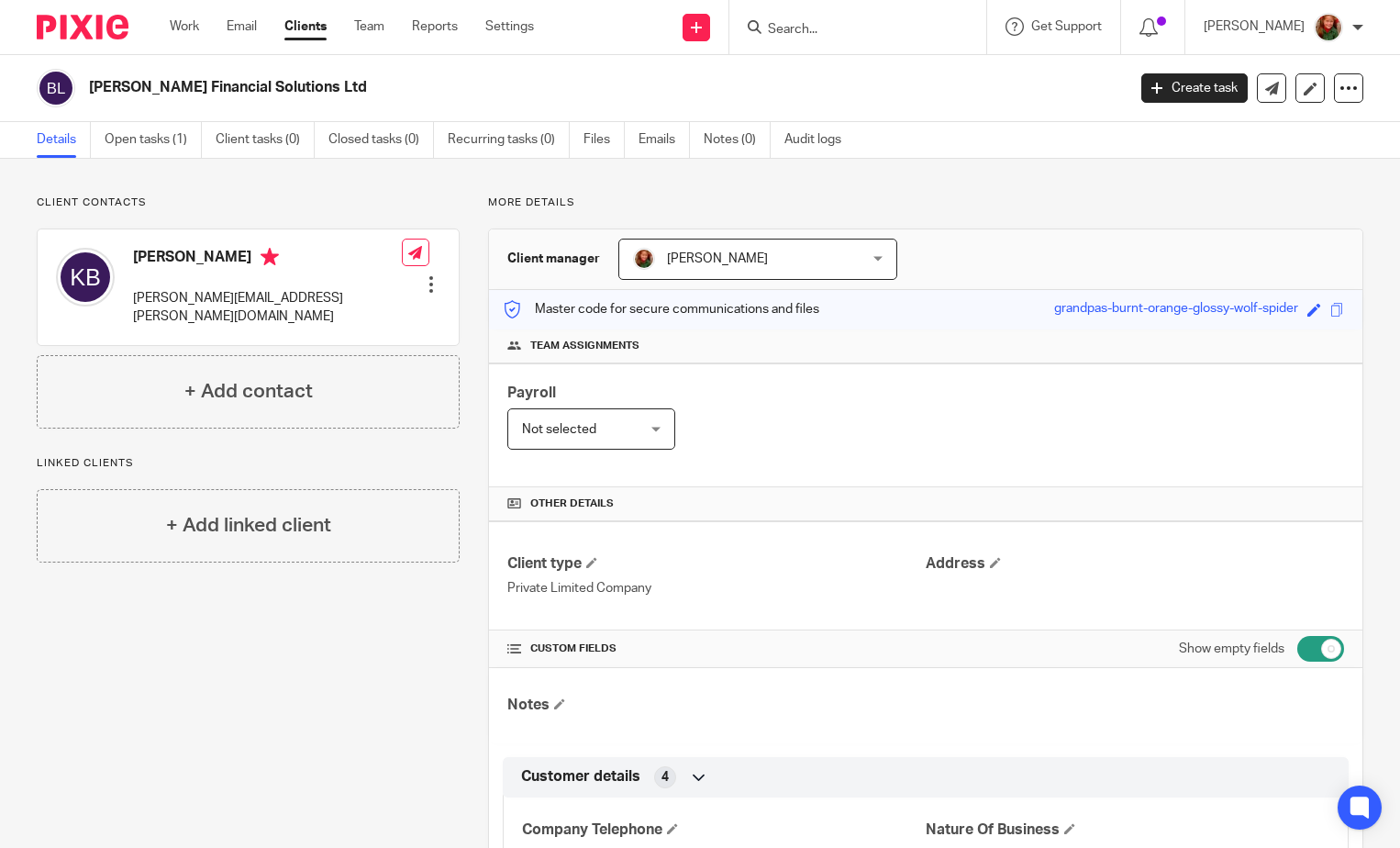
scroll to position [551, 0]
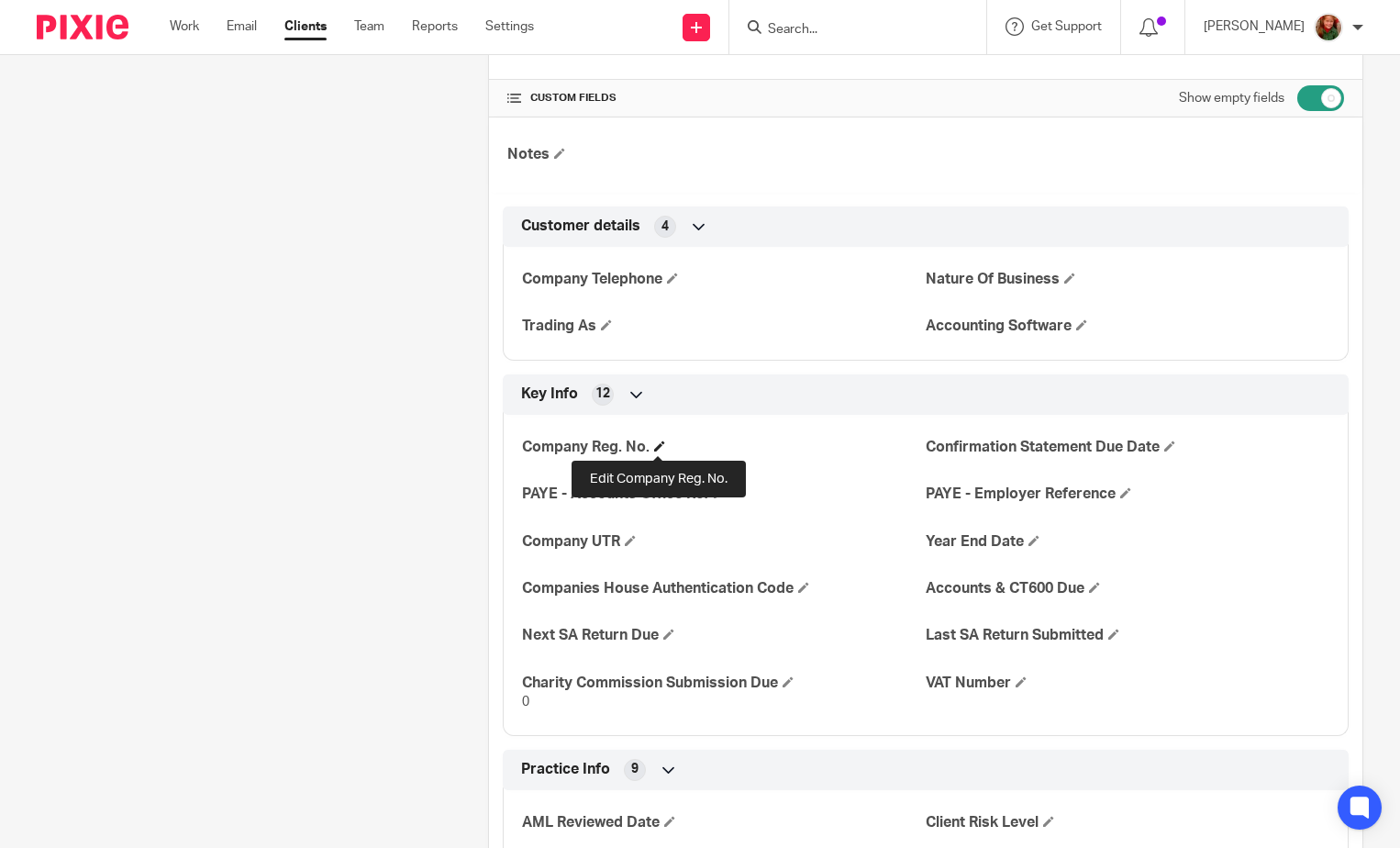
click at [660, 445] on span at bounding box center [660, 446] width 11 height 11
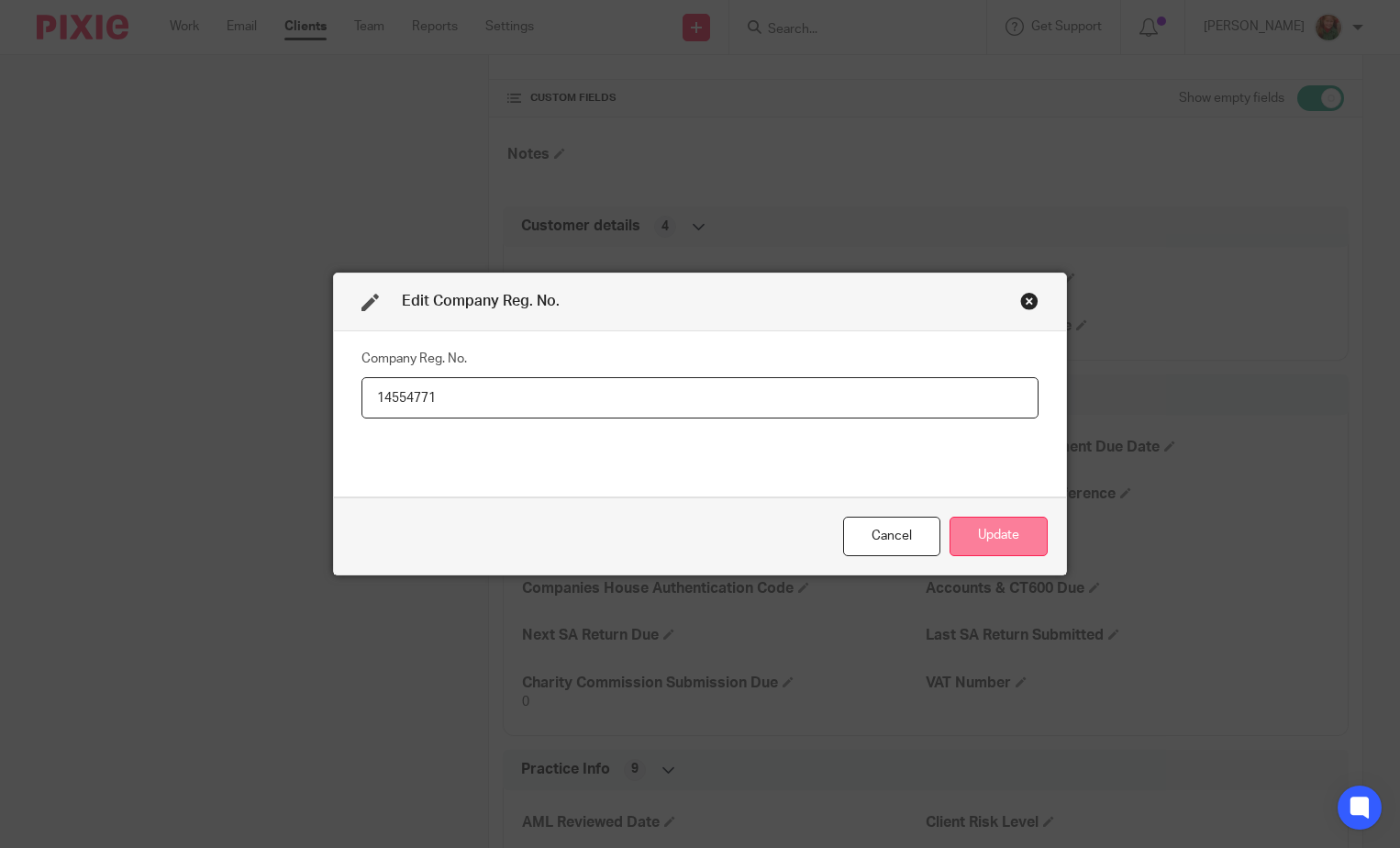
type input "14554771"
click at [1005, 537] on button "Update" at bounding box center [998, 537] width 99 height 39
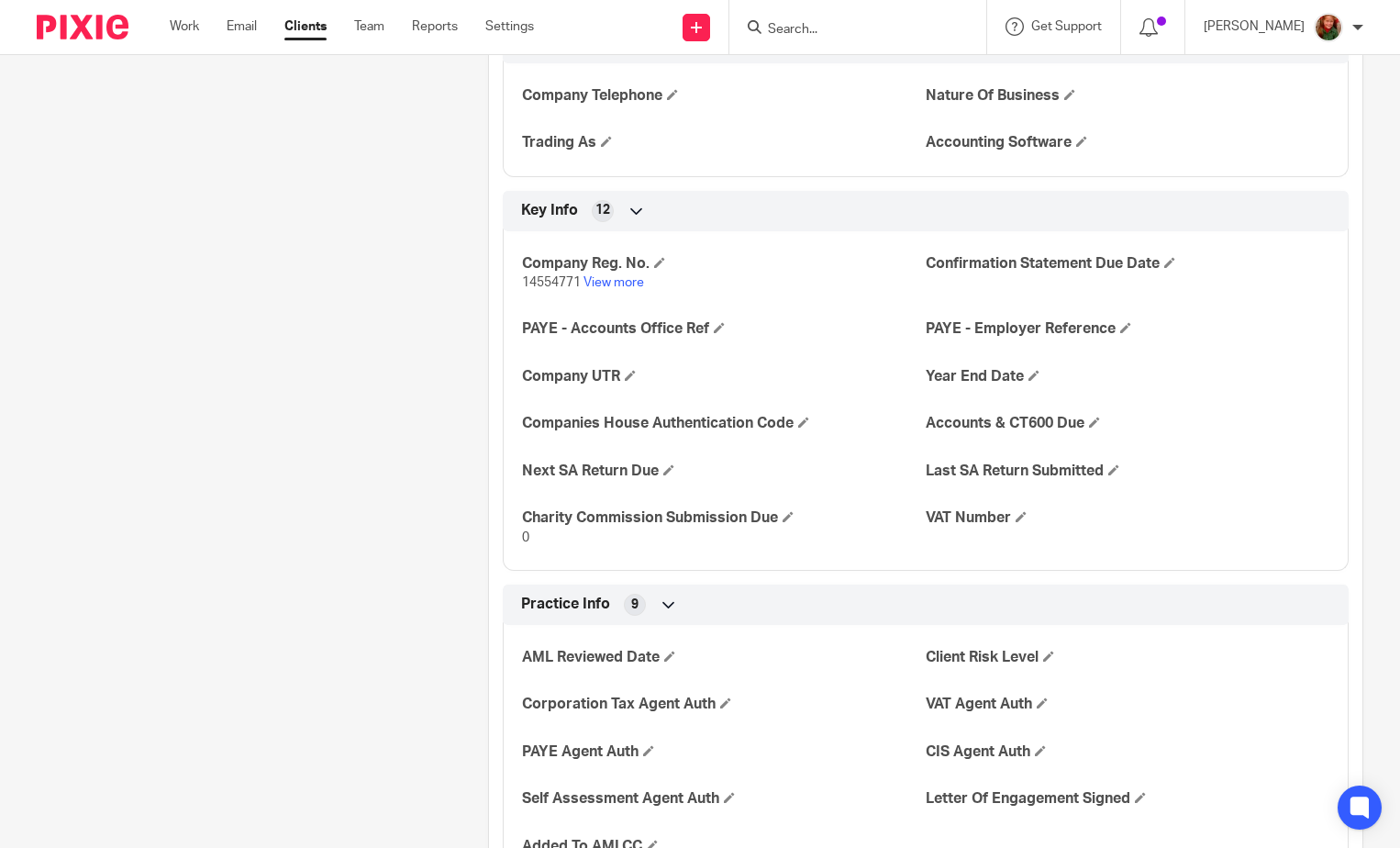
scroll to position [825, 0]
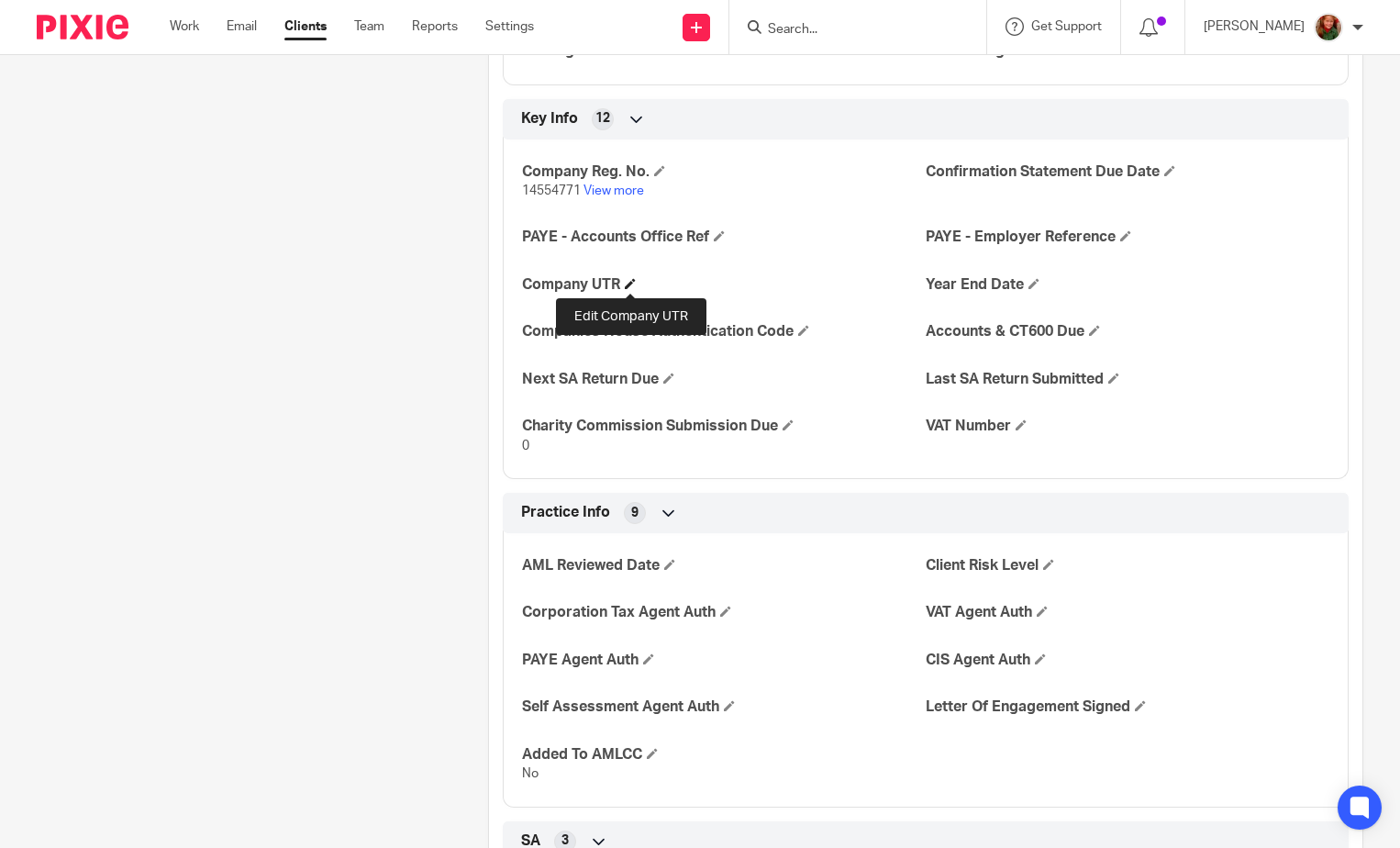
click at [632, 280] on span at bounding box center [631, 283] width 11 height 11
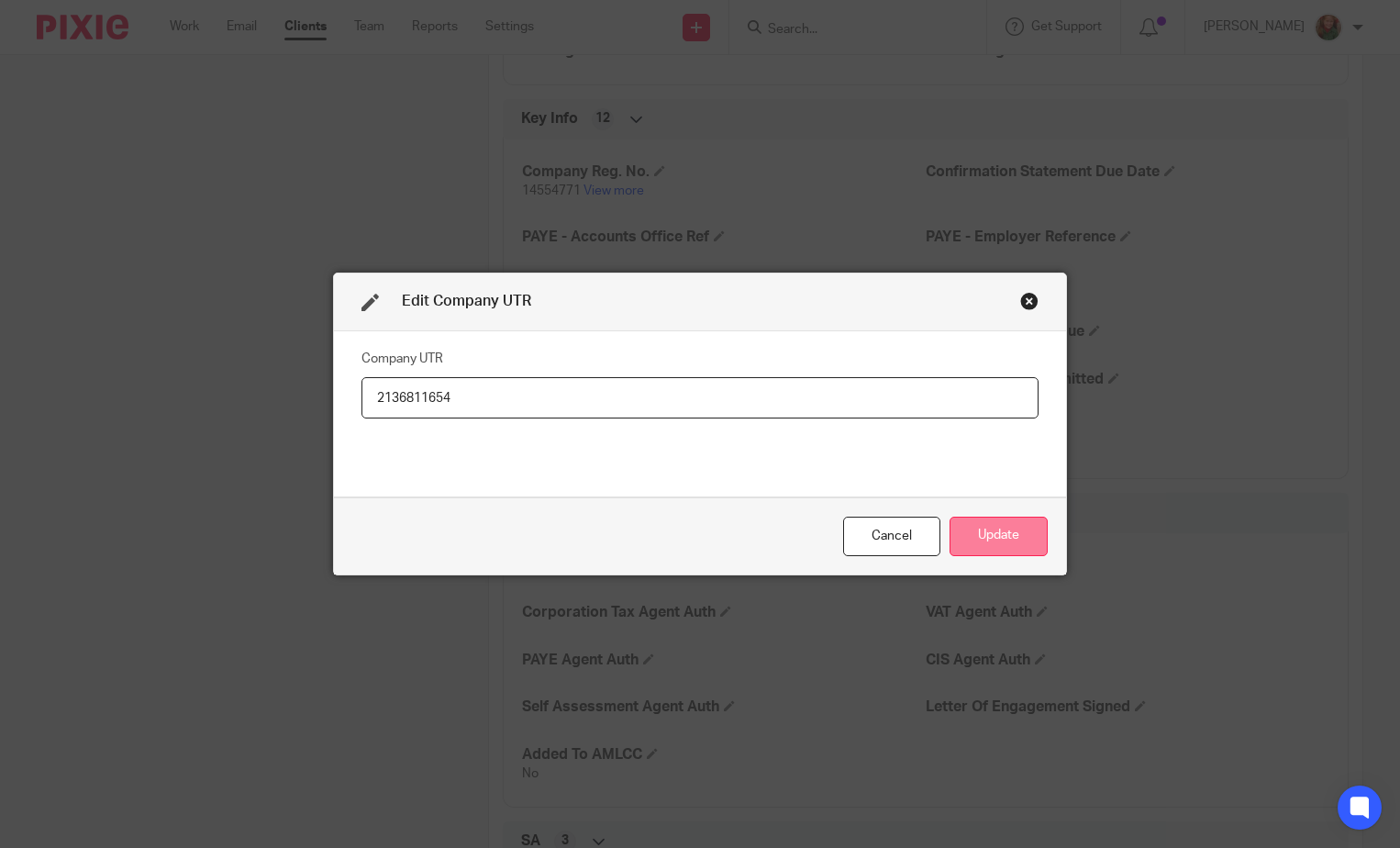
type input "2136811654"
click at [994, 541] on button "Update" at bounding box center [998, 537] width 99 height 39
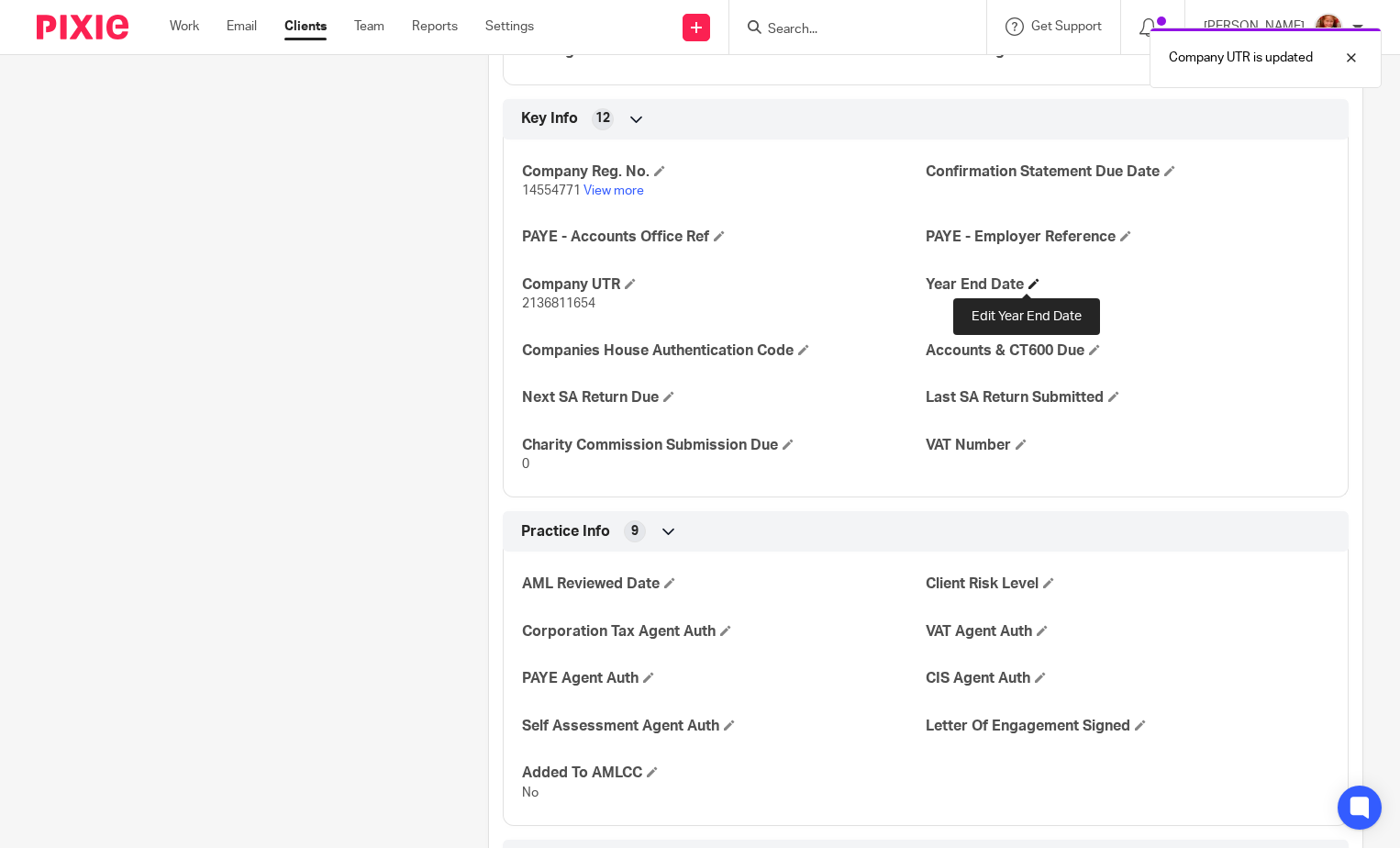
click at [1028, 281] on span at bounding box center [1034, 283] width 11 height 11
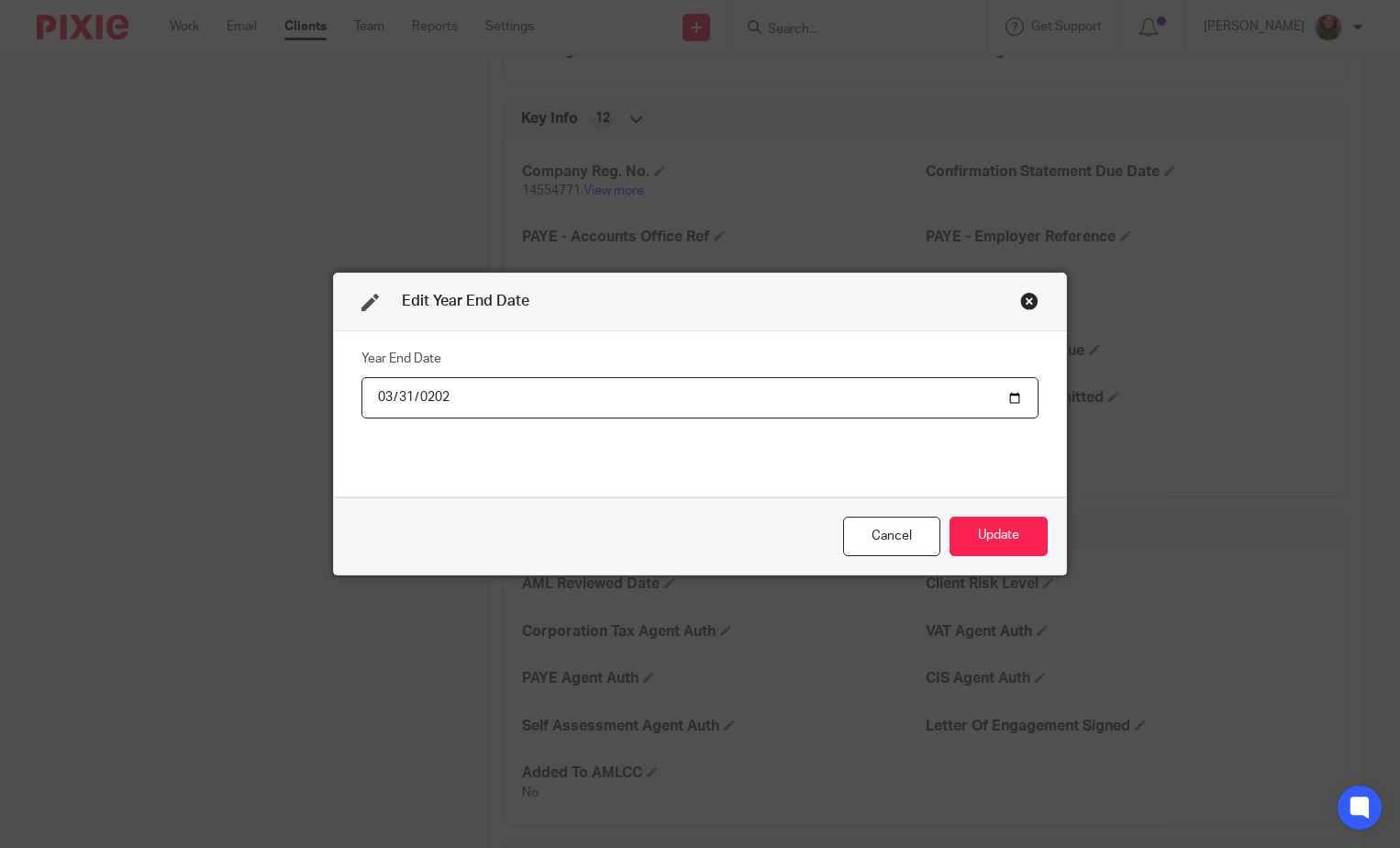
type input "[DATE]"
click at [982, 524] on button "Update" at bounding box center [998, 537] width 99 height 39
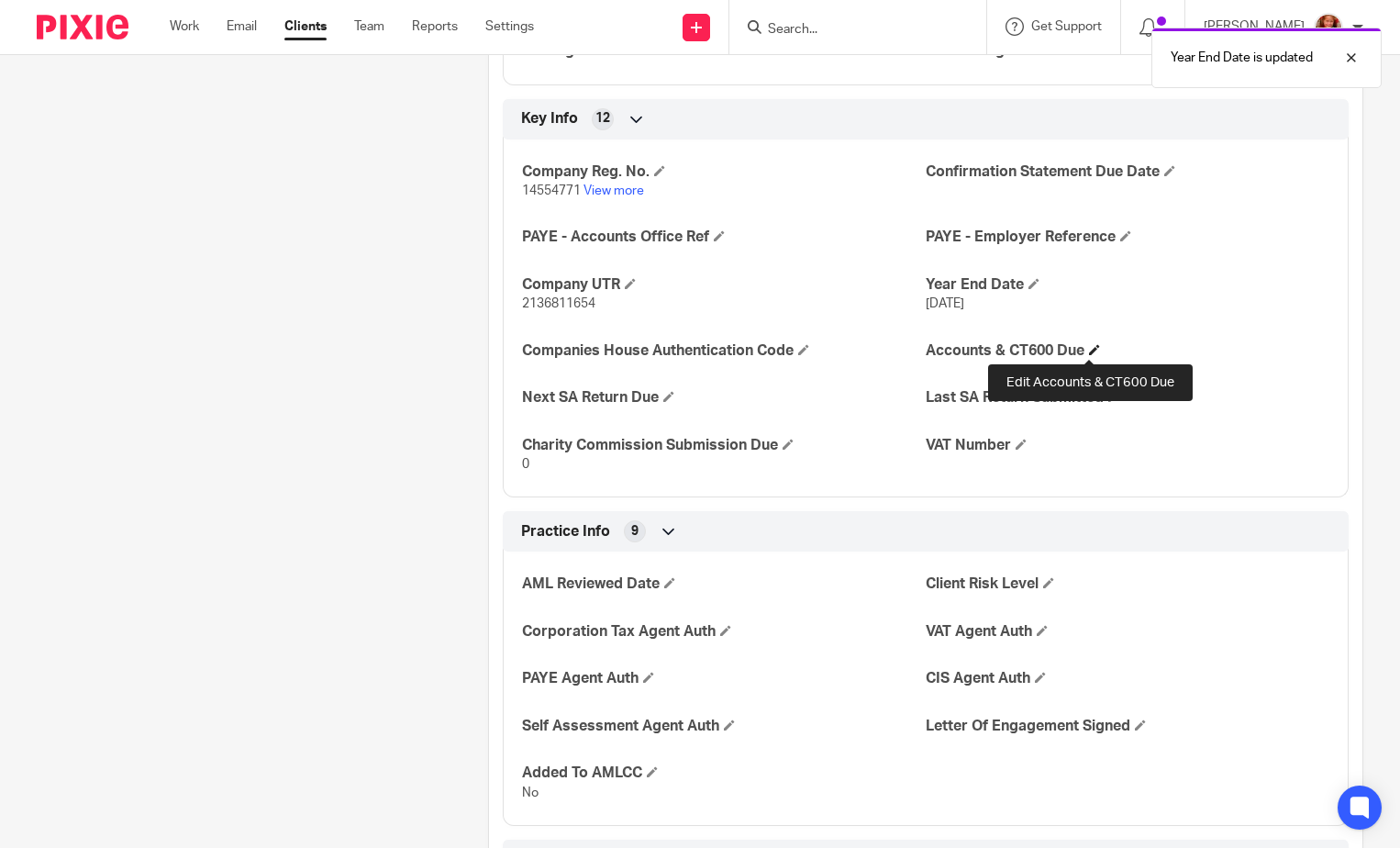
click at [1089, 345] on span at bounding box center [1095, 350] width 11 height 11
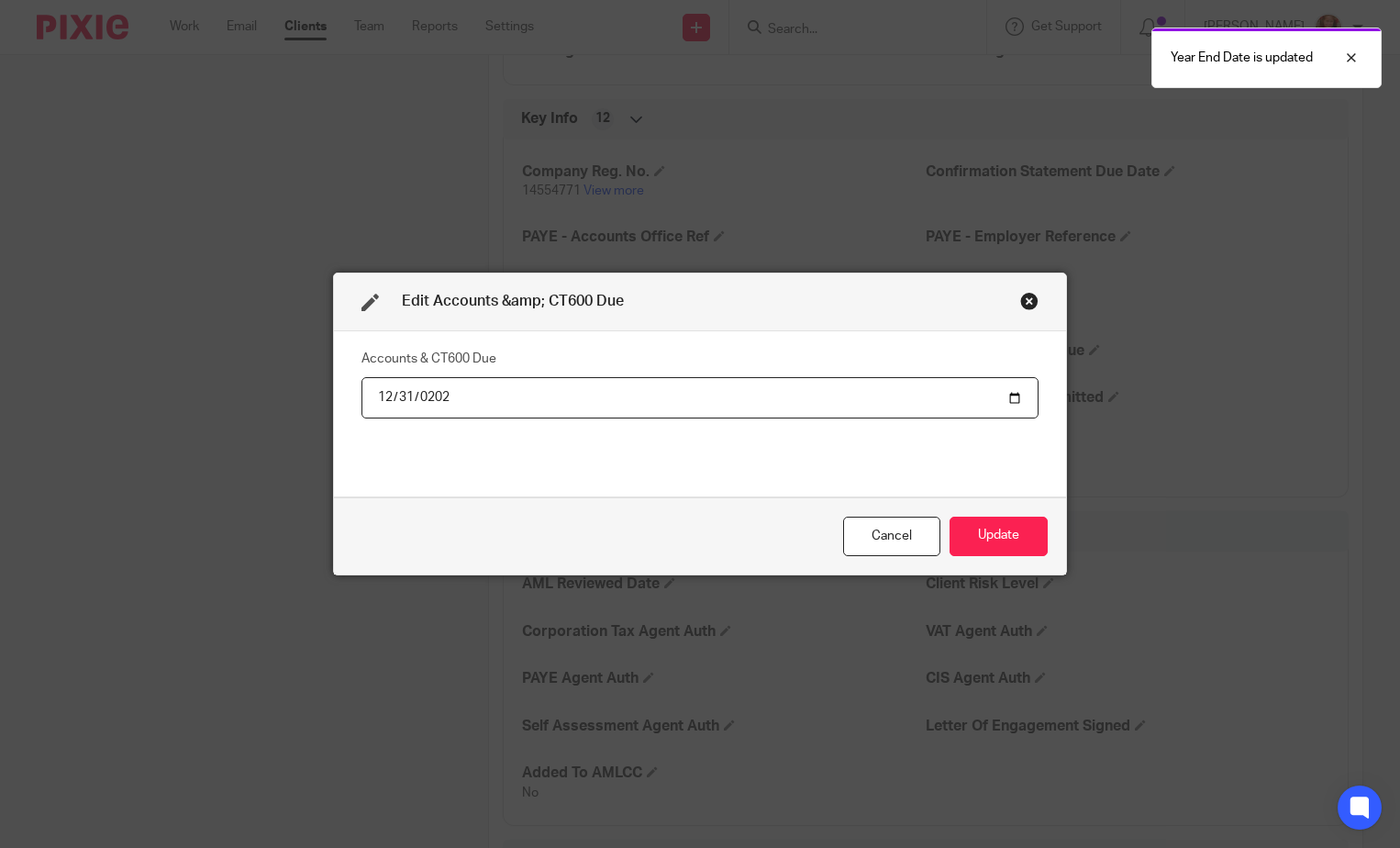
type input "[DATE]"
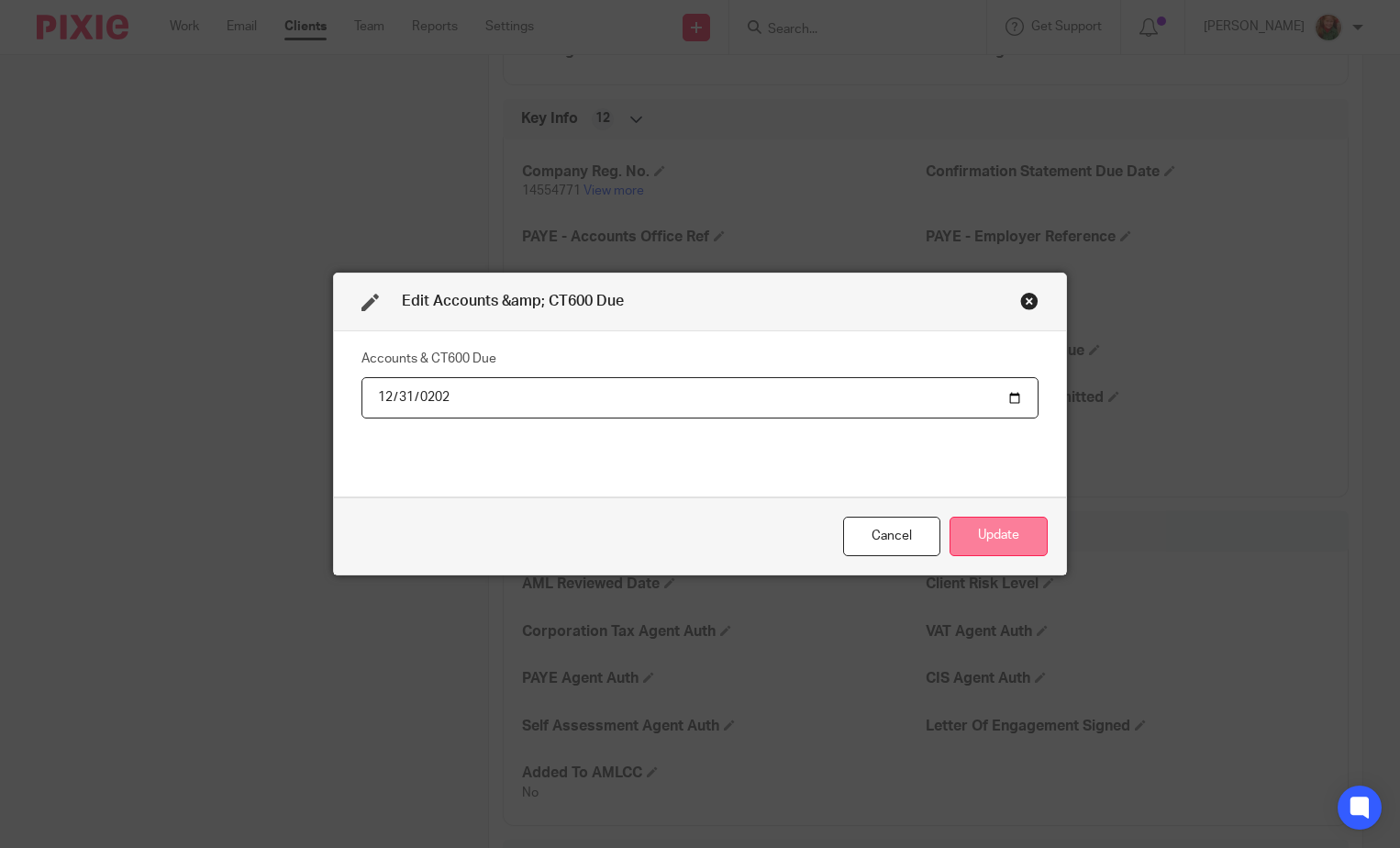
click at [986, 538] on button "Update" at bounding box center [998, 537] width 99 height 39
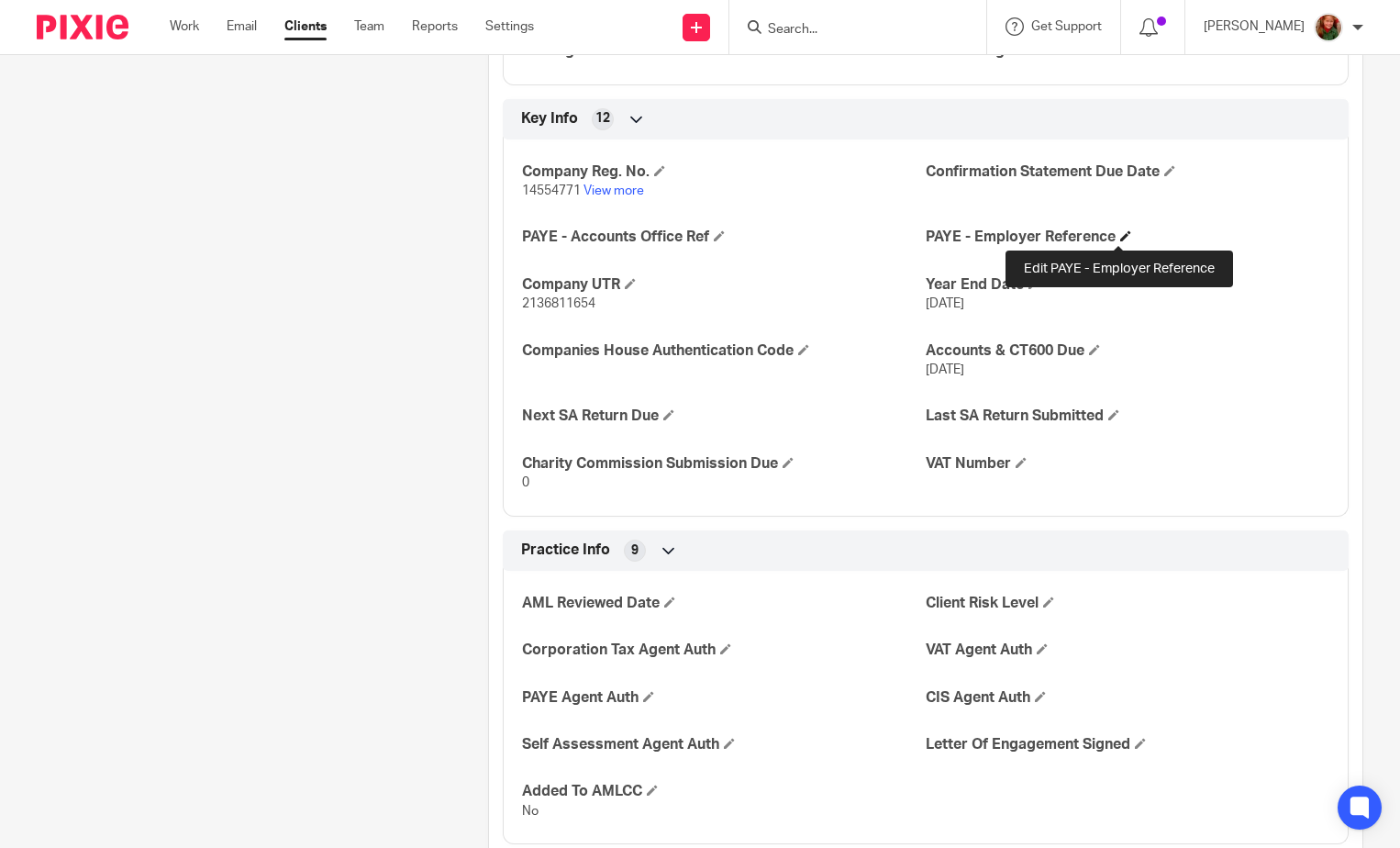
click at [1120, 235] on span at bounding box center [1126, 235] width 11 height 11
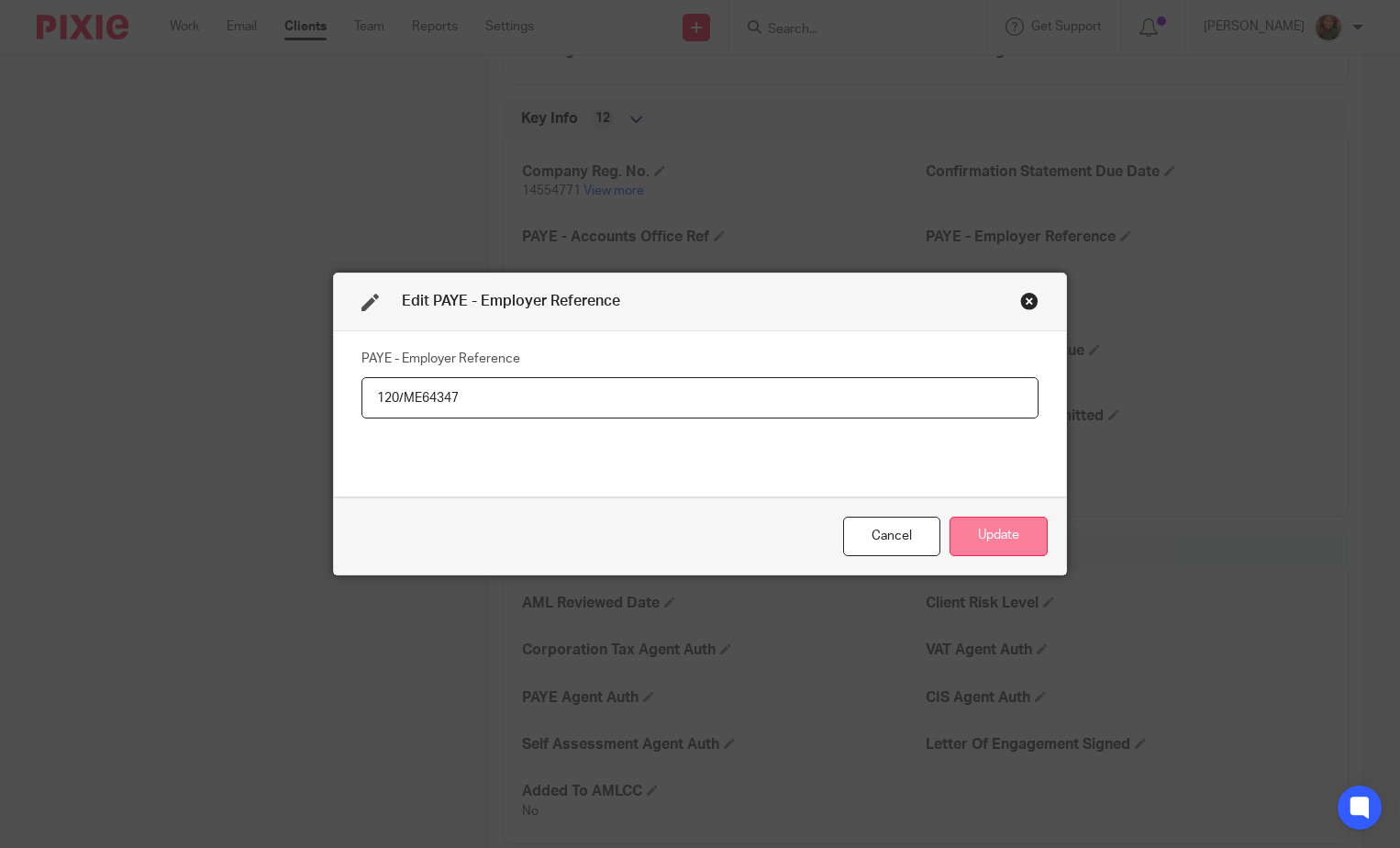
type input "120/ME64347"
click at [995, 539] on button "Update" at bounding box center [998, 537] width 99 height 39
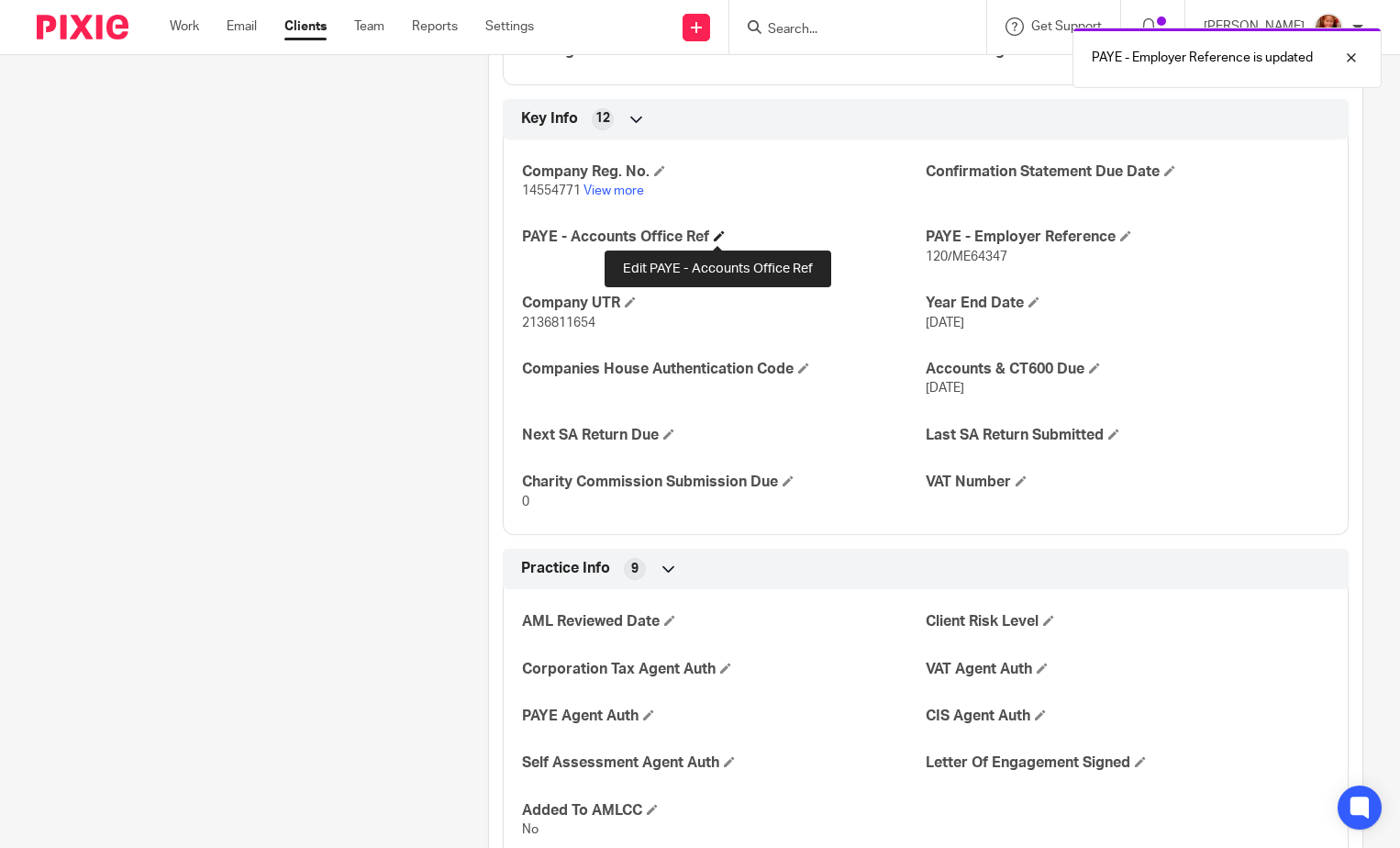
click at [714, 233] on span at bounding box center [720, 235] width 11 height 11
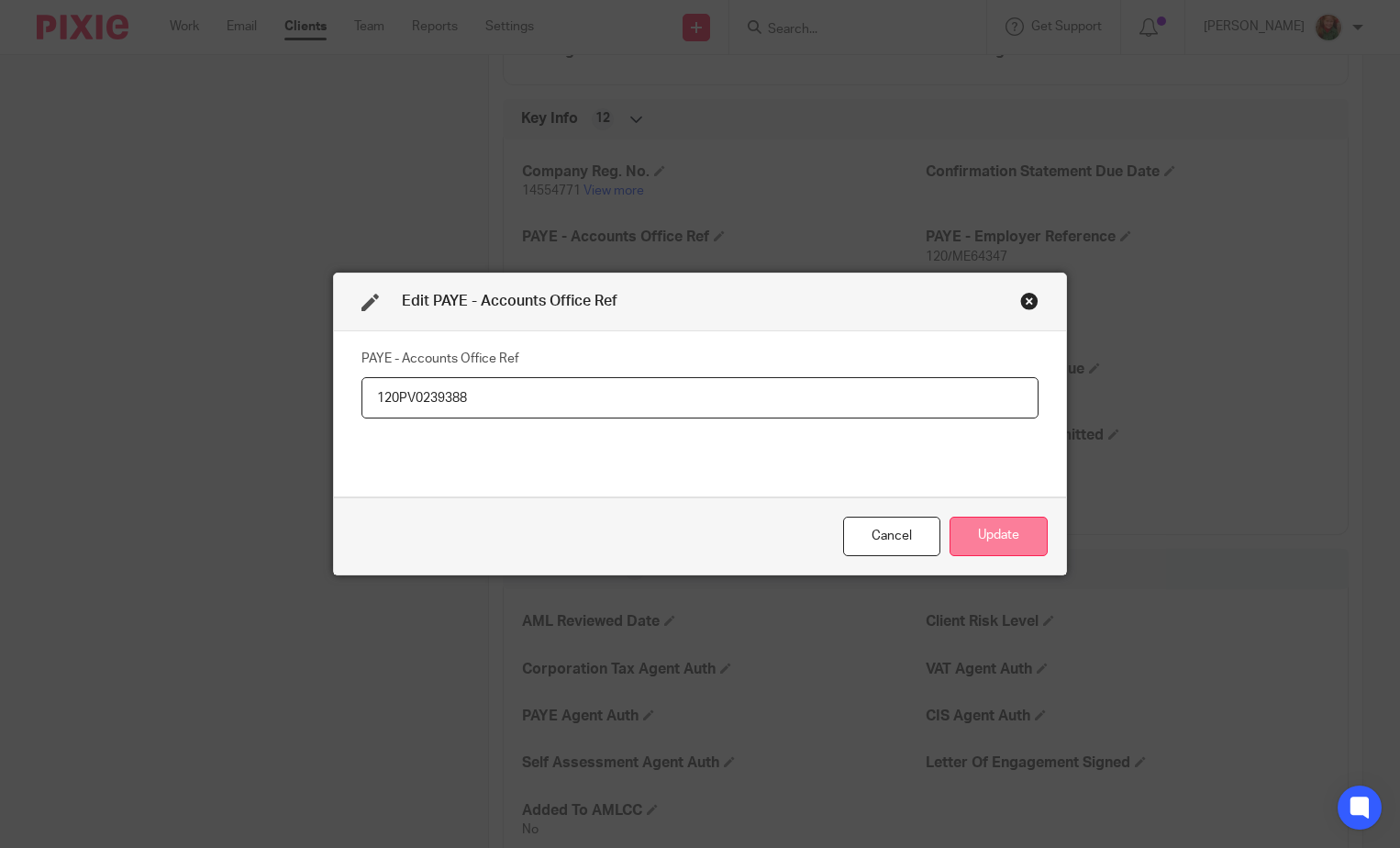
type input "120PV0239388"
click at [969, 554] on button "Update" at bounding box center [998, 537] width 99 height 39
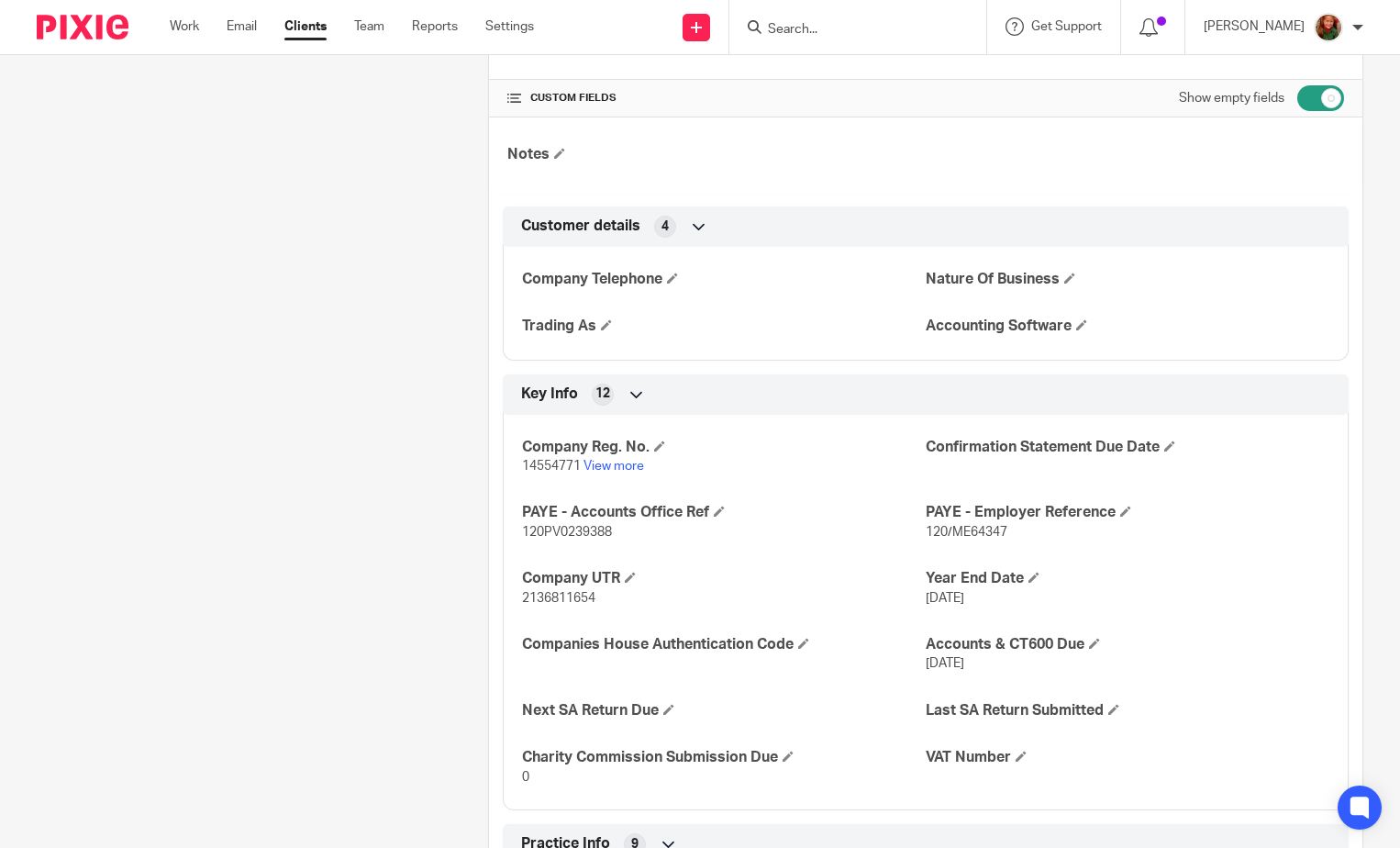
scroll to position [0, 0]
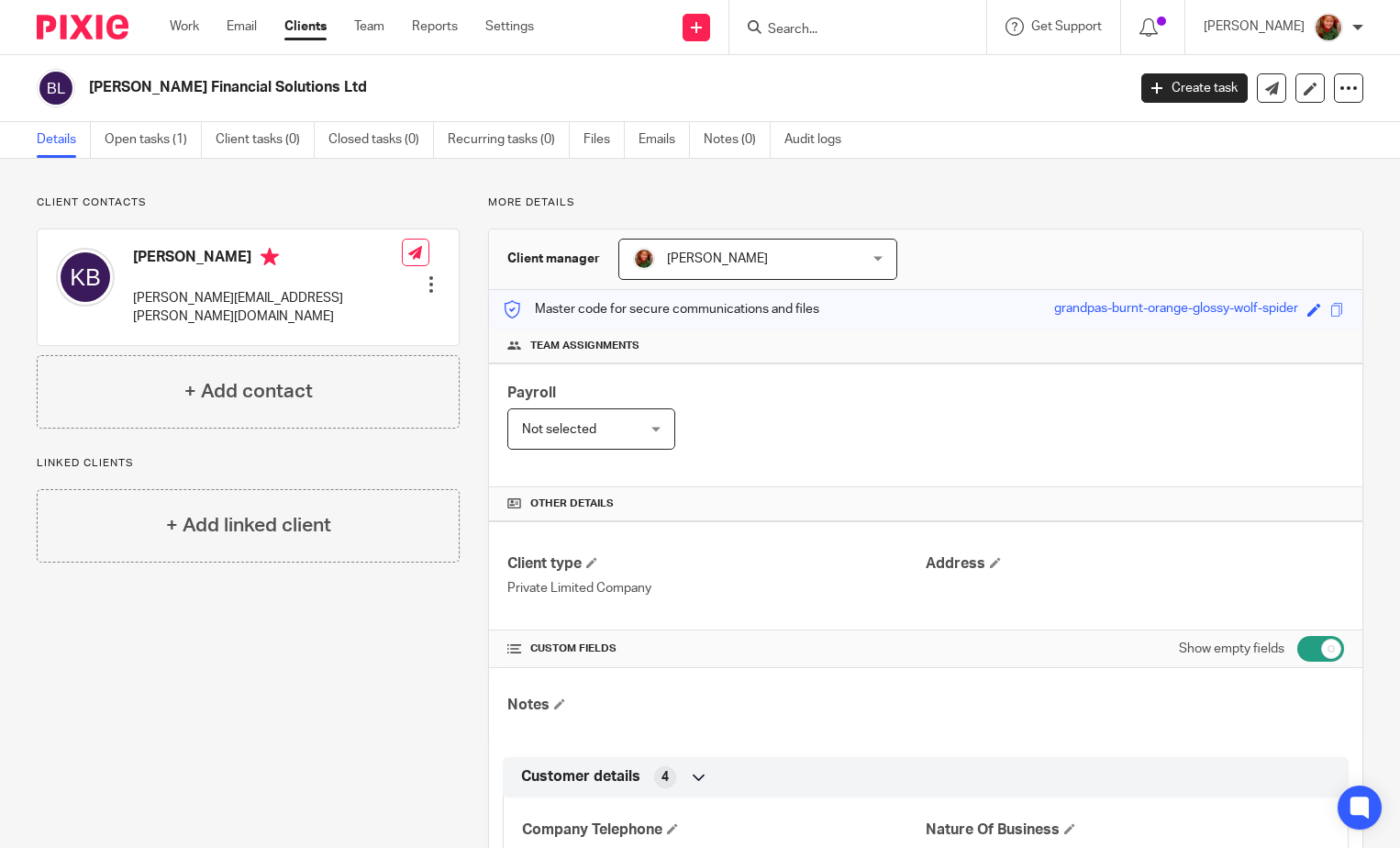
click at [422, 275] on div at bounding box center [432, 284] width 19 height 19
click at [308, 287] on link "Edit contact" at bounding box center [344, 297] width 175 height 26
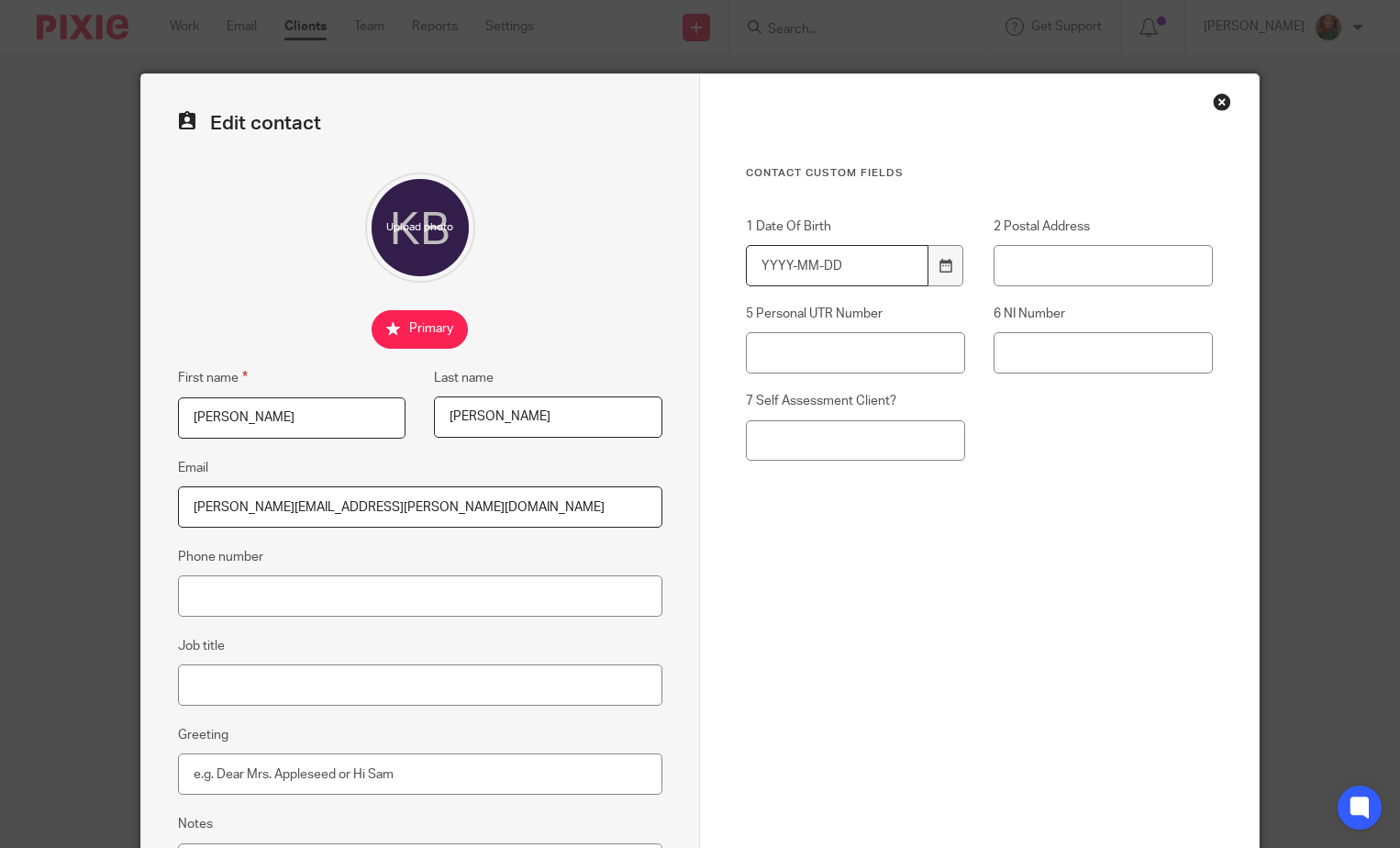
click at [885, 269] on input "1 Date Of Birth" at bounding box center [837, 265] width 183 height 41
click at [900, 372] on input "5 Personal UTR Number" at bounding box center [856, 353] width 220 height 41
type input "9580596937"
click at [801, 270] on input "1 Date Of Birth" at bounding box center [837, 265] width 183 height 41
type input "[DATE]"
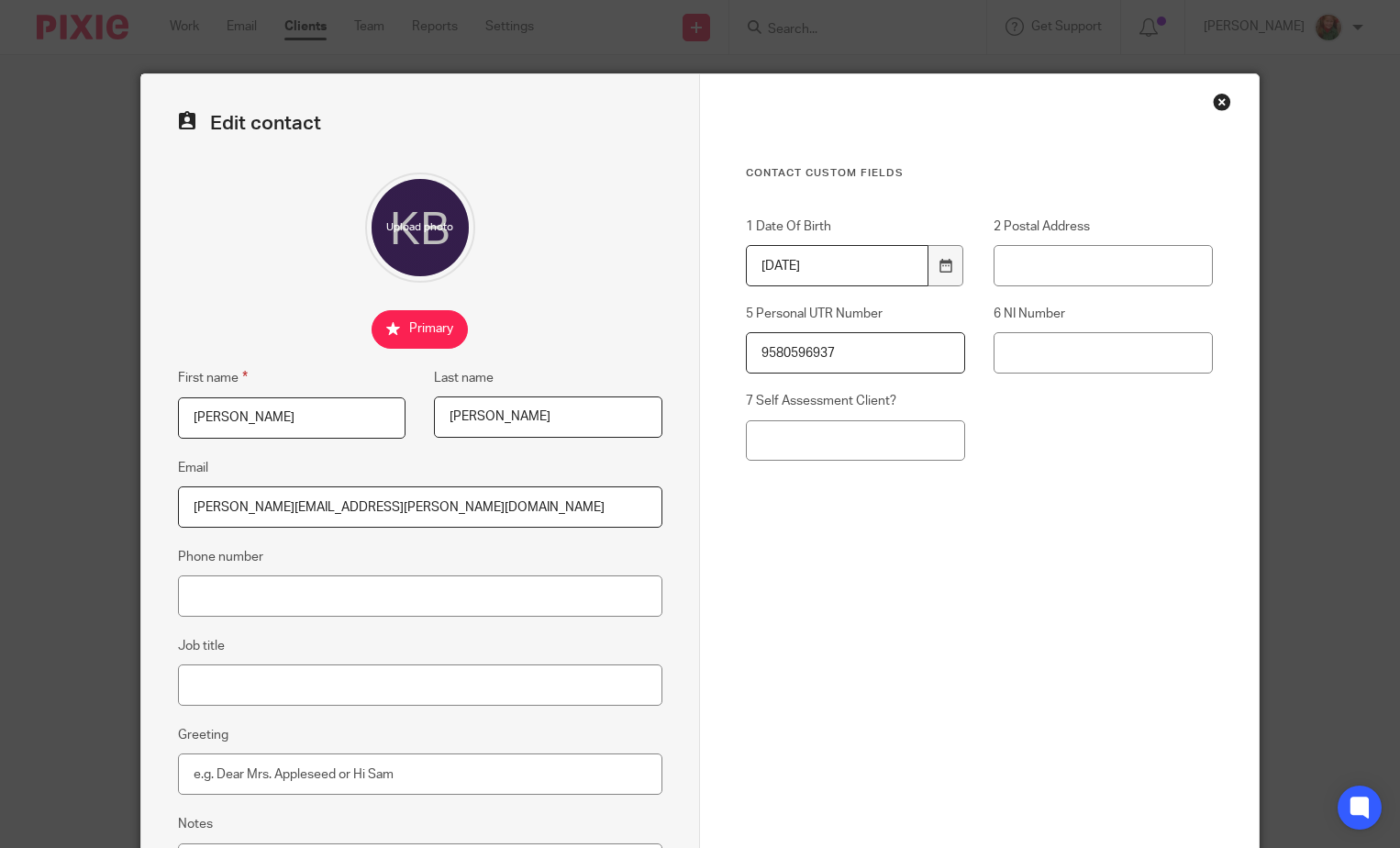
click at [1010, 573] on div "Contact Custom fields 1 Date Of Birth [DEMOGRAPHIC_DATA] 2 Postal Address 5 Per…" at bounding box center [980, 423] width 467 height 514
click at [1054, 265] on input "2 Postal Address" at bounding box center [1103, 265] width 220 height 41
type input "[STREET_ADDRESS][PERSON_NAME][PERSON_NAME]"
click at [1083, 355] on input "6 NI Number" at bounding box center [1103, 353] width 220 height 41
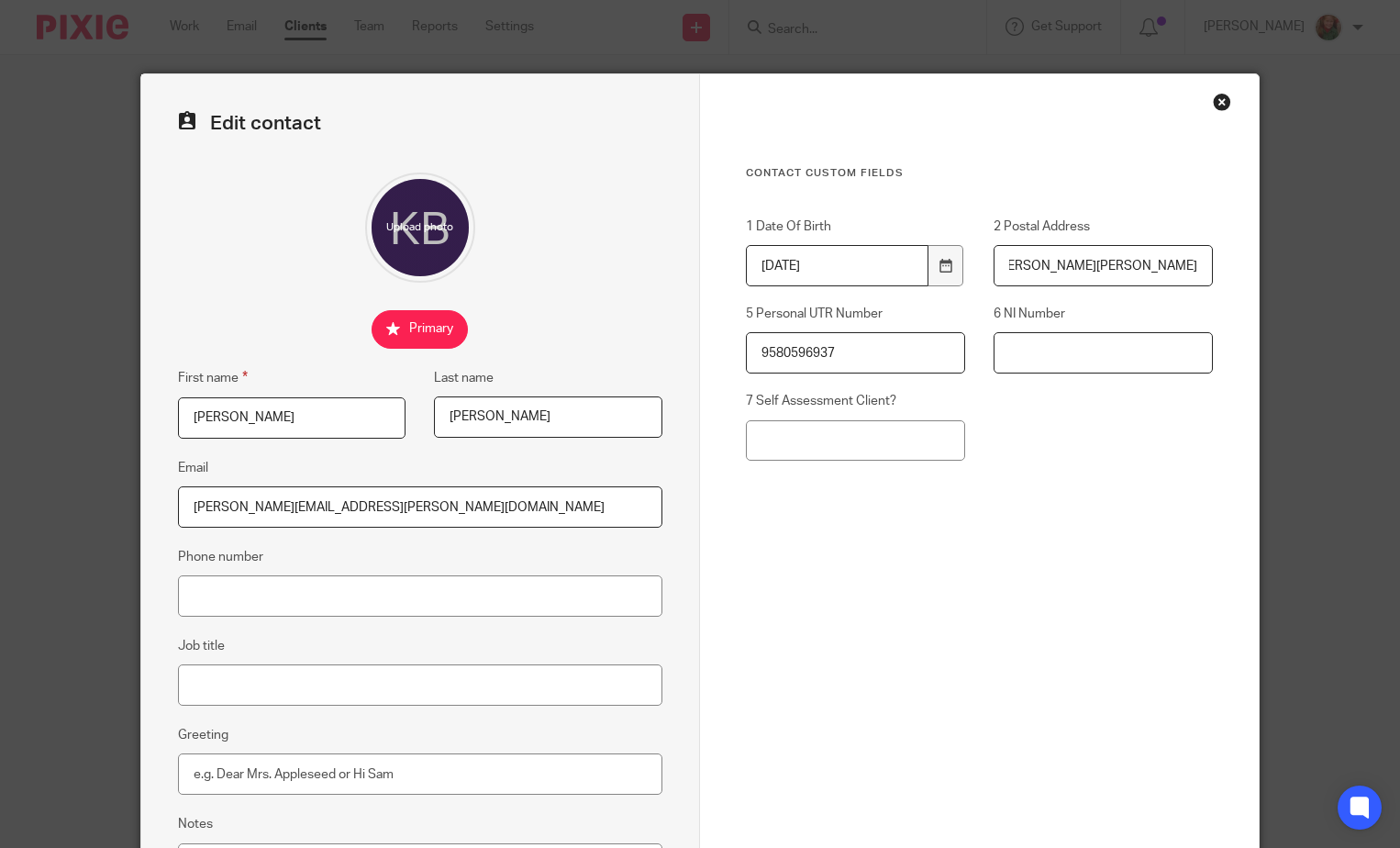
scroll to position [0, 0]
click at [1071, 356] on input "6 NI Number" at bounding box center [1103, 353] width 220 height 41
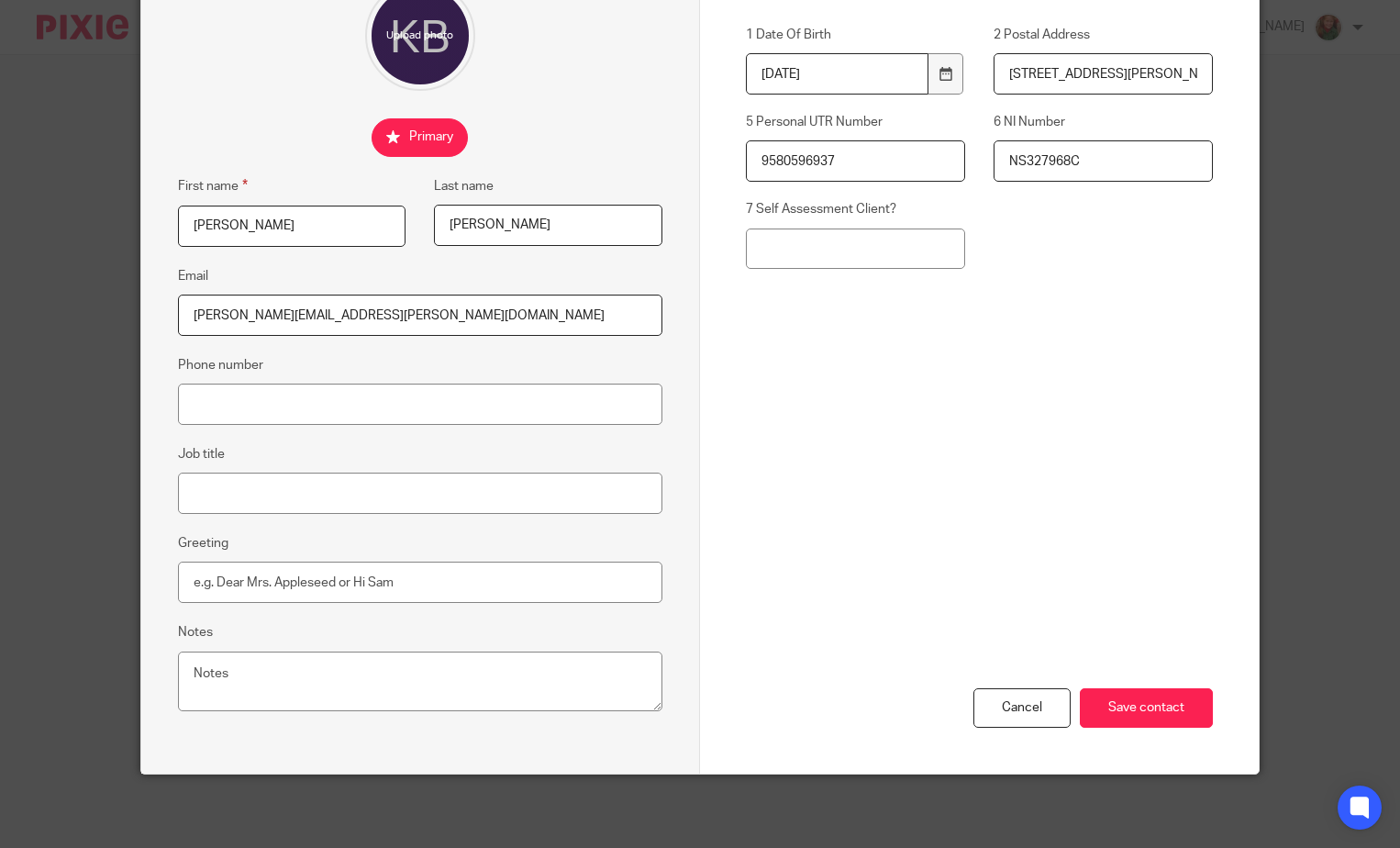
type input "NS327968C"
click at [815, 244] on input "7 Self Assessment Client?" at bounding box center [856, 250] width 220 height 41
type input "Yes"
click at [1124, 705] on input "Save contact" at bounding box center [1147, 707] width 133 height 39
click at [1149, 710] on input "Save contact" at bounding box center [1147, 707] width 133 height 39
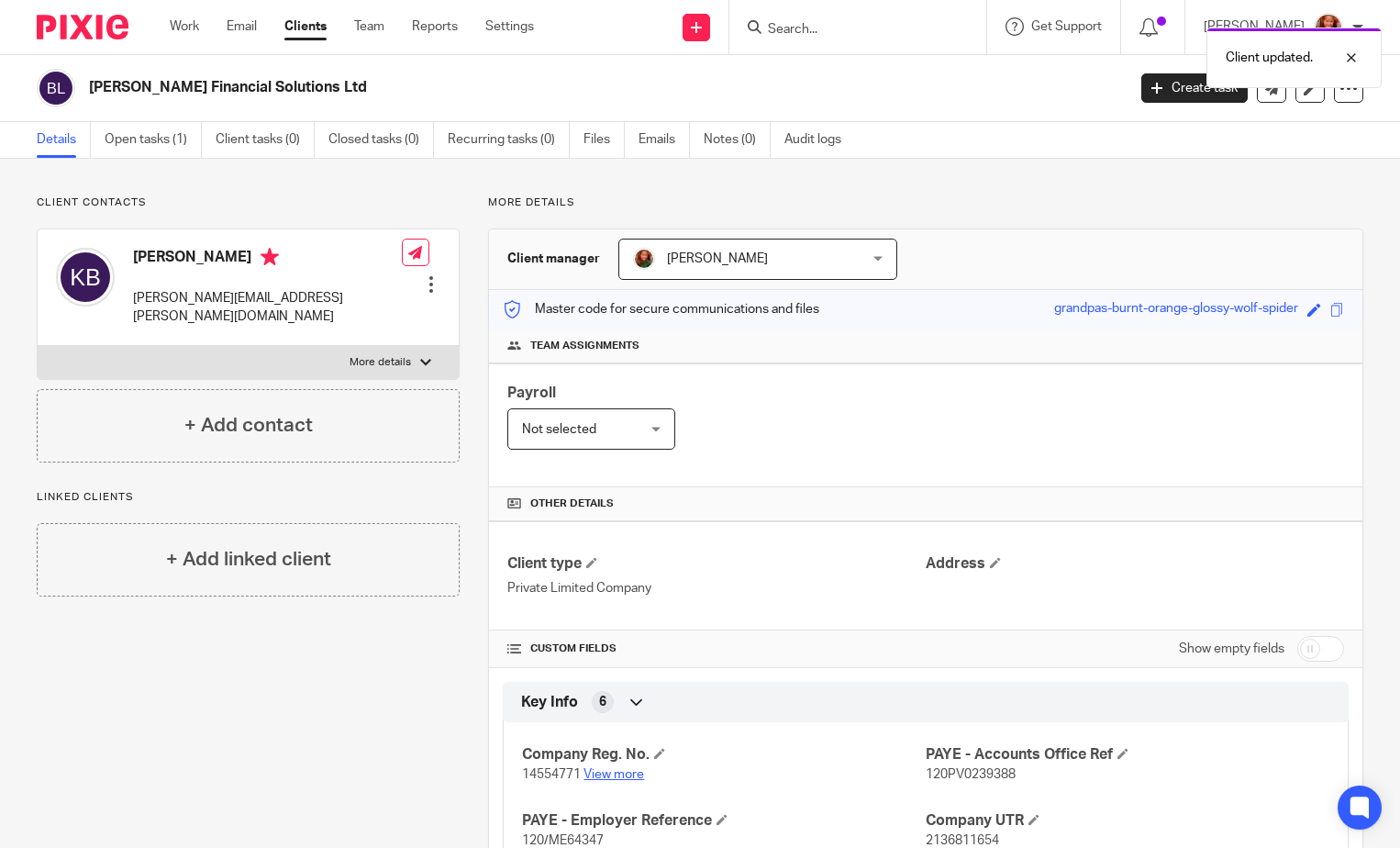
click at [602, 770] on link "View more" at bounding box center [614, 775] width 61 height 13
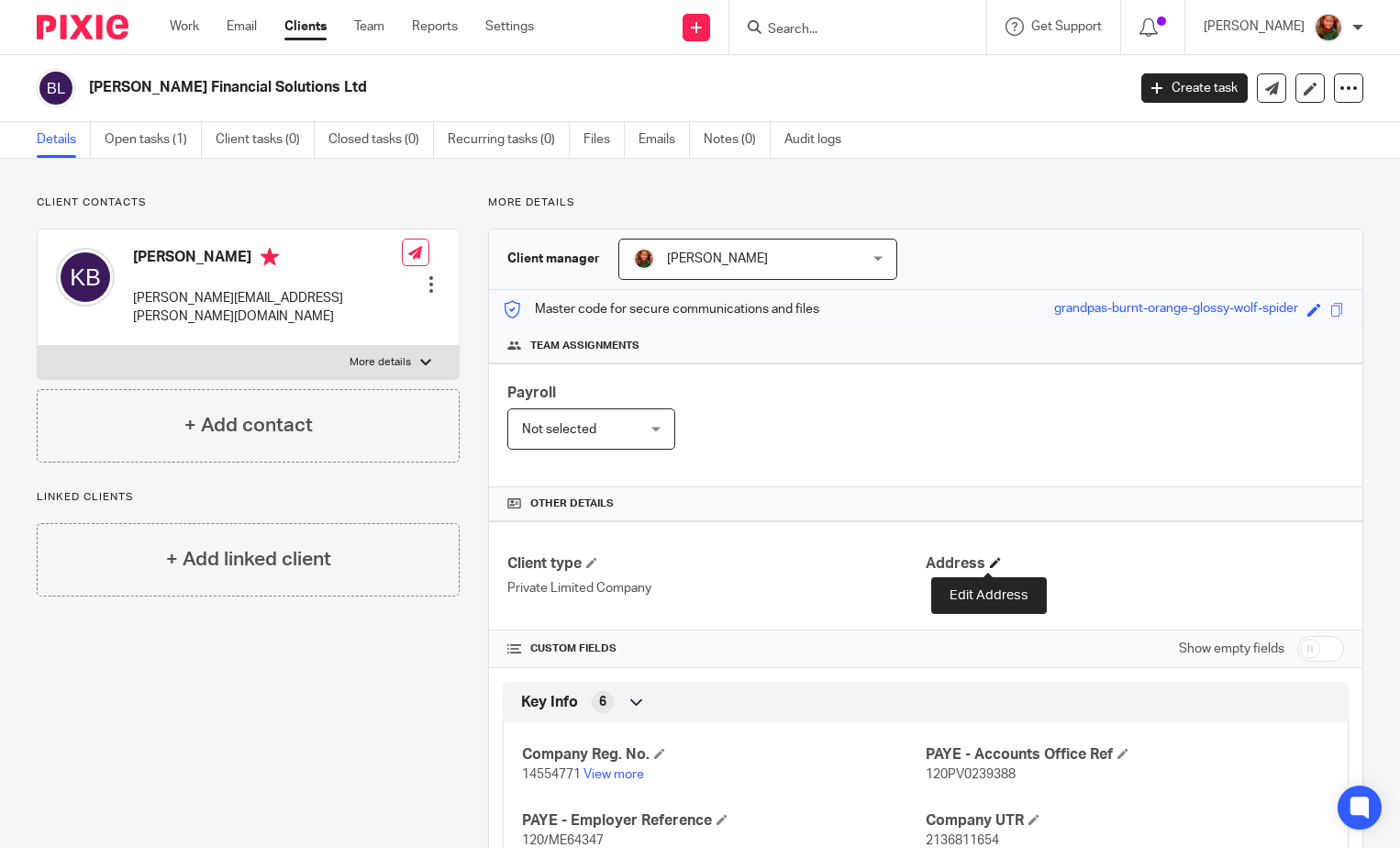
click at [992, 563] on span at bounding box center [996, 563] width 11 height 11
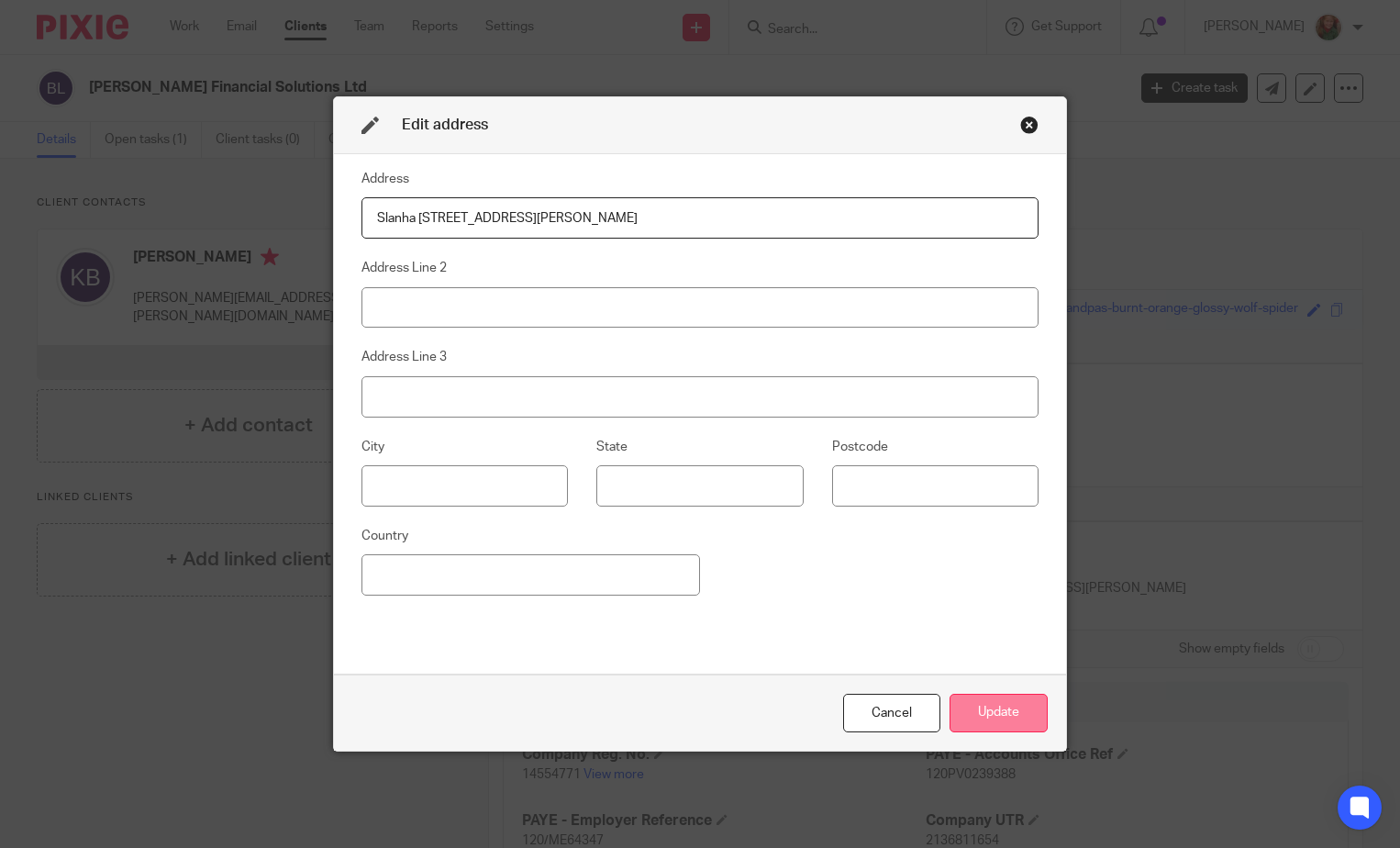
type input "Slanha [STREET_ADDRESS][PERSON_NAME]"
click at [967, 714] on button "Update" at bounding box center [998, 713] width 99 height 39
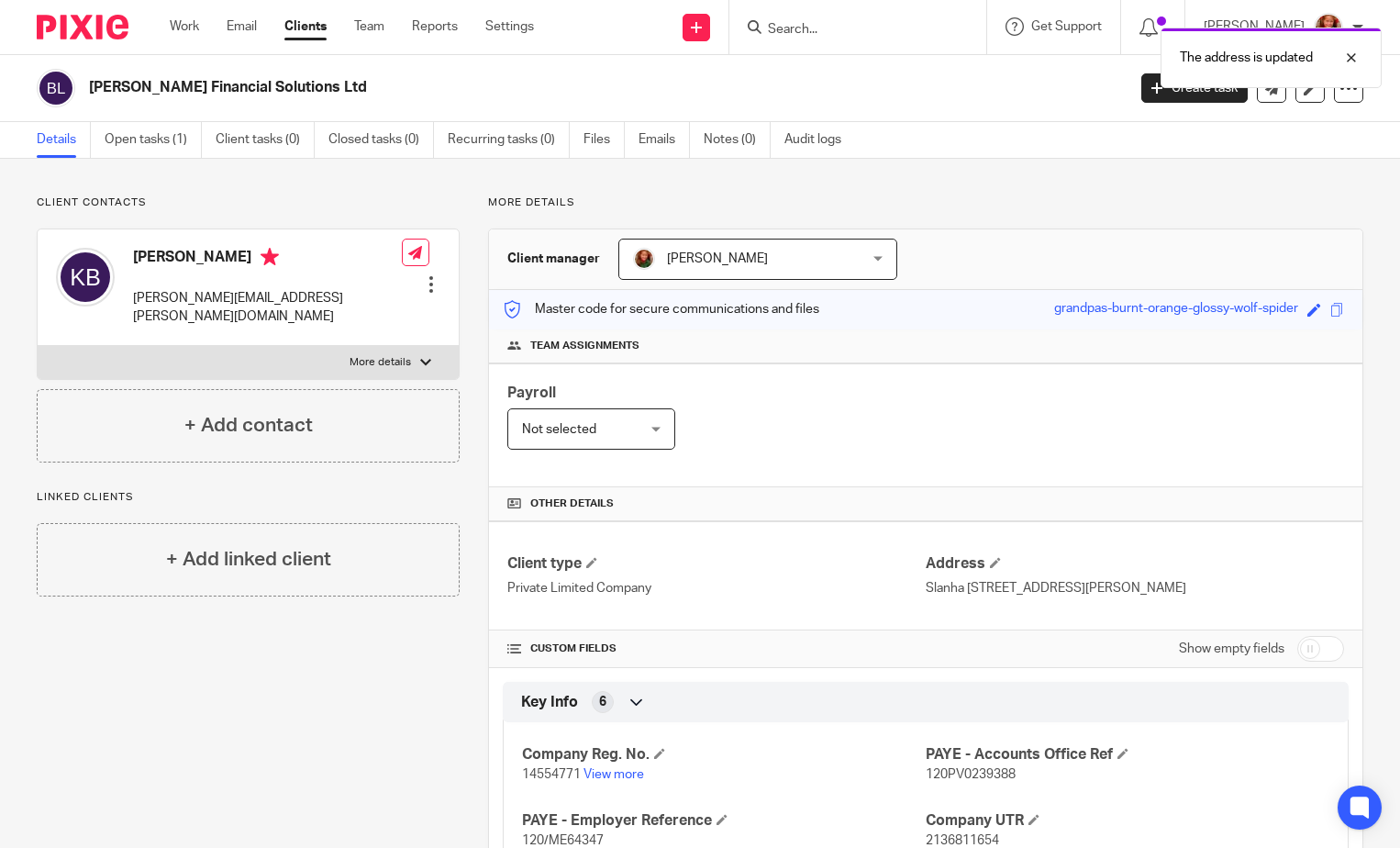
scroll to position [161, 0]
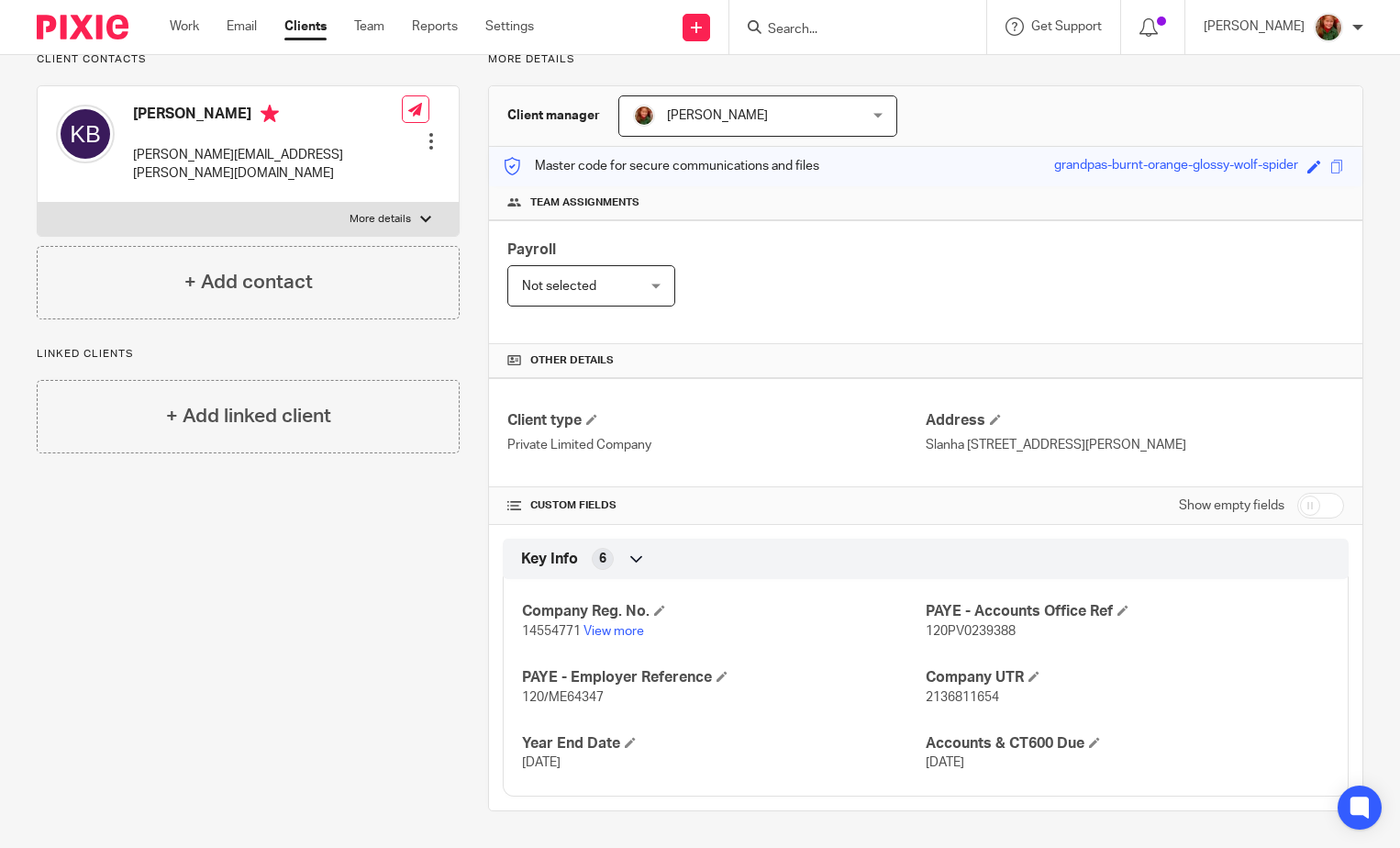
click at [1328, 509] on input "checkbox" at bounding box center [1321, 505] width 47 height 25
checkbox input "true"
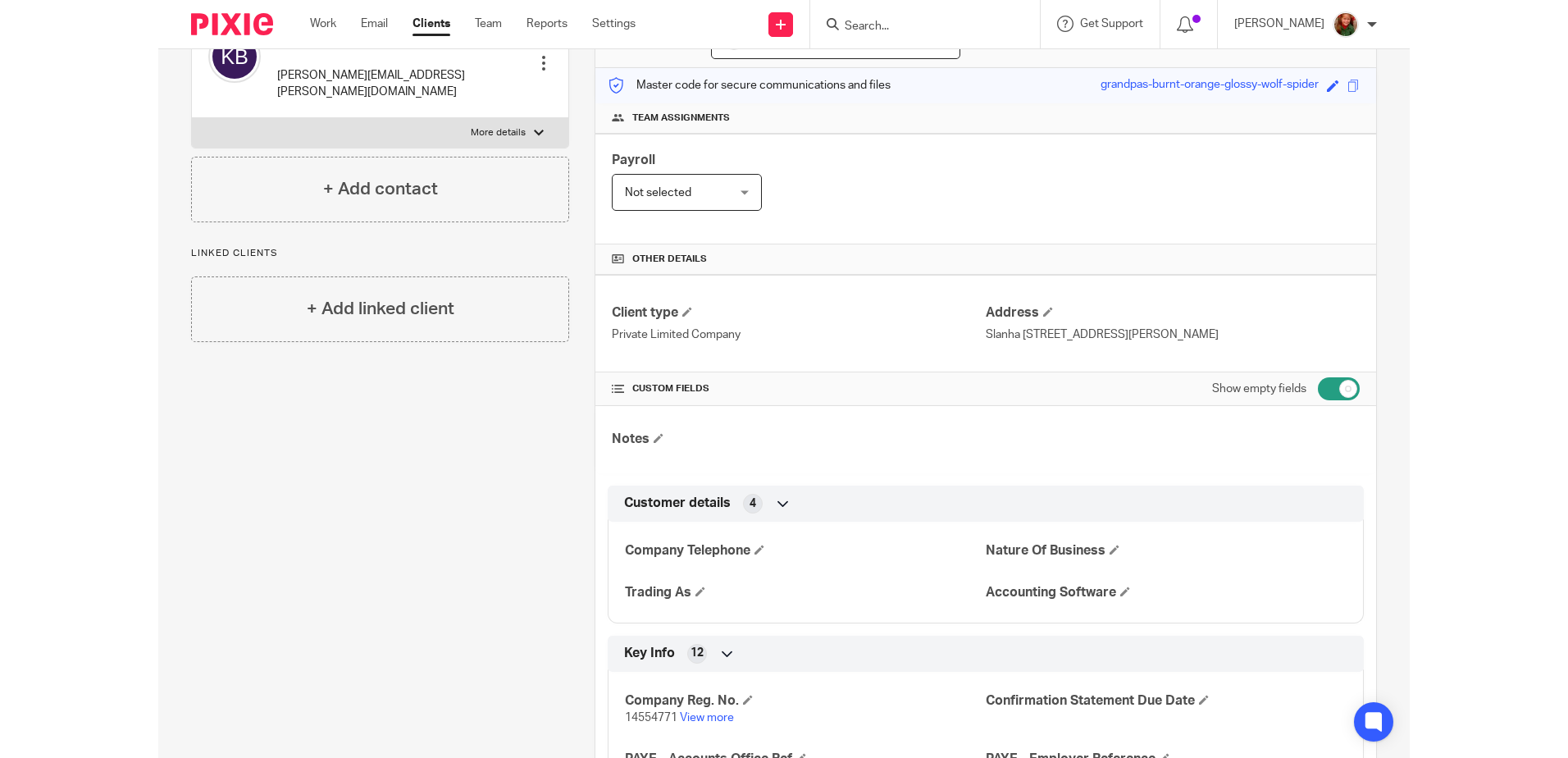
scroll to position [0, 0]
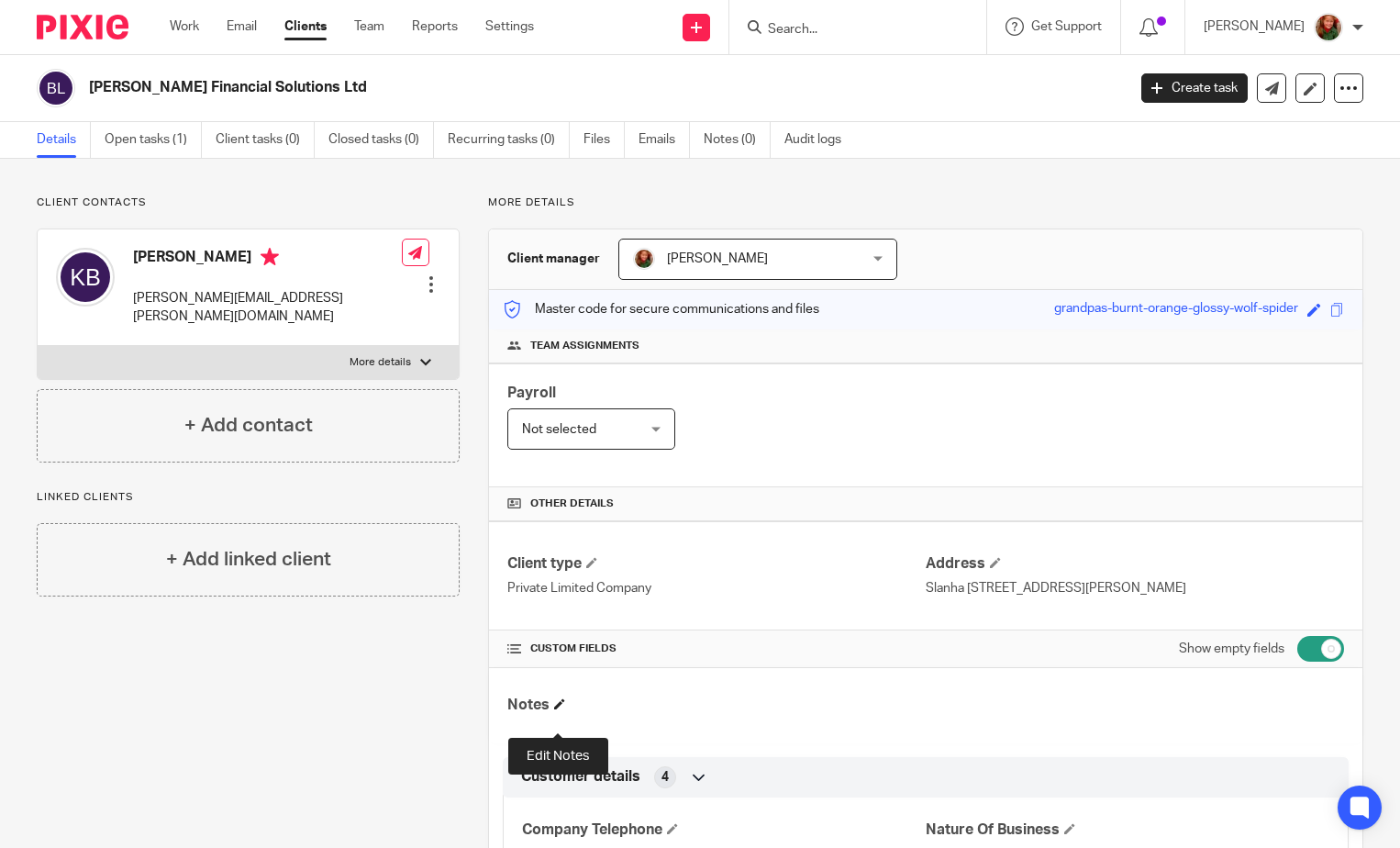
click at [560, 709] on span at bounding box center [560, 704] width 11 height 11
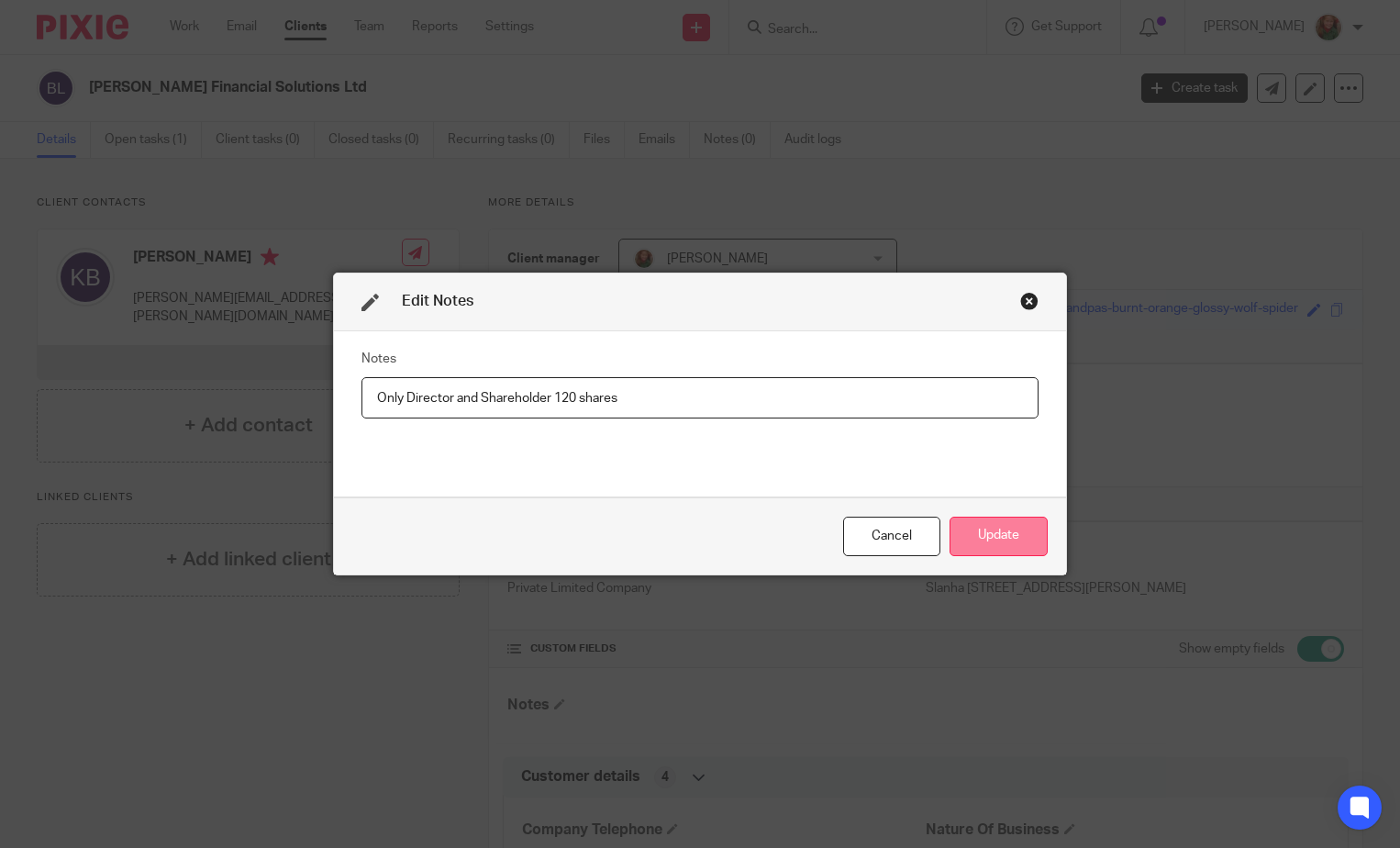
type input "Only Director and Shareholder 120 shares"
click at [981, 525] on button "Update" at bounding box center [998, 537] width 99 height 39
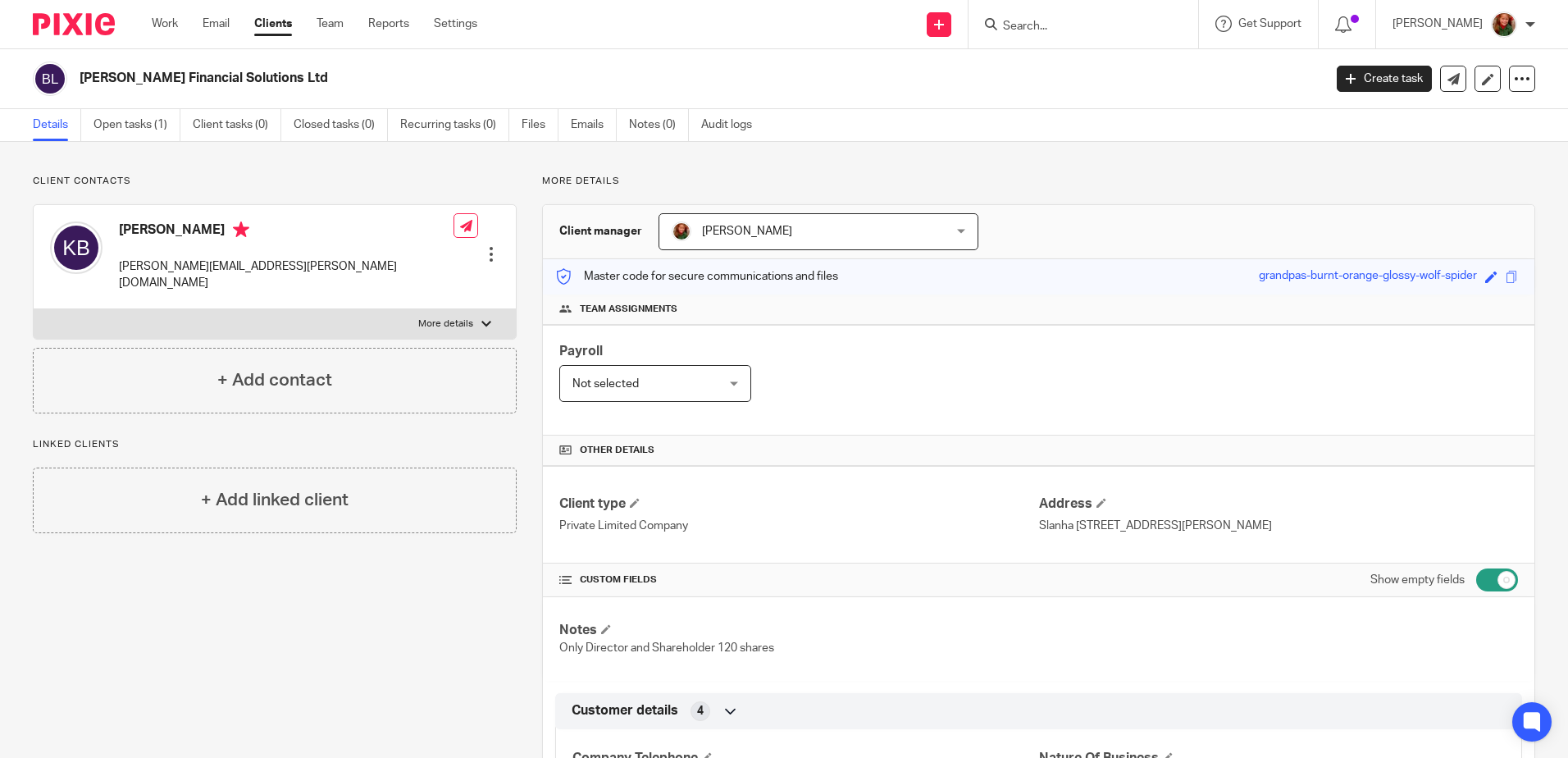
click at [481, 319] on div at bounding box center [486, 324] width 10 height 10
click at [34, 309] on input "More details" at bounding box center [33, 309] width 1 height 1
checkbox input "true"
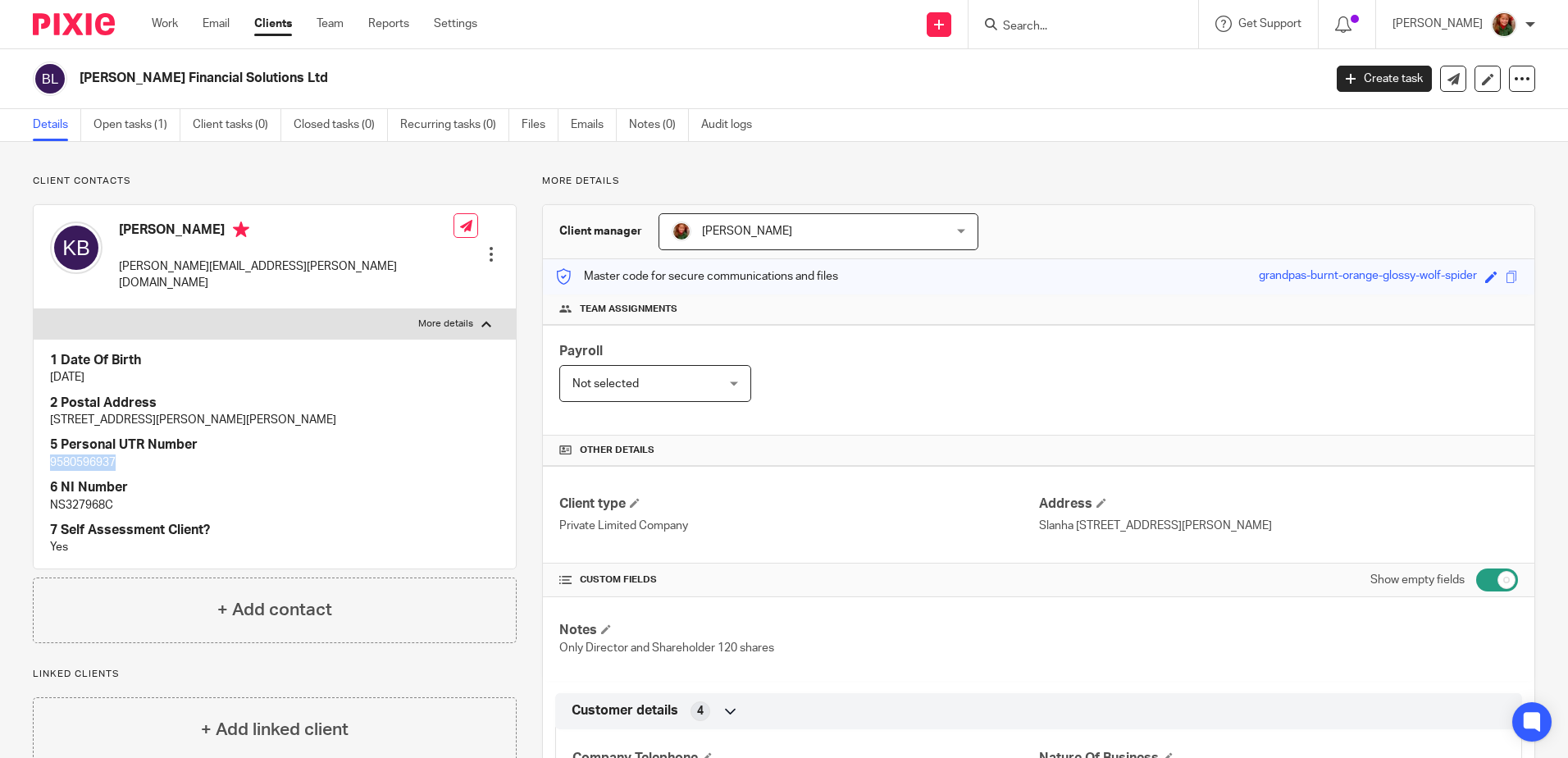
drag, startPoint x: 49, startPoint y: 446, endPoint x: 148, endPoint y: 449, distance: 99.0
click at [148, 449] on div "1 Date Of Birth [DATE] 2 Postal Address [STREET_ADDRESS][PERSON_NAME] 5 Persona…" at bounding box center [274, 454] width 482 height 230
copy p "9580596937"
drag, startPoint x: 287, startPoint y: 402, endPoint x: 346, endPoint y: 402, distance: 59.0
click at [346, 412] on p "[STREET_ADDRESS][PERSON_NAME][PERSON_NAME]" at bounding box center [275, 420] width 449 height 17
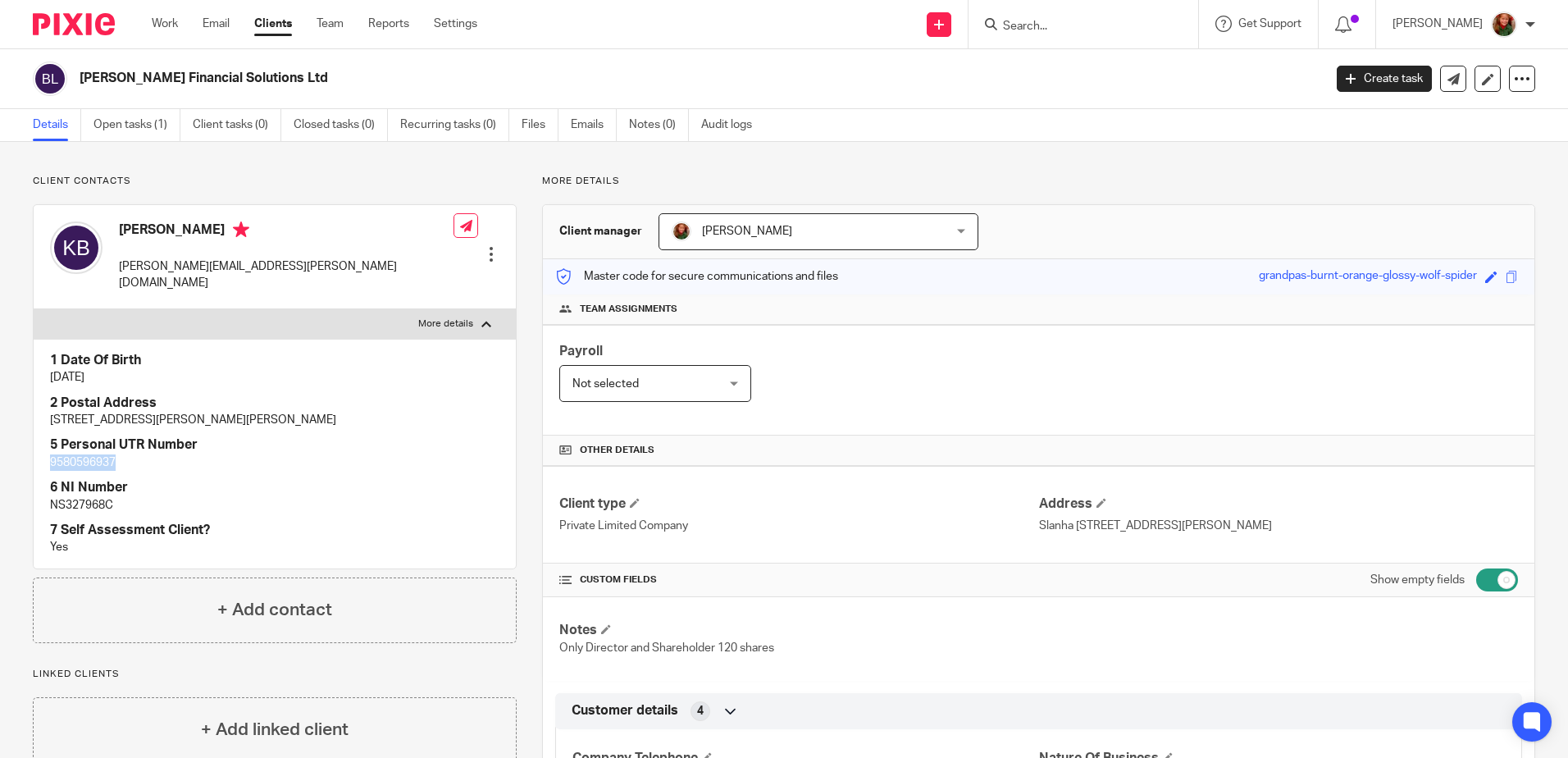
copy p "BH24 2HR"
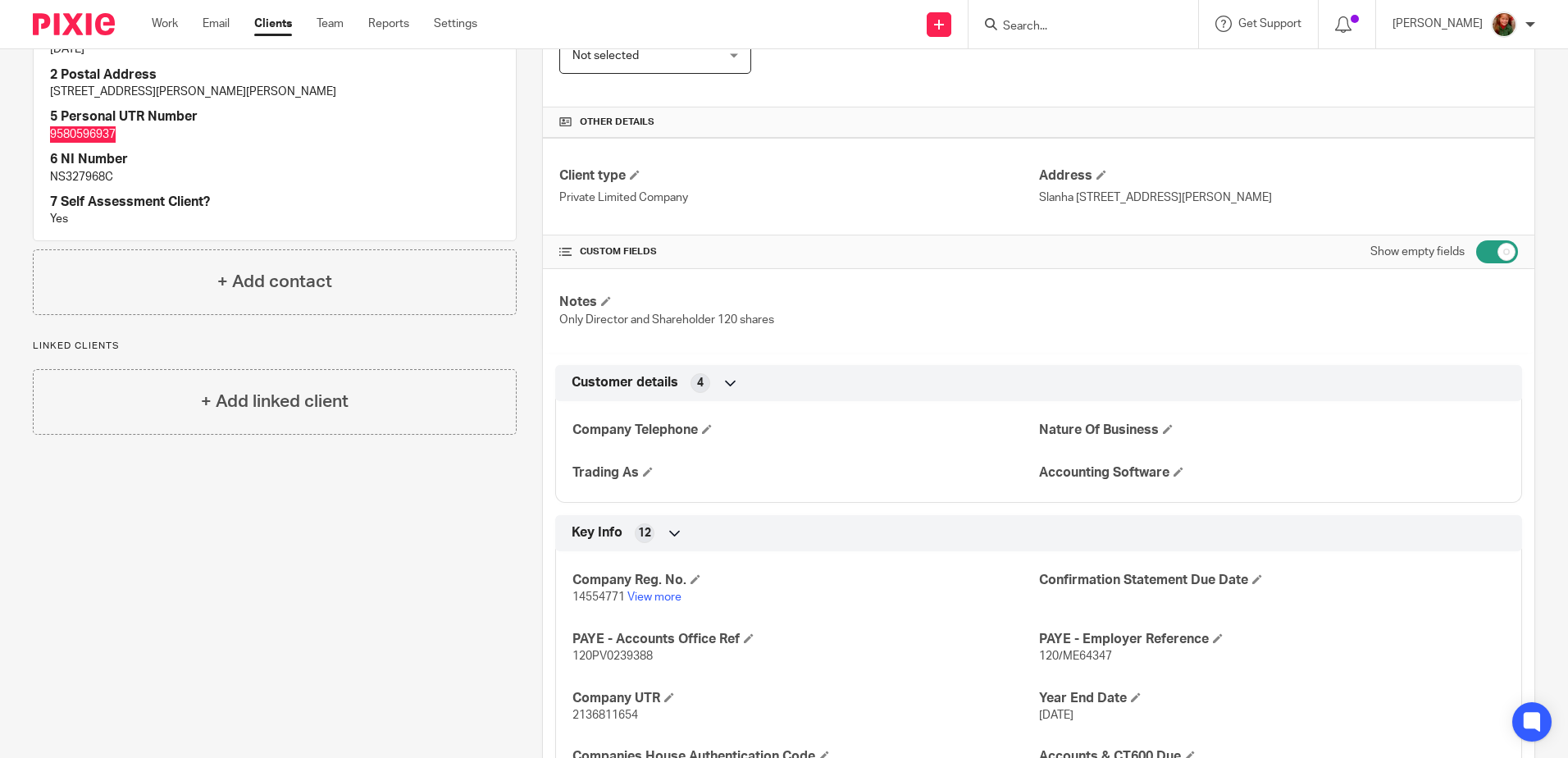
scroll to position [656, 0]
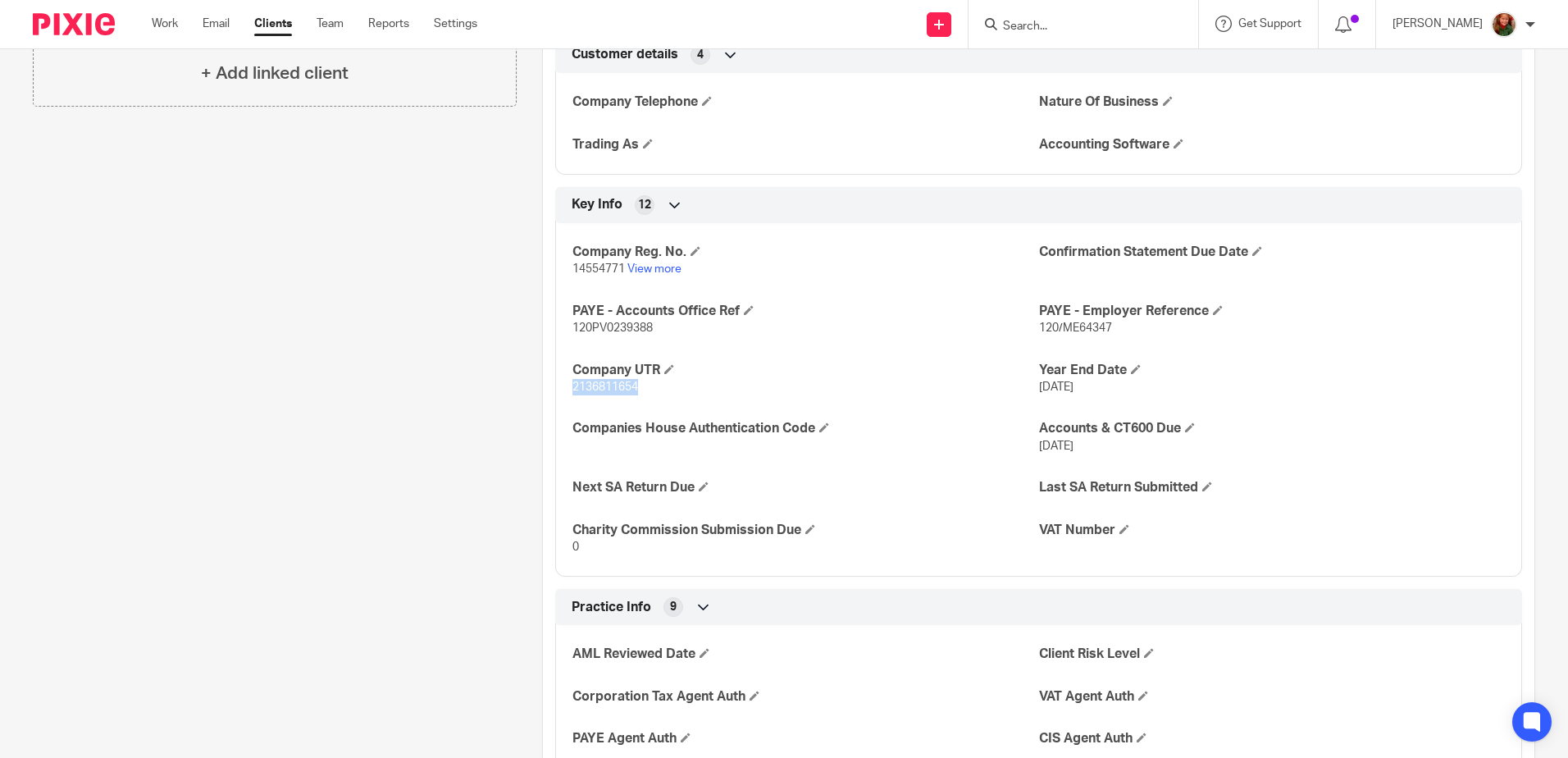
drag, startPoint x: 569, startPoint y: 387, endPoint x: 666, endPoint y: 387, distance: 97.0
click at [666, 387] on div "Company Reg. No. 14554771 View more Confirmation Statement Due Date PAYE - Acco…" at bounding box center [1038, 393] width 967 height 366
copy span "2136811654"
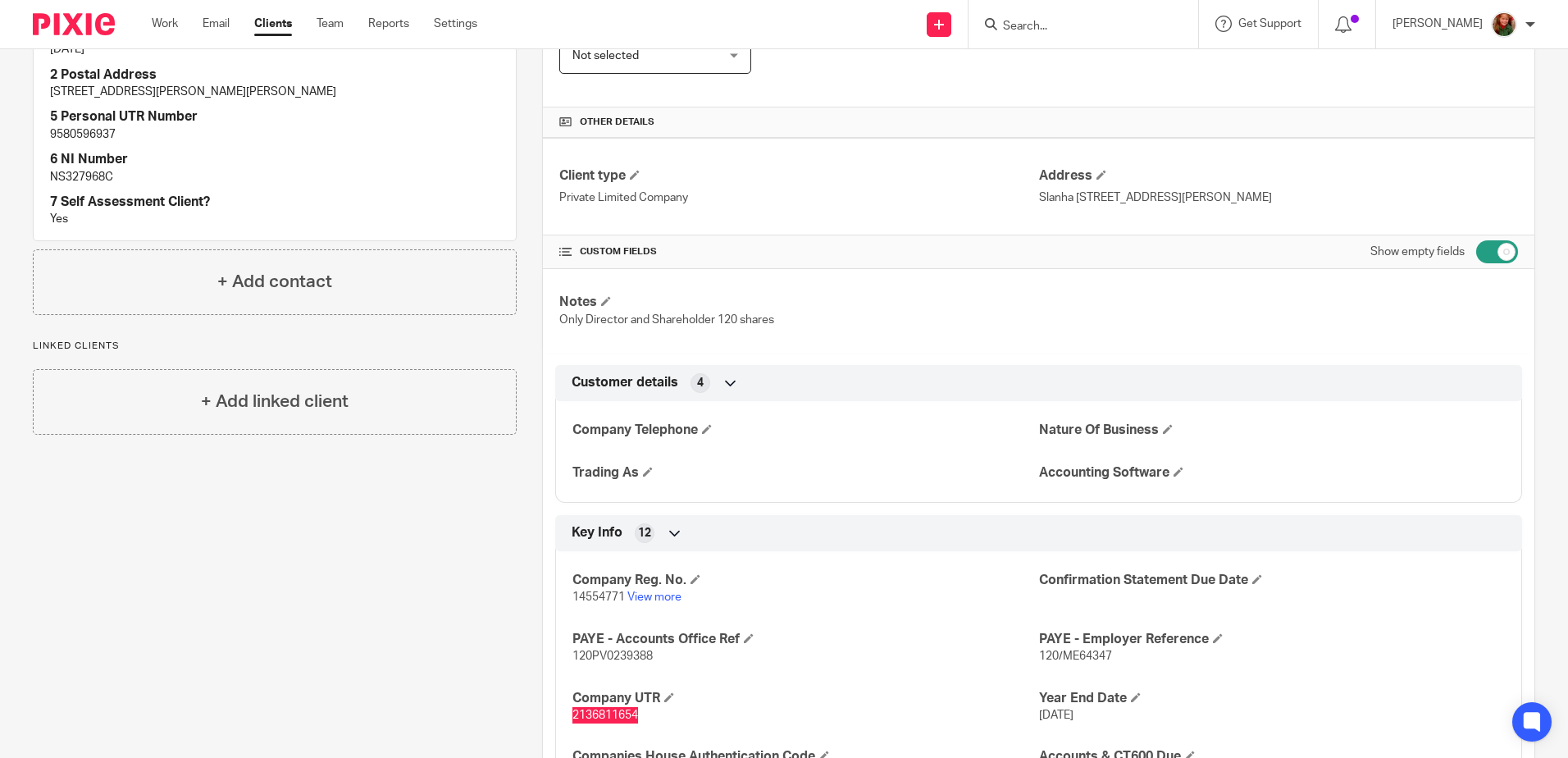
scroll to position [82, 0]
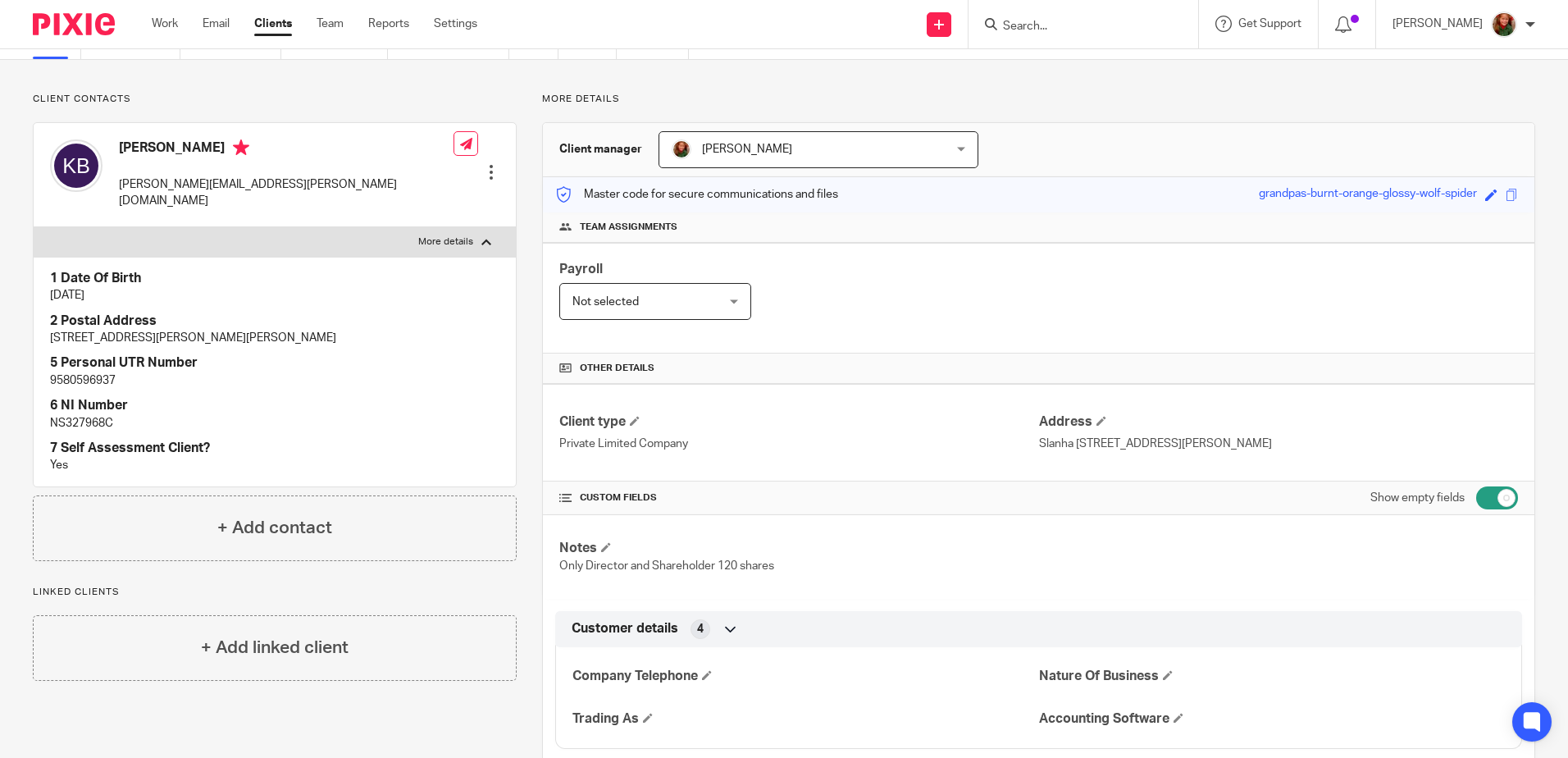
drag, startPoint x: 1358, startPoint y: 443, endPoint x: 1470, endPoint y: 441, distance: 112.0
click at [1250, 441] on p "Slanha [STREET_ADDRESS][PERSON_NAME]" at bounding box center [1278, 444] width 479 height 17
copy p "BH24 2HR"
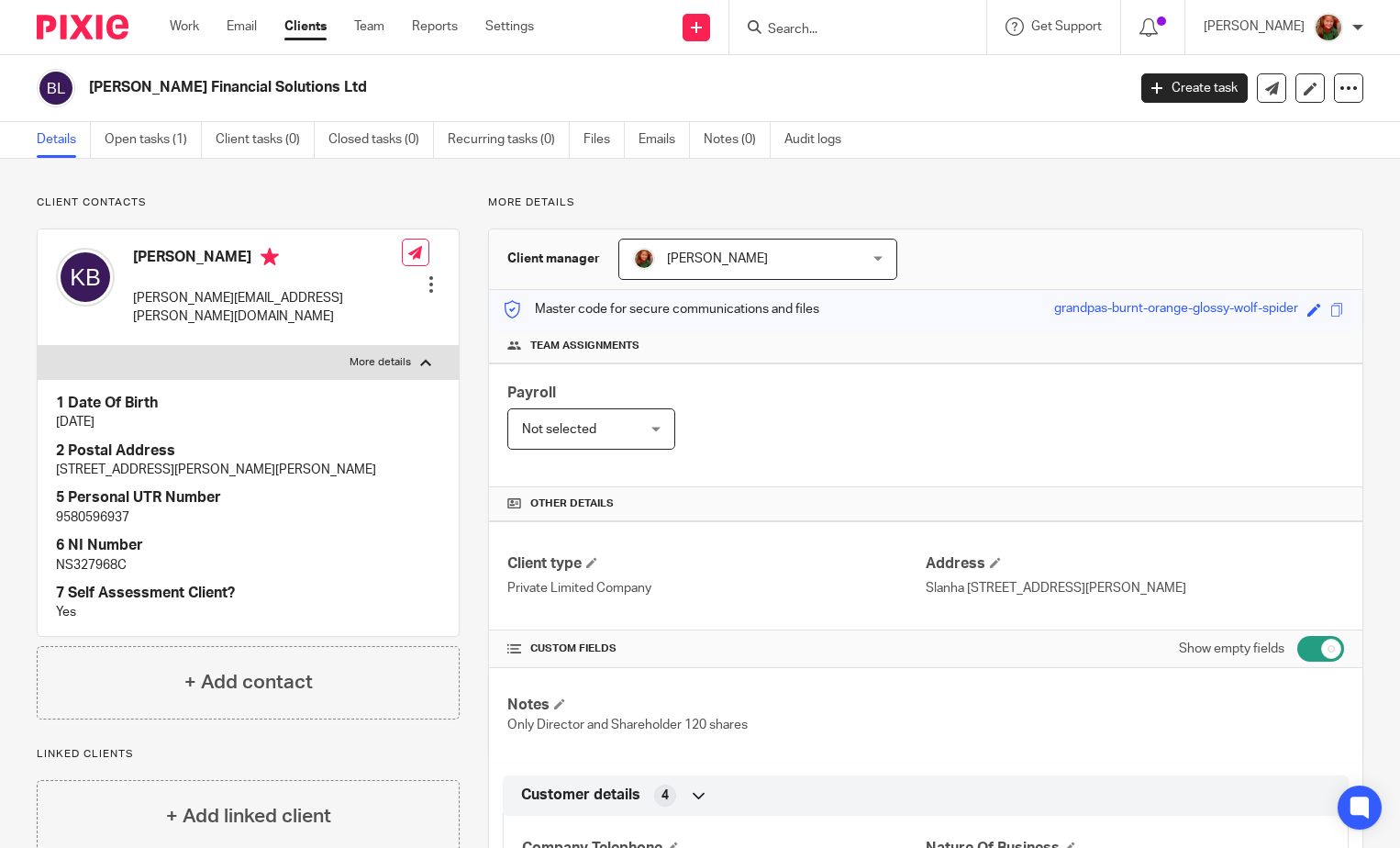
click at [1010, 209] on p "More details" at bounding box center [925, 203] width 875 height 15
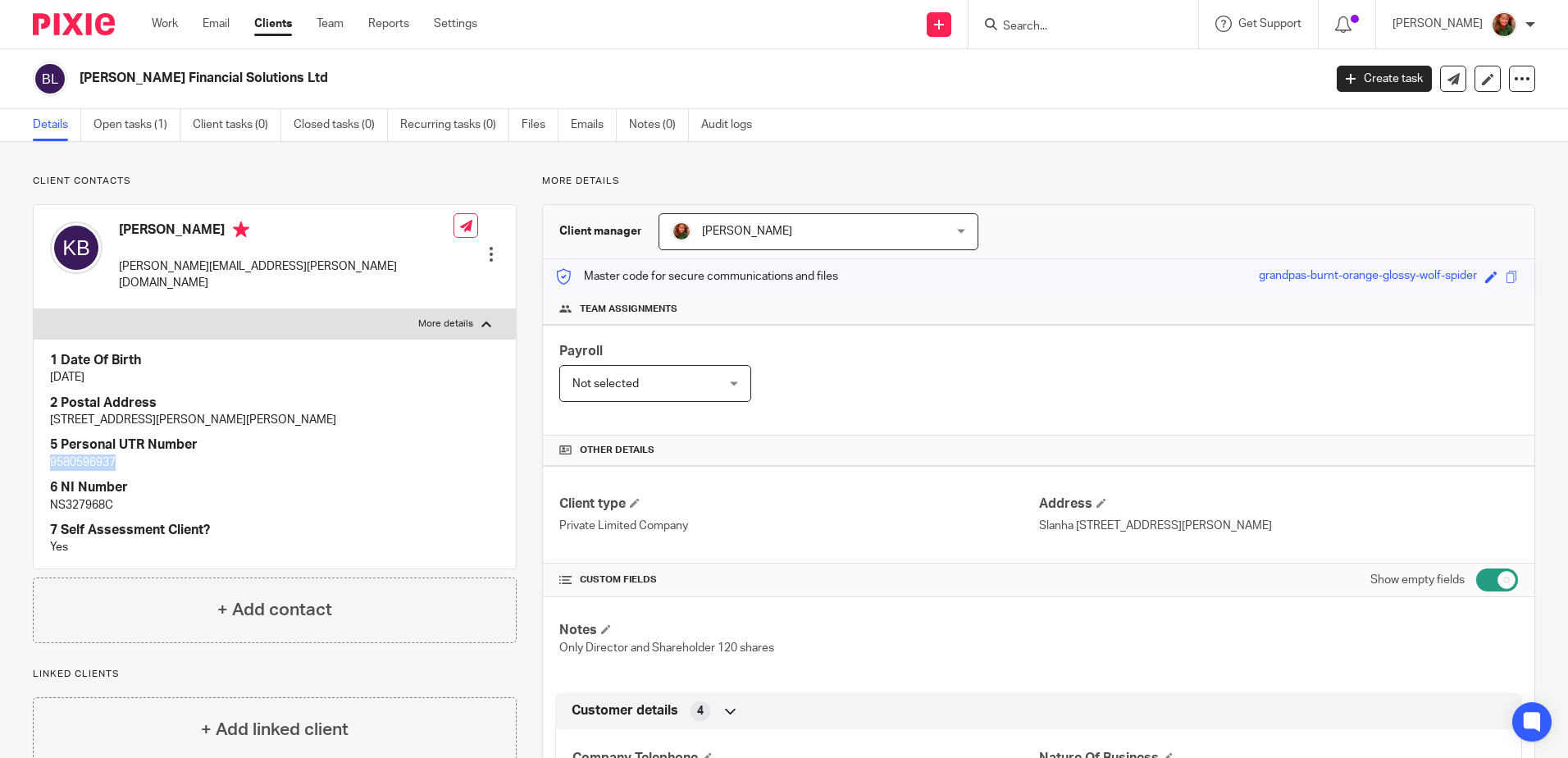
drag, startPoint x: 121, startPoint y: 446, endPoint x: 47, endPoint y: 446, distance: 74.0
click at [47, 446] on div "1 Date Of Birth [DATE] 2 Postal Address [STREET_ADDRESS][PERSON_NAME] 5 Persona…" at bounding box center [274, 454] width 482 height 230
copy p "9580596937"
drag, startPoint x: 132, startPoint y: 489, endPoint x: -60, endPoint y: 487, distance: 192.0
click at [0, 487] on html "Work Email Clients Team Reports Settings Work Email Clients Team Reports Settin…" at bounding box center [784, 379] width 1568 height 758
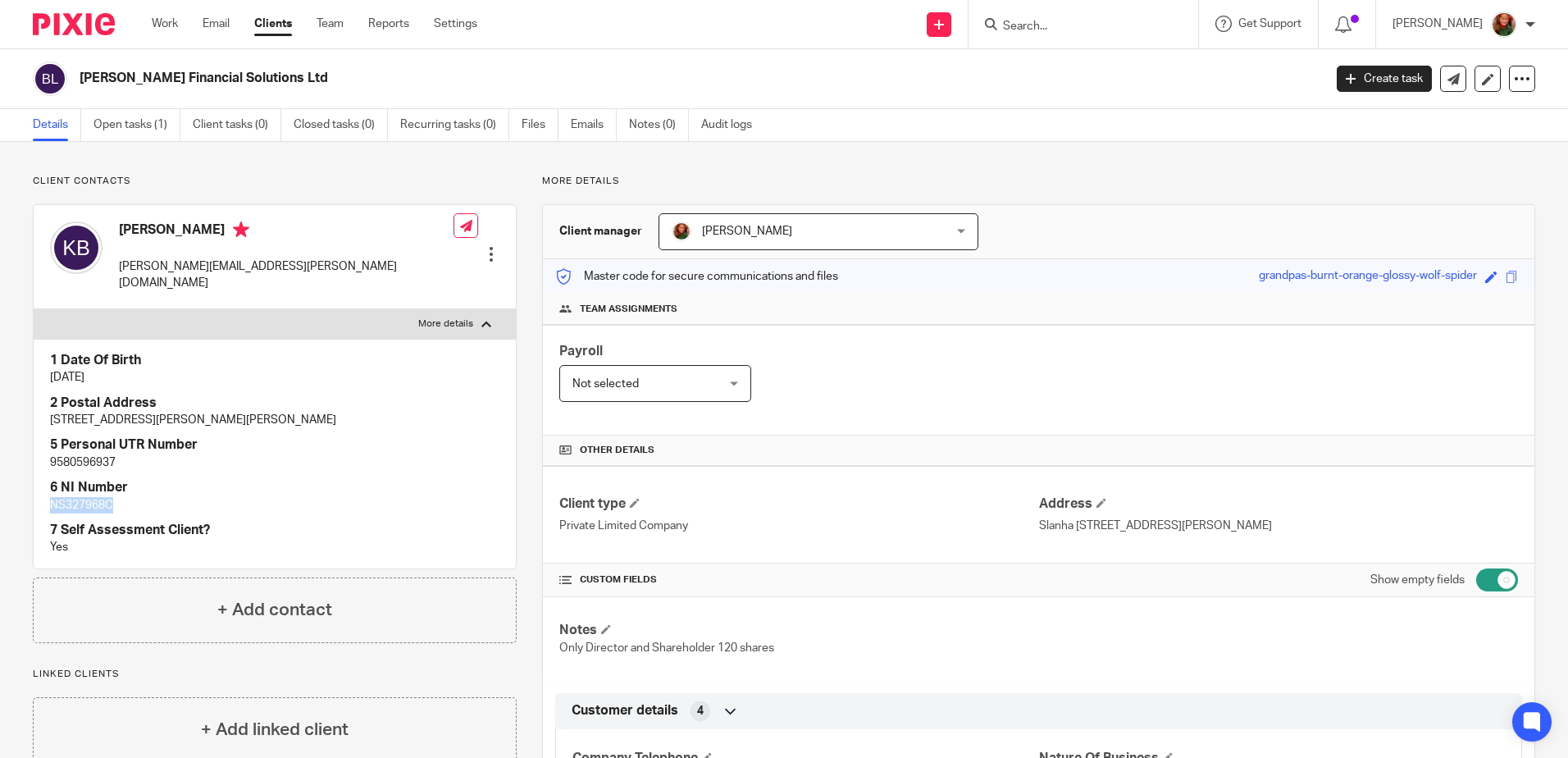
copy p "NS327968C"
